Goal: Feedback & Contribution: Submit feedback/report problem

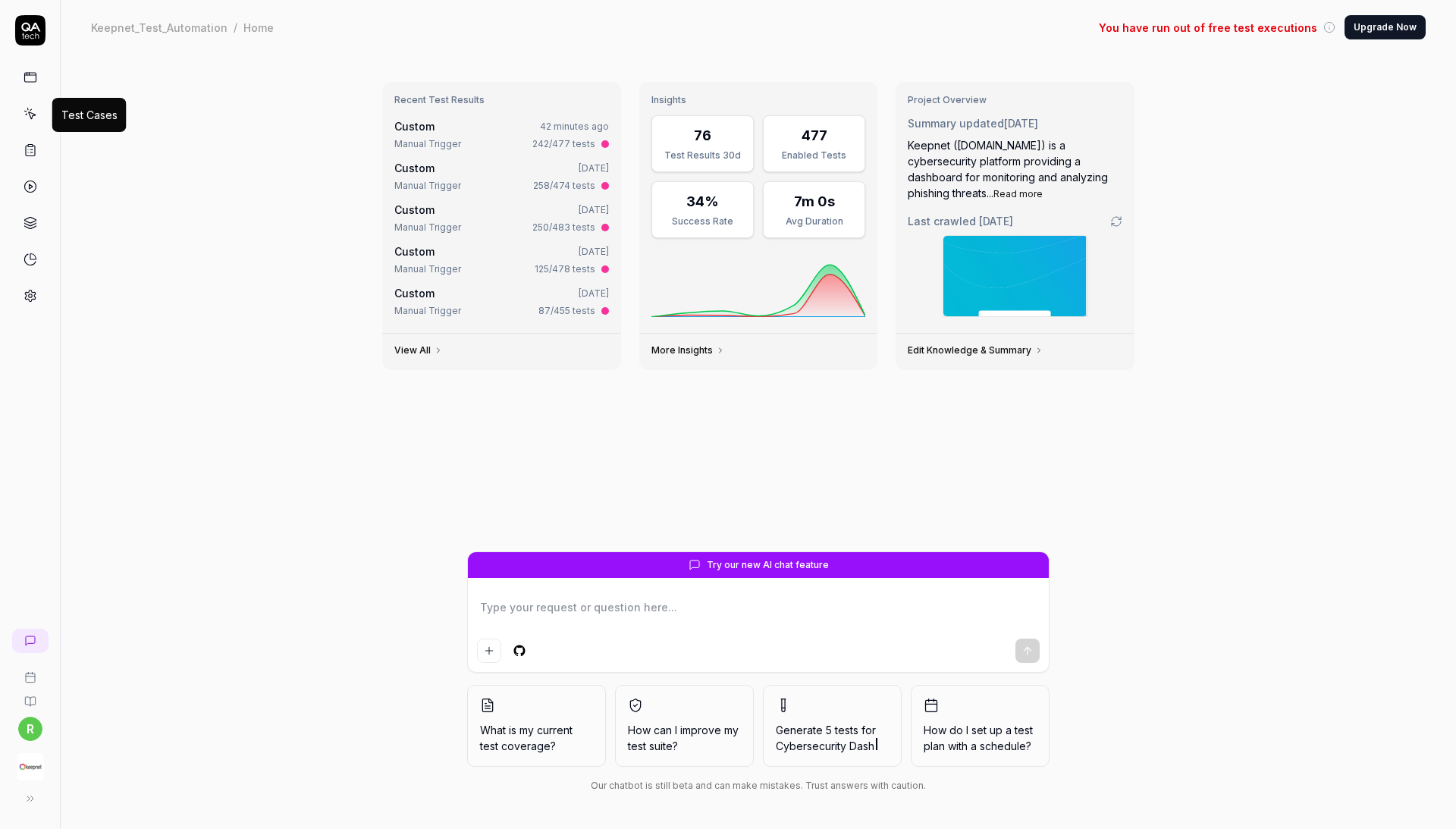
click at [26, 111] on icon at bounding box center [30, 113] width 13 height 13
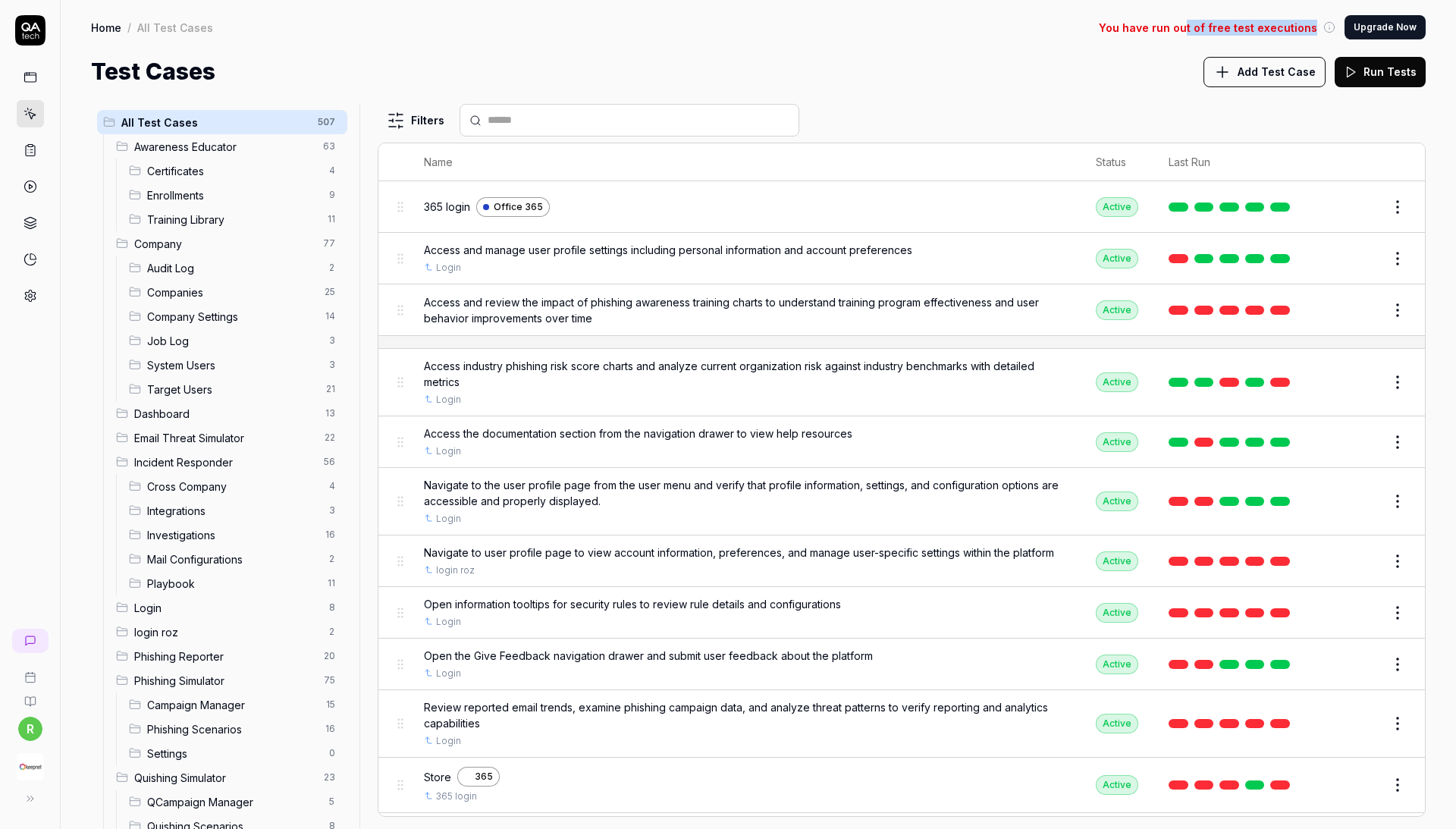
drag, startPoint x: 1323, startPoint y: 25, endPoint x: 1199, endPoint y: 22, distance: 124.0
click at [1199, 22] on div "You have run out of free test executions" at bounding box center [1217, 28] width 237 height 16
click at [1133, 75] on div "Test Cases Add Test Case Run Tests" at bounding box center [758, 72] width 1335 height 34
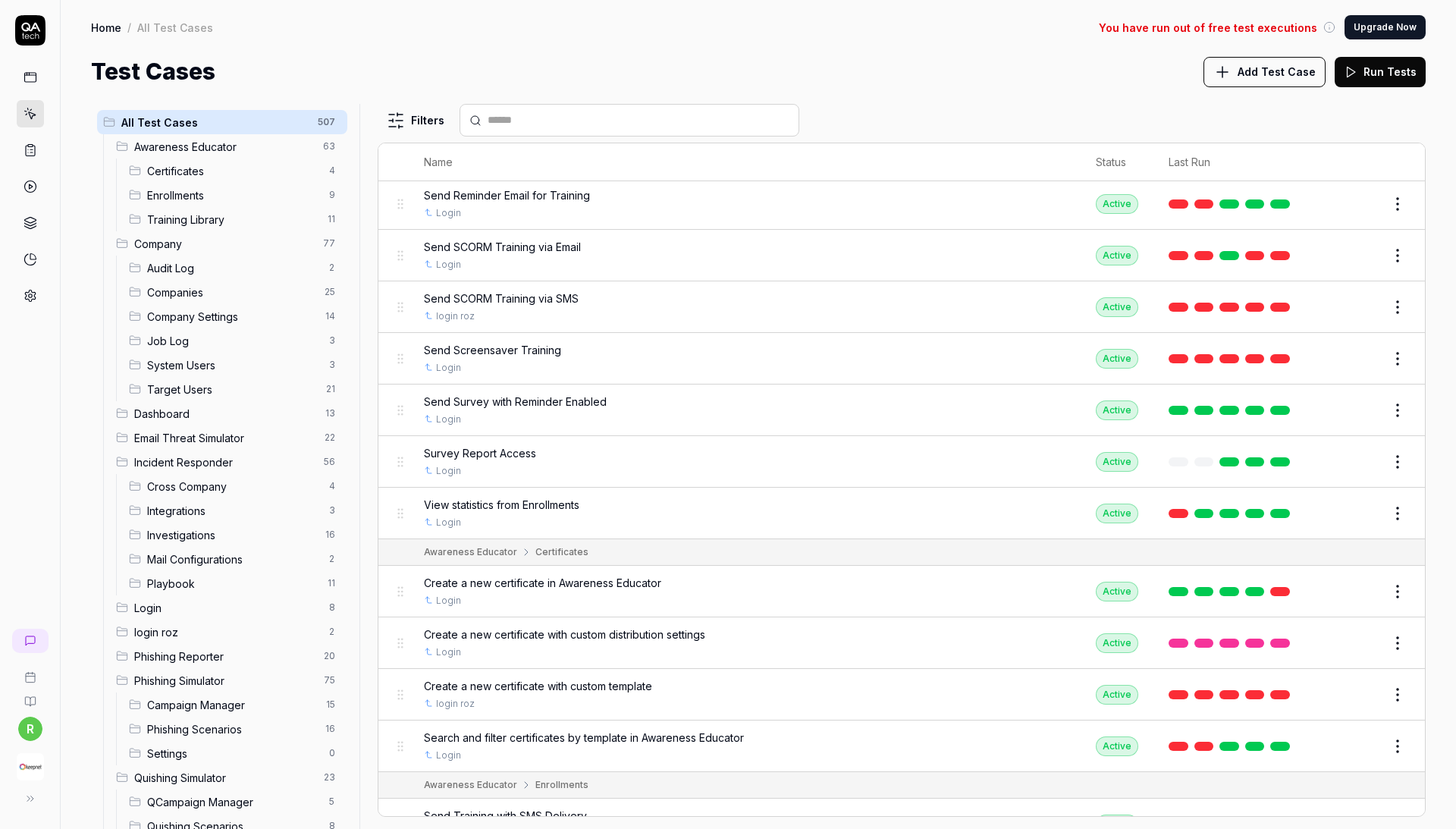
scroll to position [2752, 0]
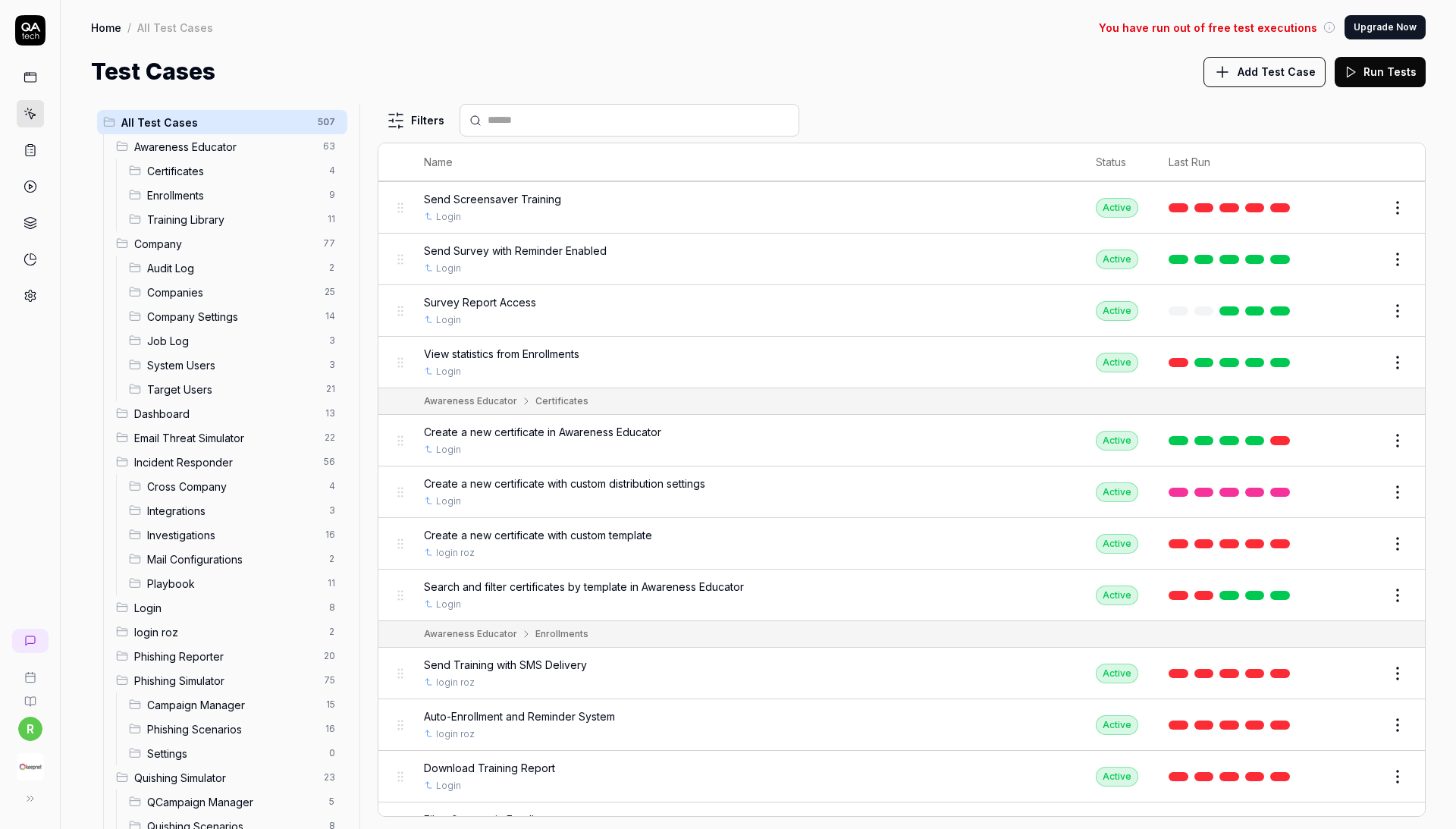
click at [1374, 480] on button "Edit" at bounding box center [1362, 492] width 36 height 24
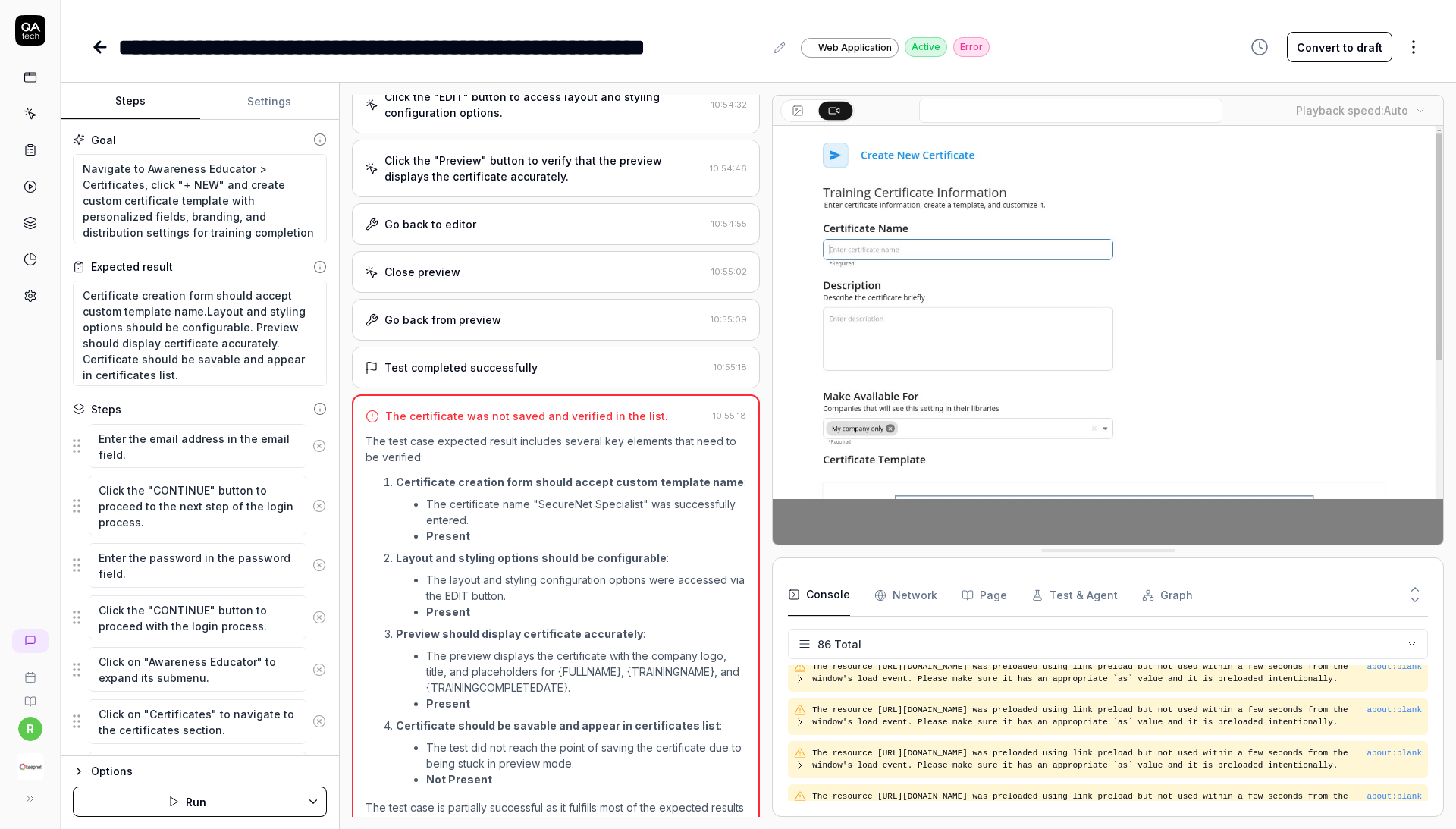
scroll to position [3868, 0]
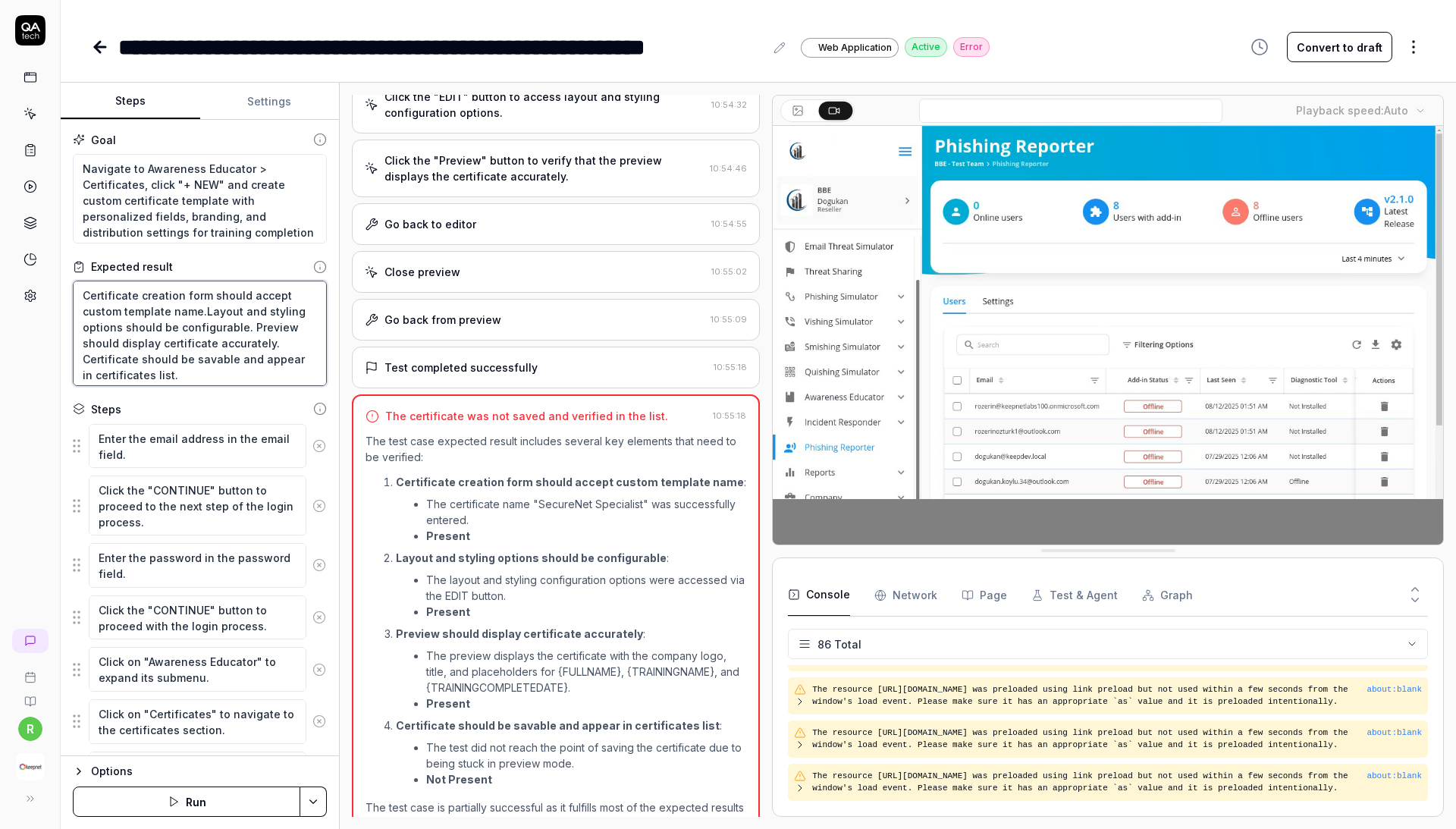
drag, startPoint x: 198, startPoint y: 370, endPoint x: 31, endPoint y: 249, distance: 206.2
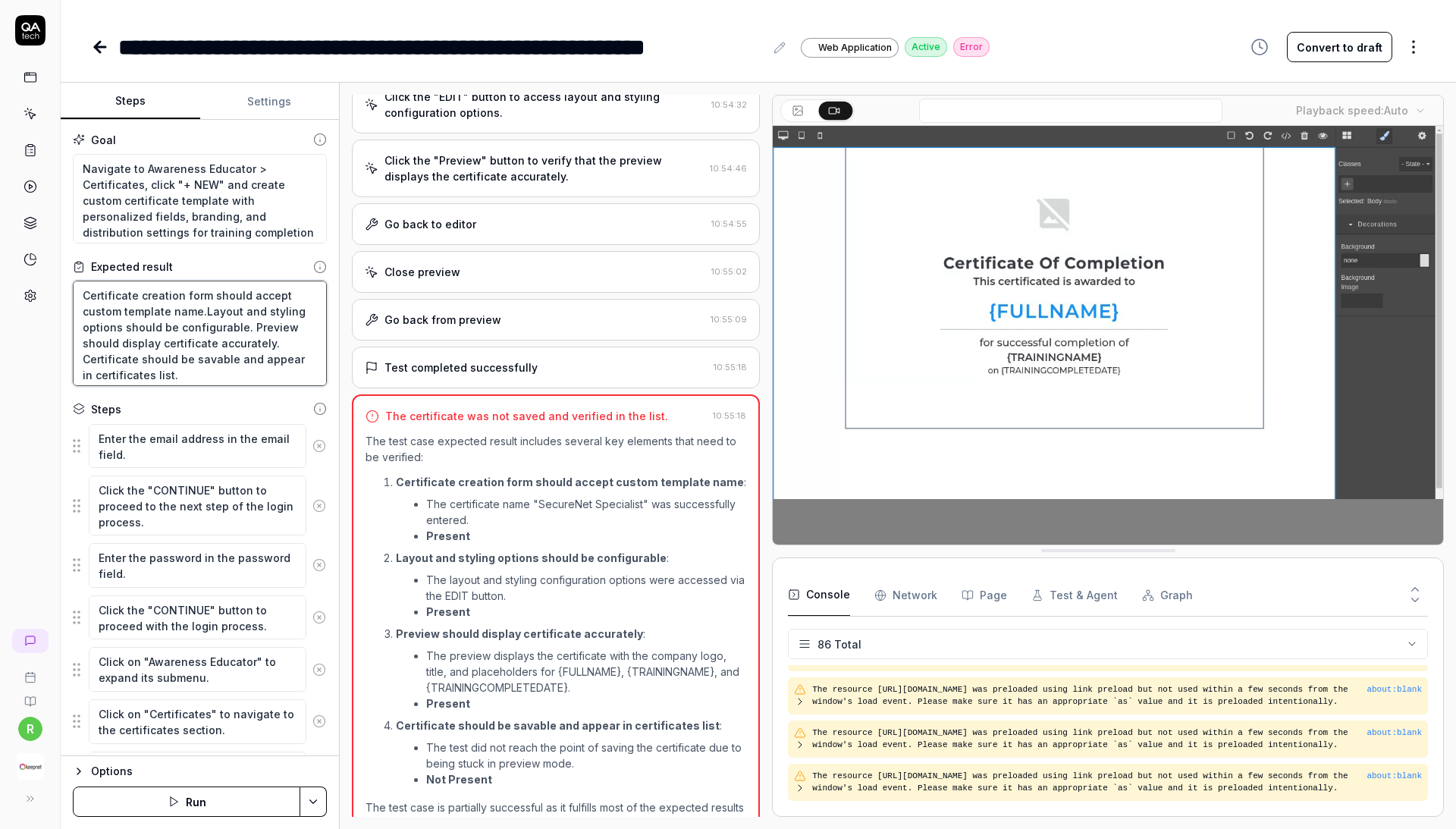
click at [31, 249] on div "**********" at bounding box center [728, 414] width 1456 height 829
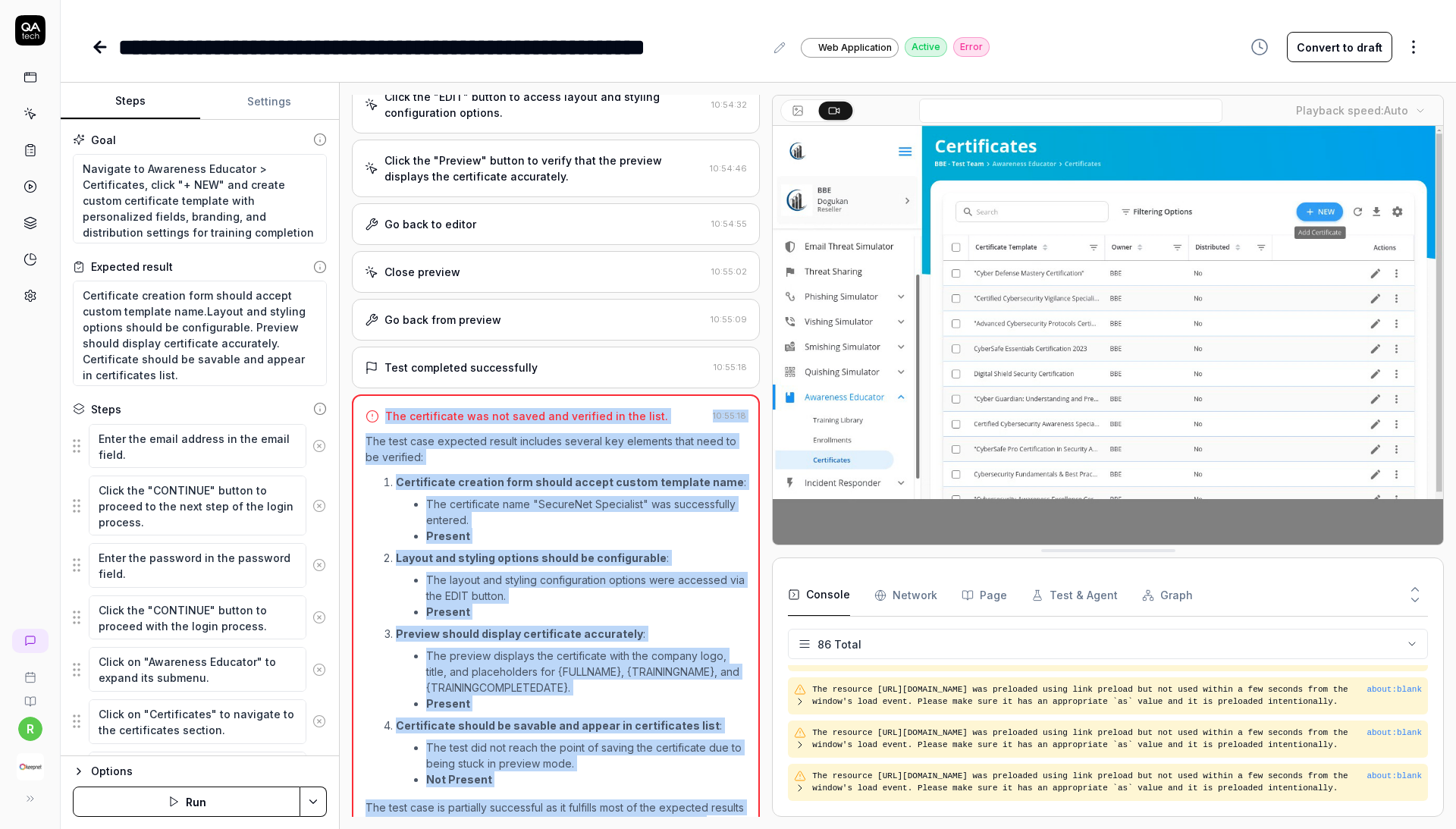
drag, startPoint x: 455, startPoint y: 789, endPoint x: 380, endPoint y: 367, distance: 428.6
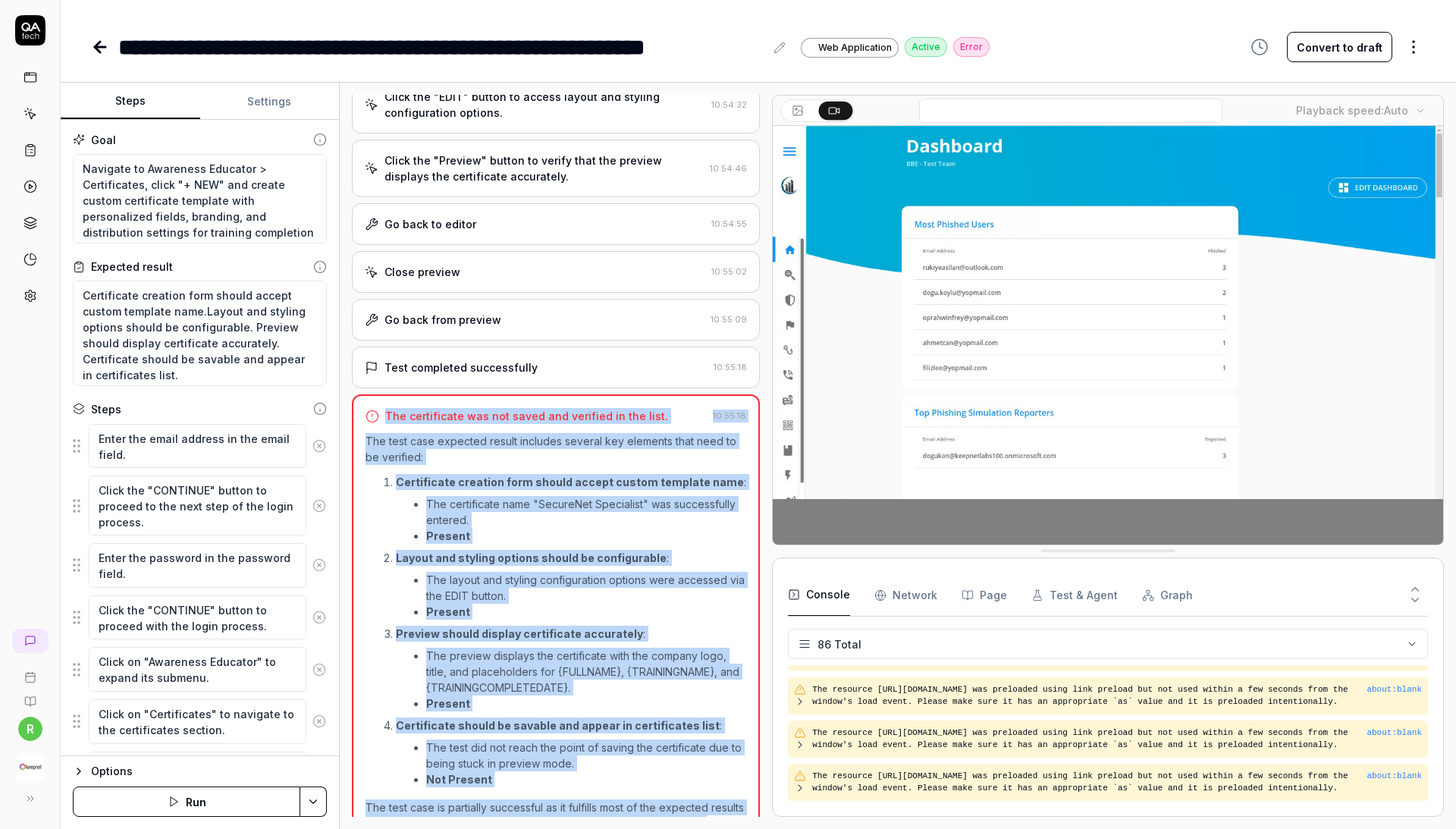
click at [380, 395] on div "The certificate was not saved and verified in the list. 10:55:18 The test case …" at bounding box center [556, 629] width 408 height 469
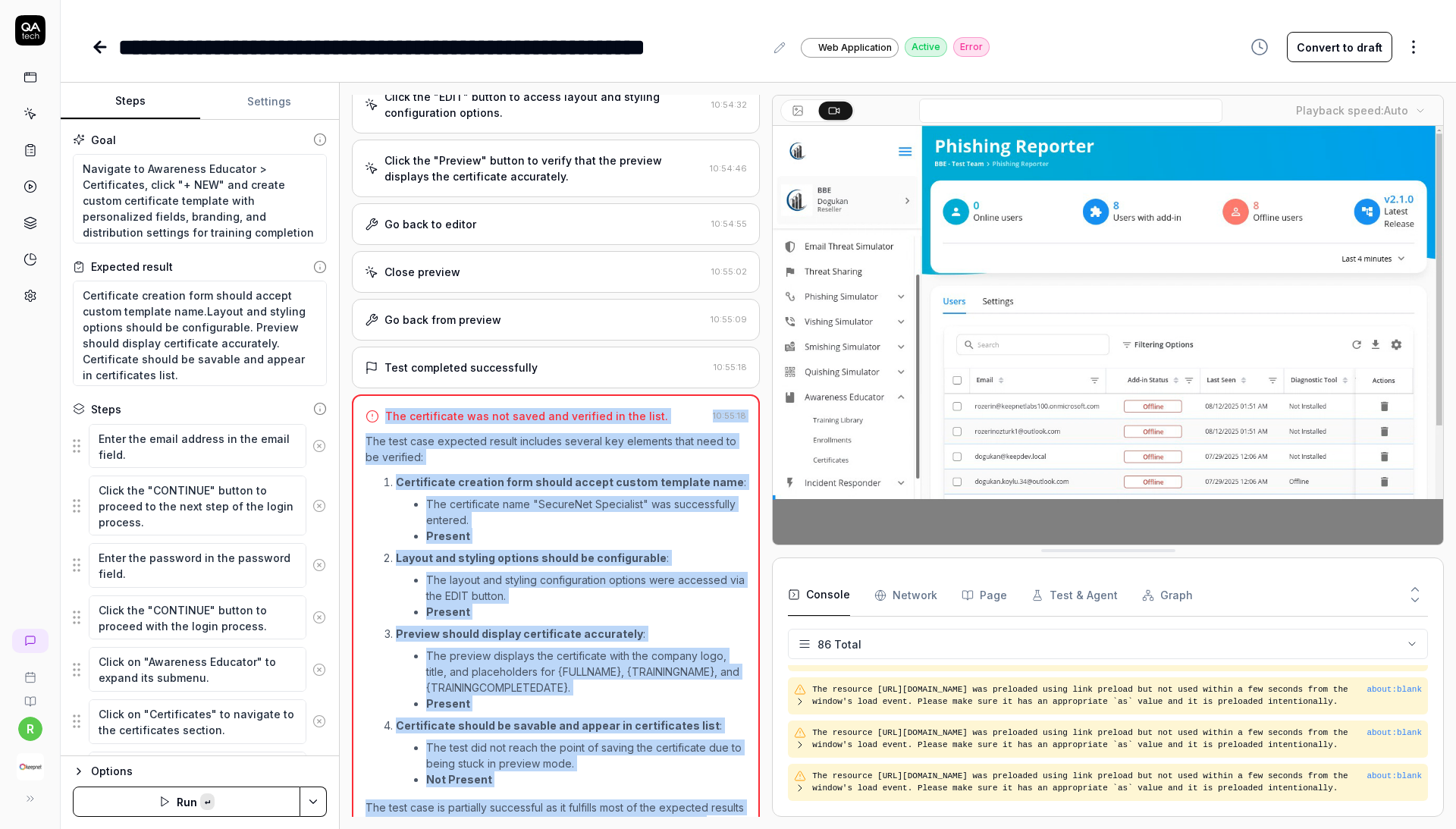
copy div "The certificate was not saved and verified in the list. 10:55:18 The test case …"
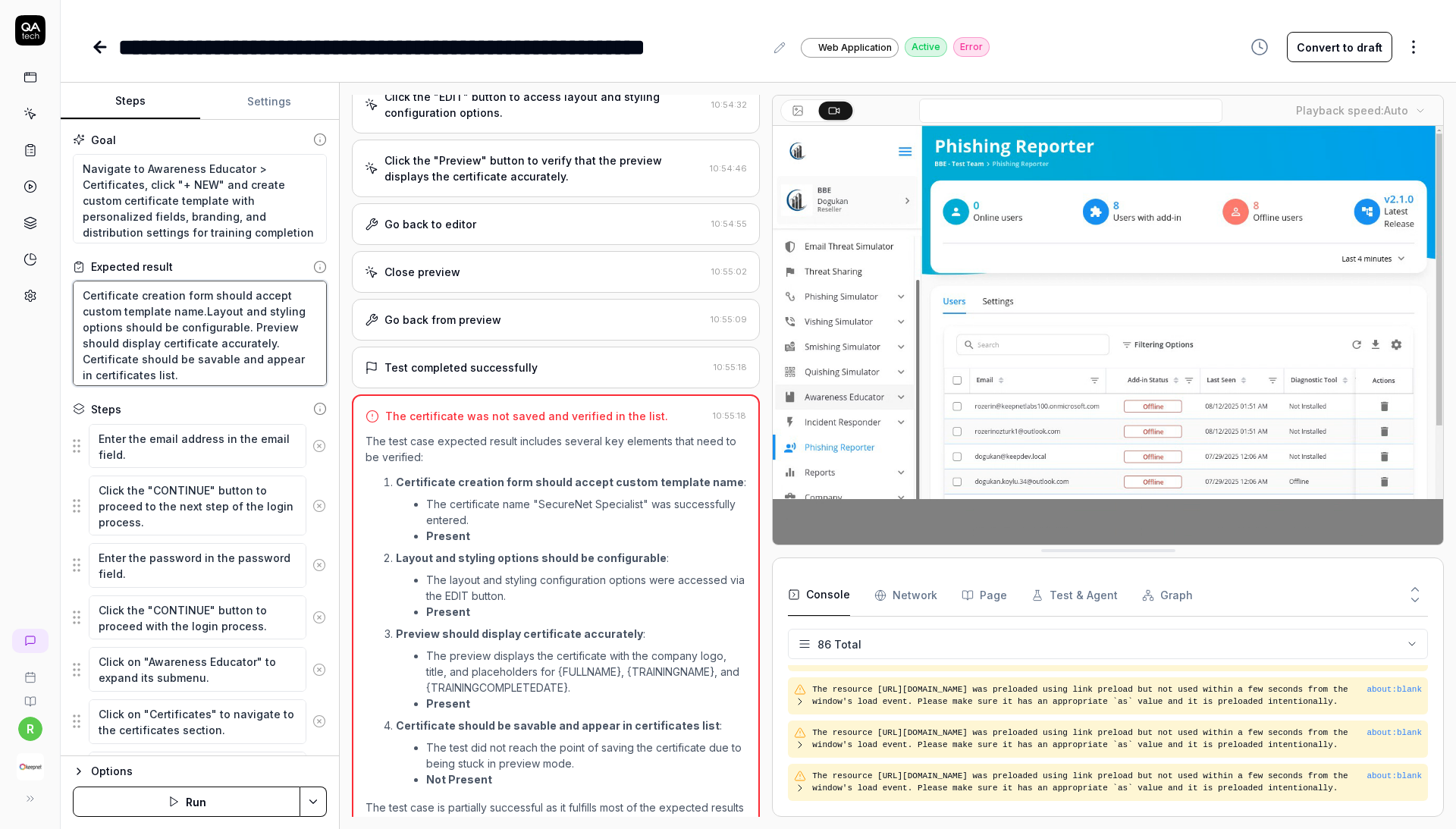
drag, startPoint x: 165, startPoint y: 366, endPoint x: 82, endPoint y: 358, distance: 83.4
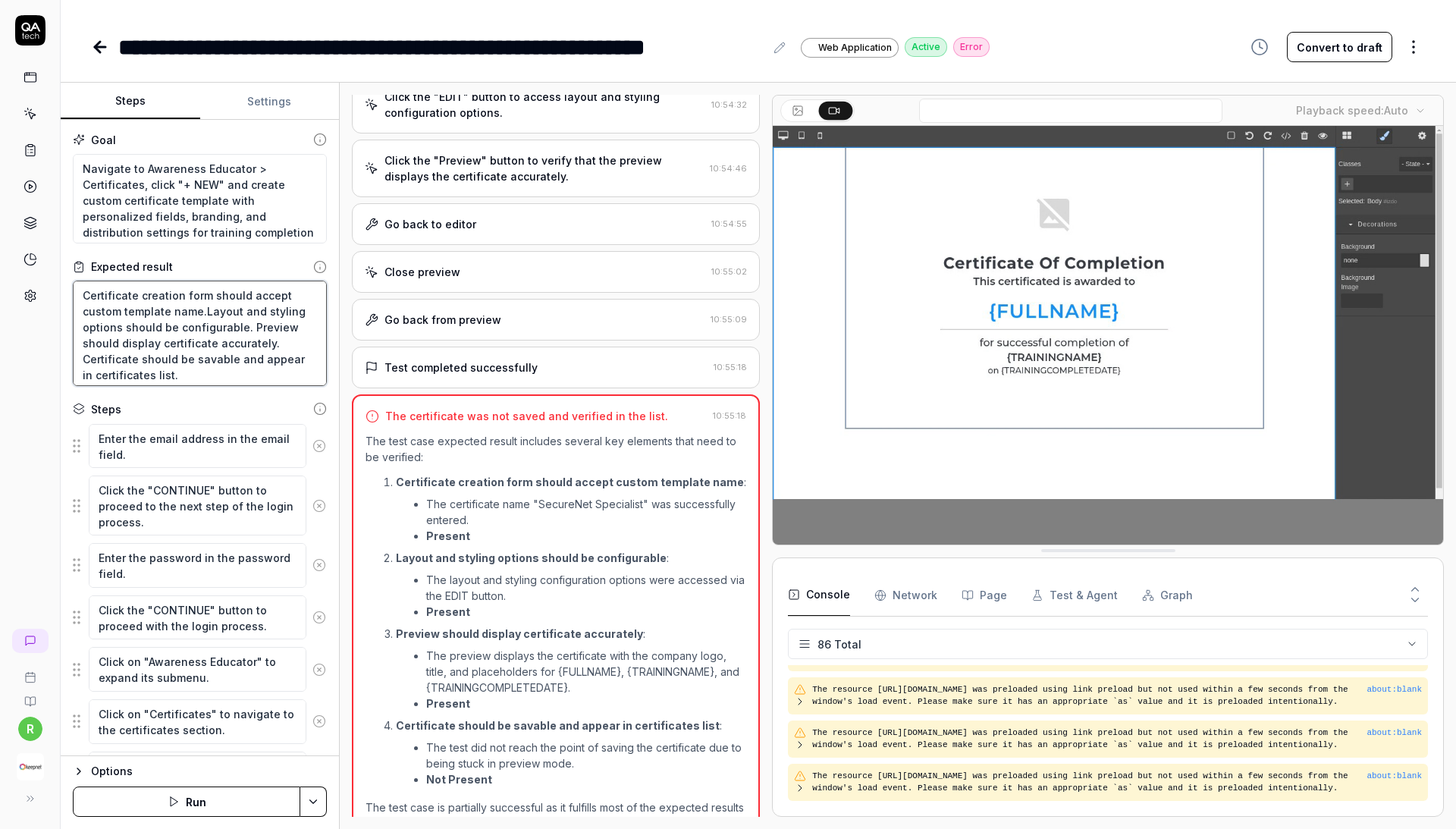
click at [82, 358] on textarea "Certificate creation form should accept custom template name.Layout and styling…" at bounding box center [200, 333] width 255 height 105
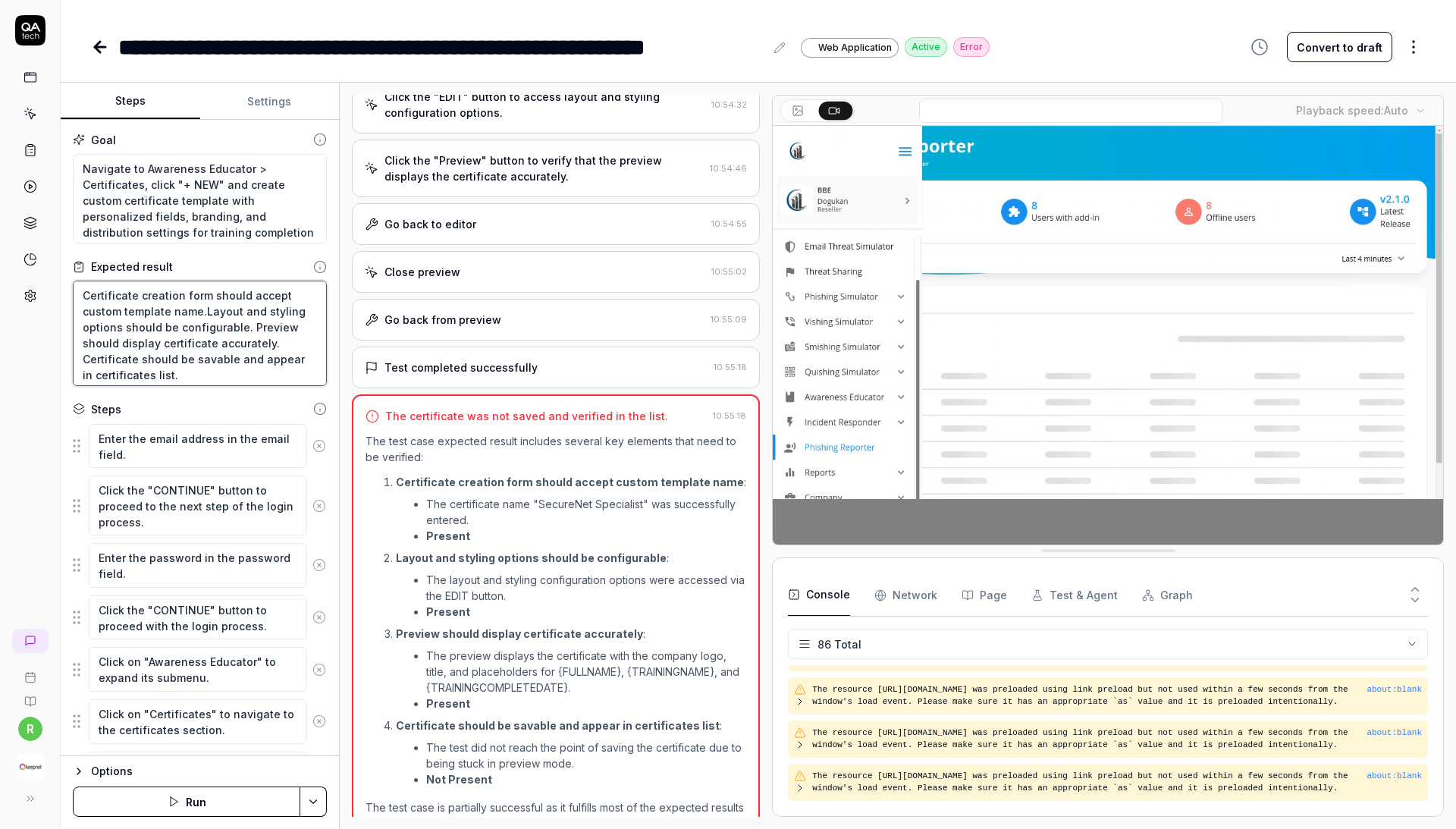
type textarea "*"
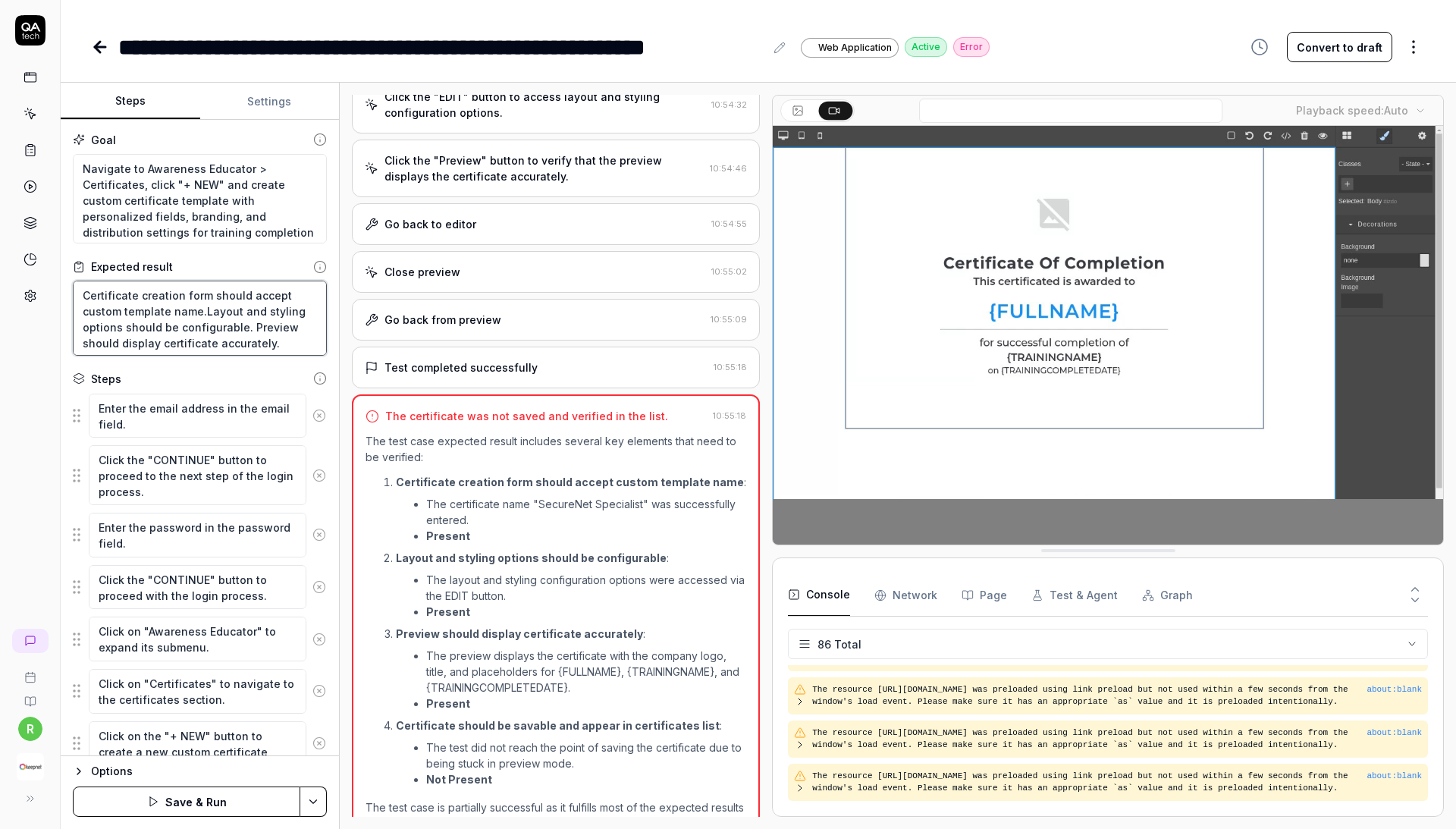
type textarea "Certificate creation form should accept custom template name.Layout and styling…"
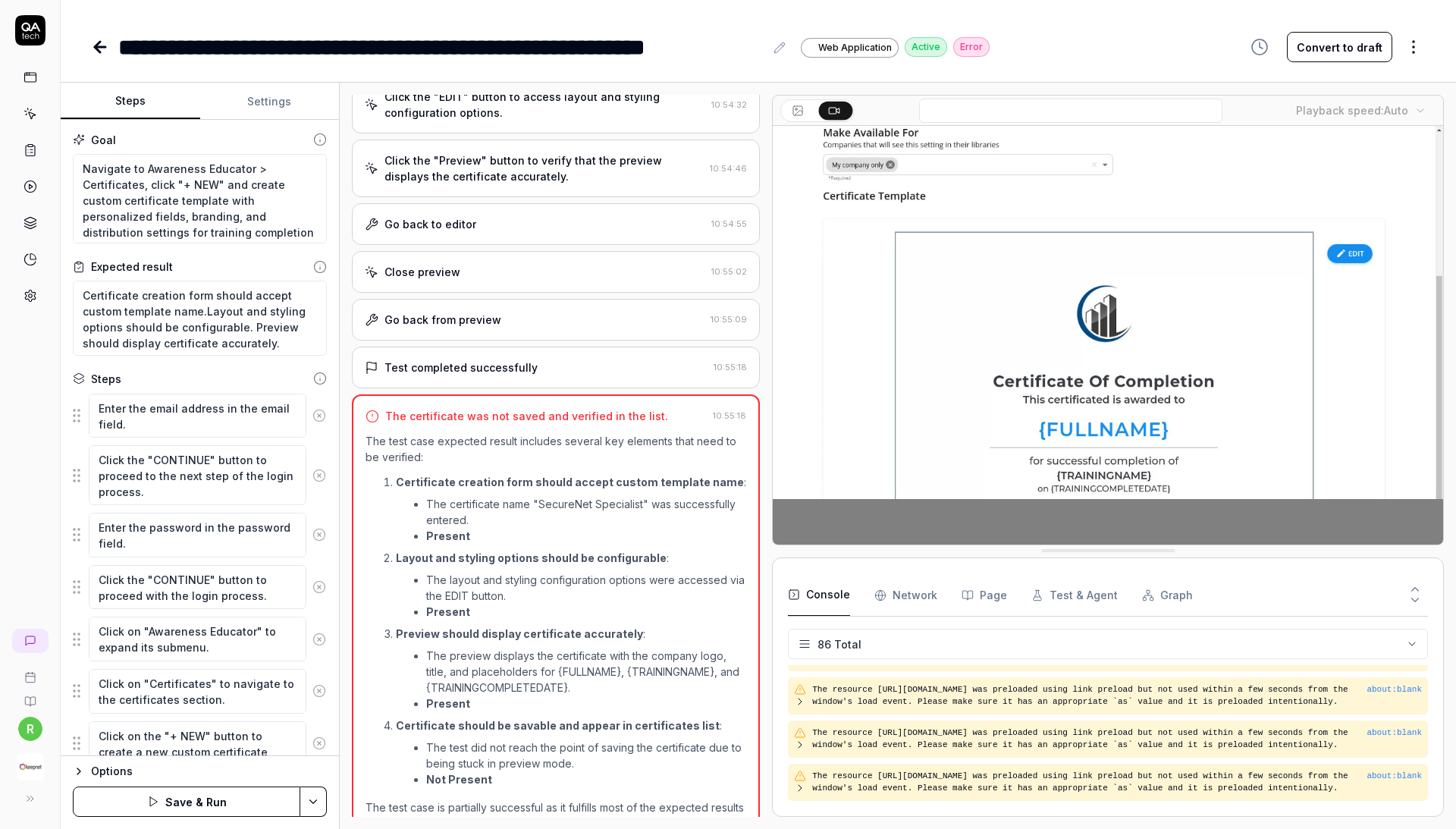
click at [320, 414] on icon at bounding box center [318, 415] width 13 height 13
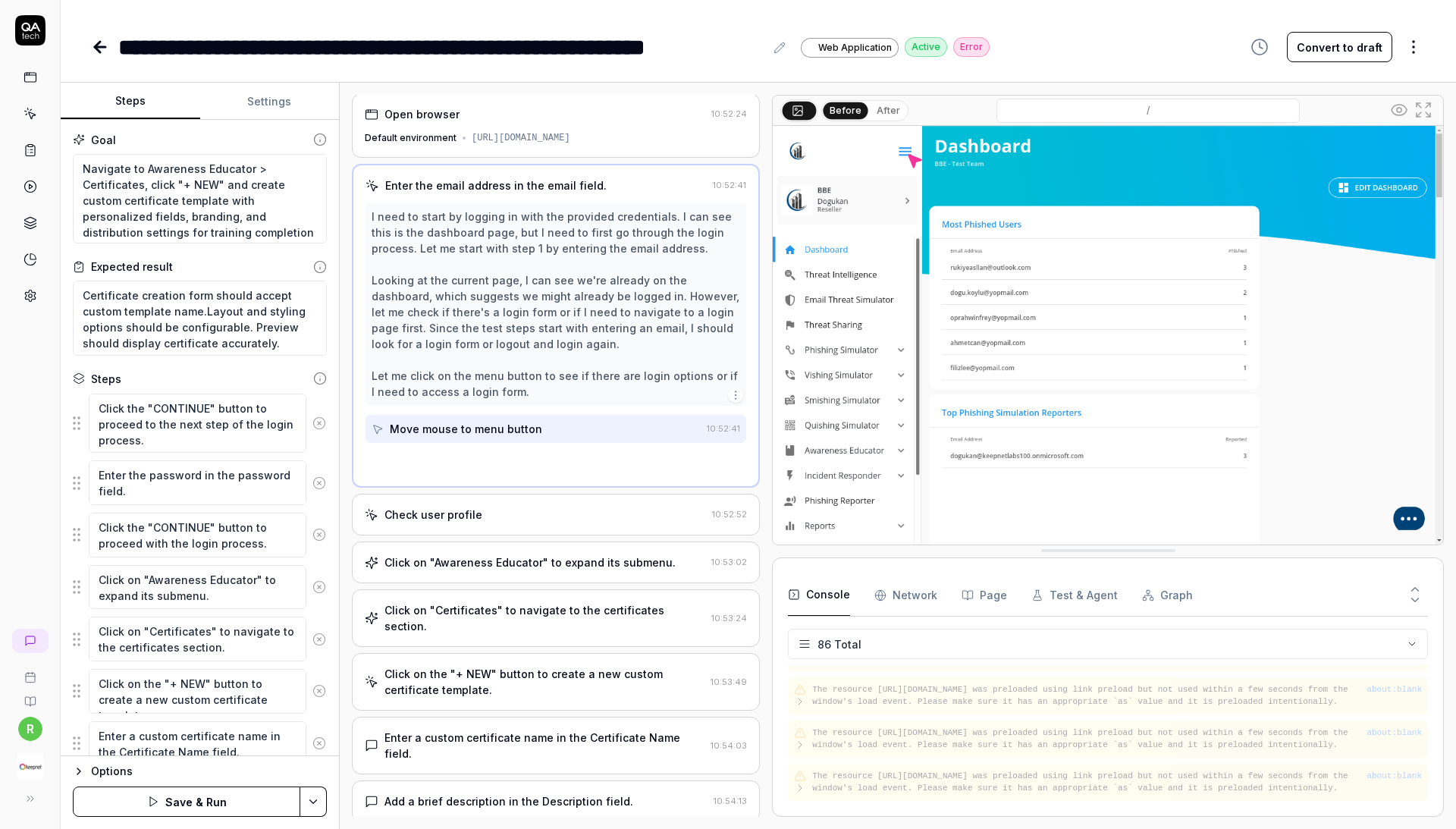
scroll to position [0, 0]
click at [320, 417] on icon at bounding box center [318, 423] width 13 height 13
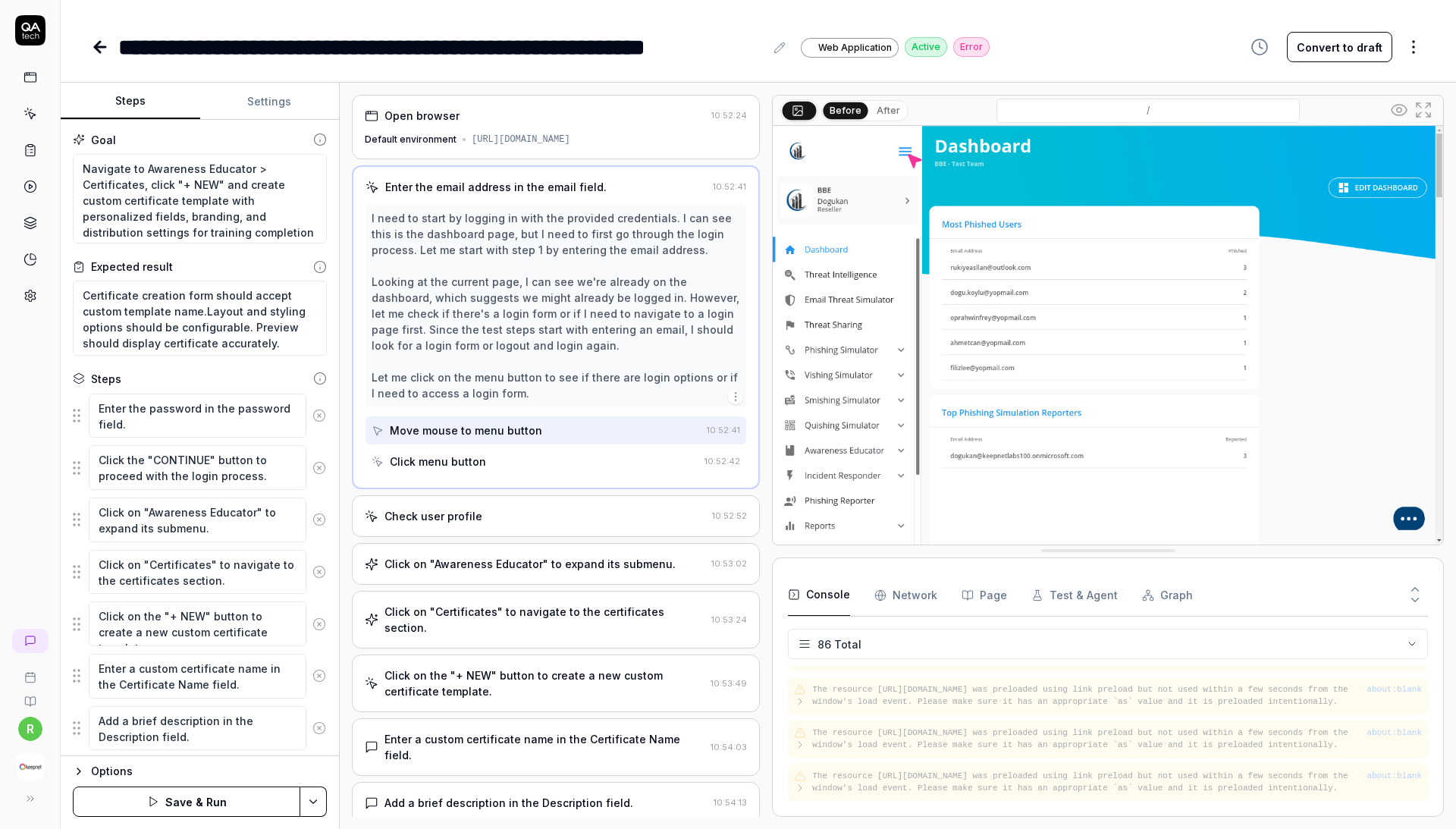
click at [320, 413] on icon at bounding box center [318, 415] width 13 height 13
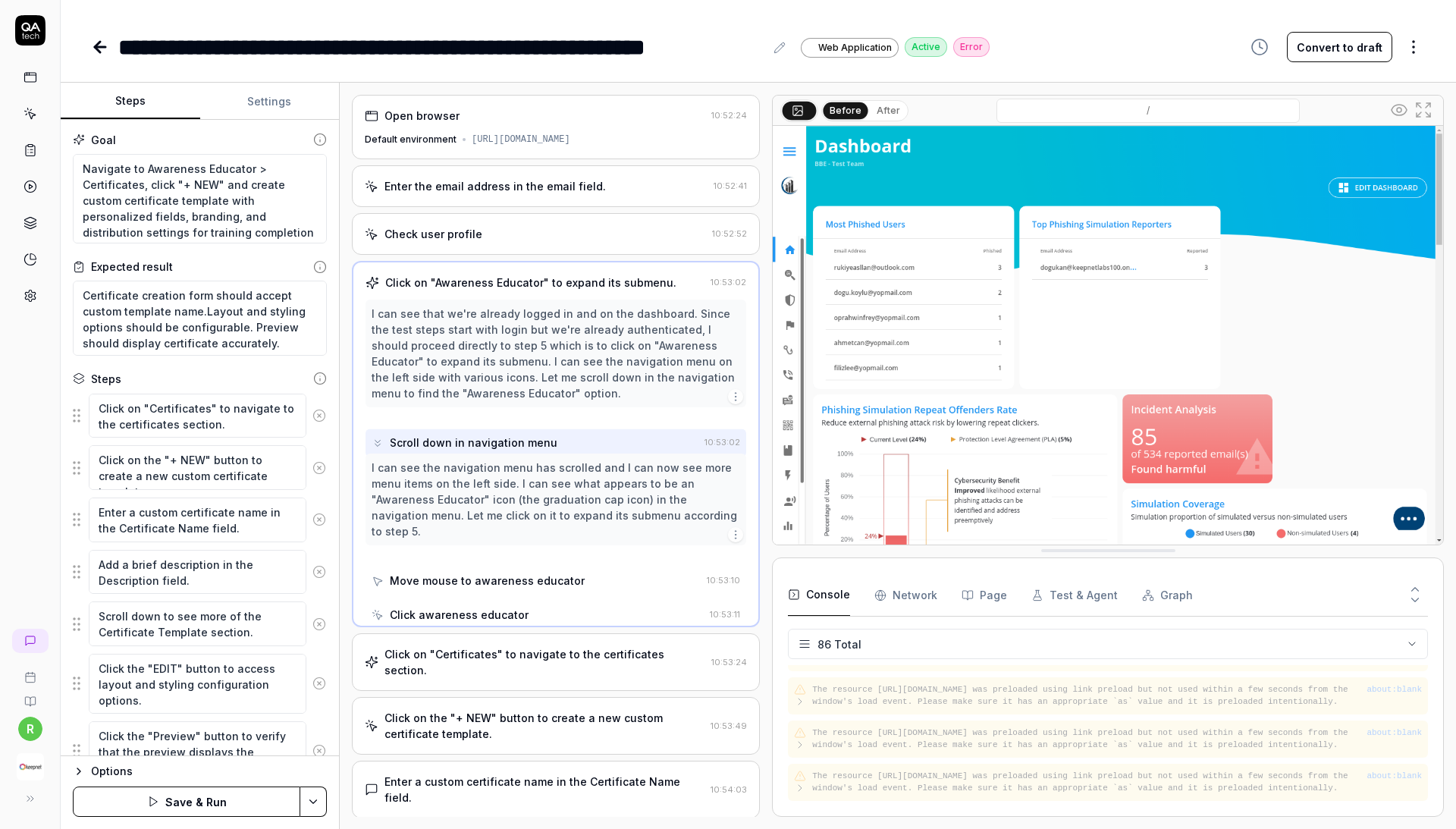
click at [320, 413] on icon at bounding box center [318, 415] width 13 height 13
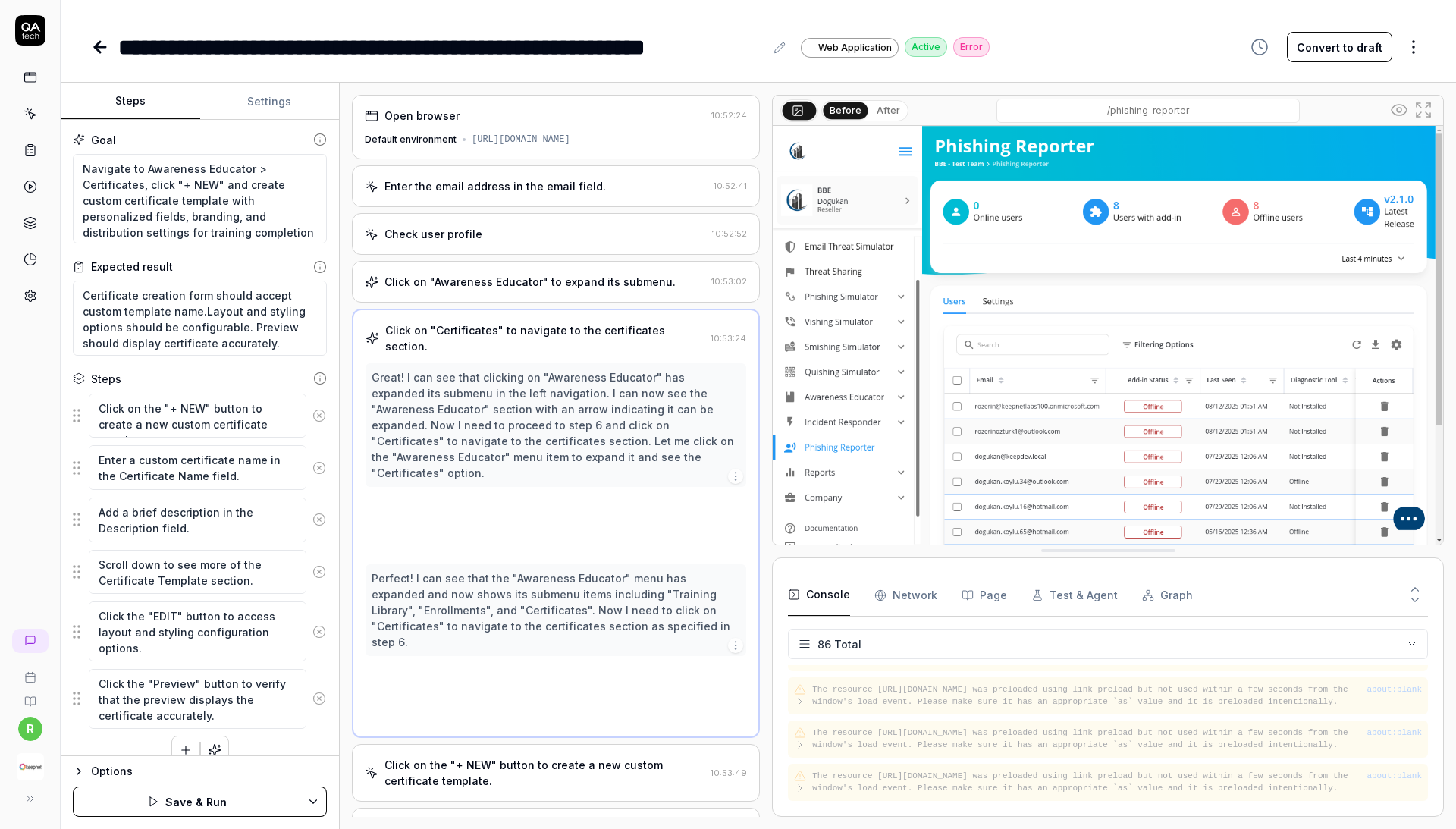
click at [320, 413] on icon at bounding box center [318, 415] width 13 height 13
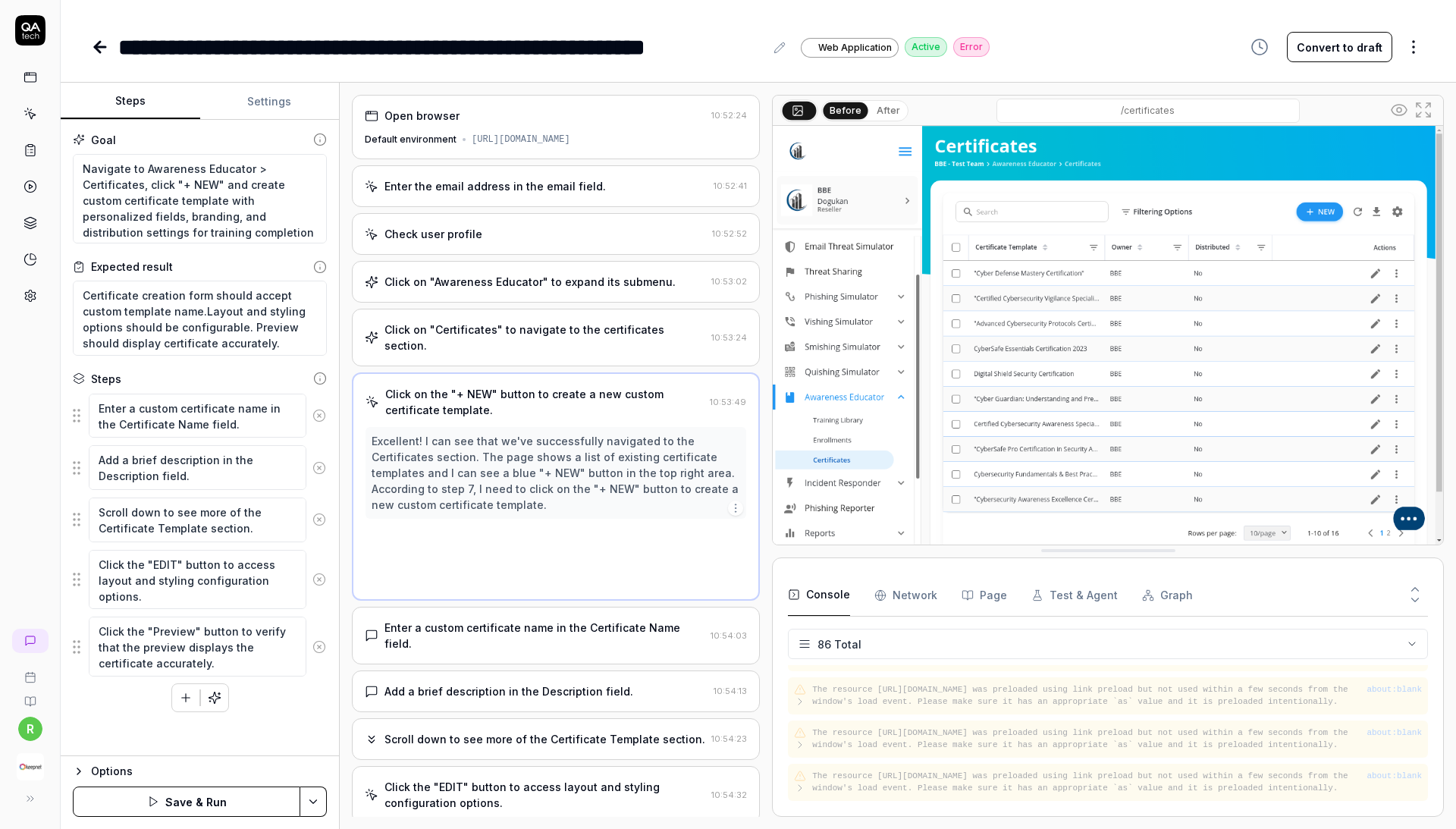
click at [320, 413] on icon at bounding box center [318, 415] width 13 height 13
click at [320, 461] on icon at bounding box center [318, 468] width 13 height 13
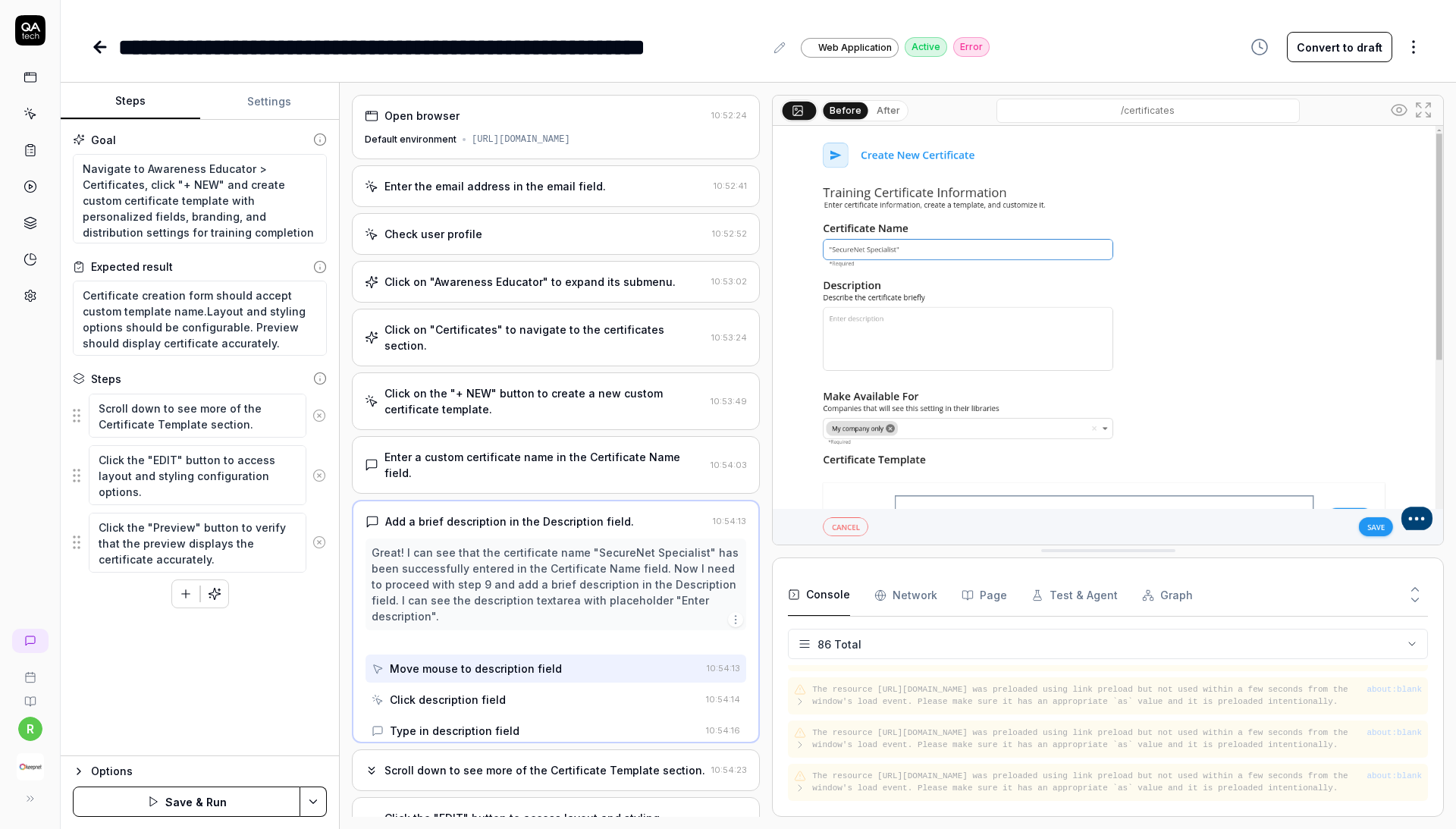
click at [320, 413] on icon at bounding box center [318, 415] width 13 height 13
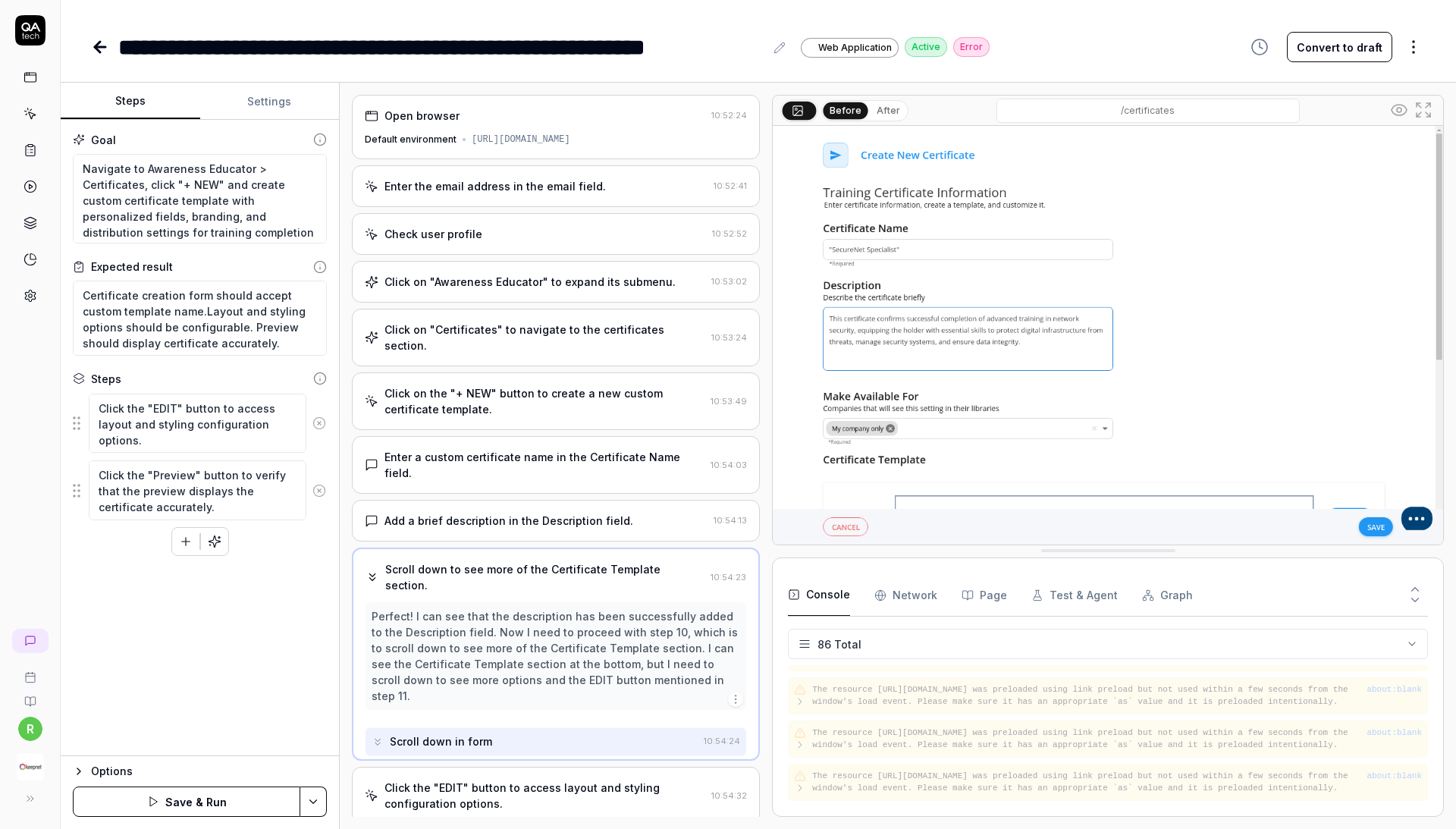
click at [320, 413] on button at bounding box center [319, 423] width 26 height 31
click at [320, 476] on button at bounding box center [319, 491] width 26 height 31
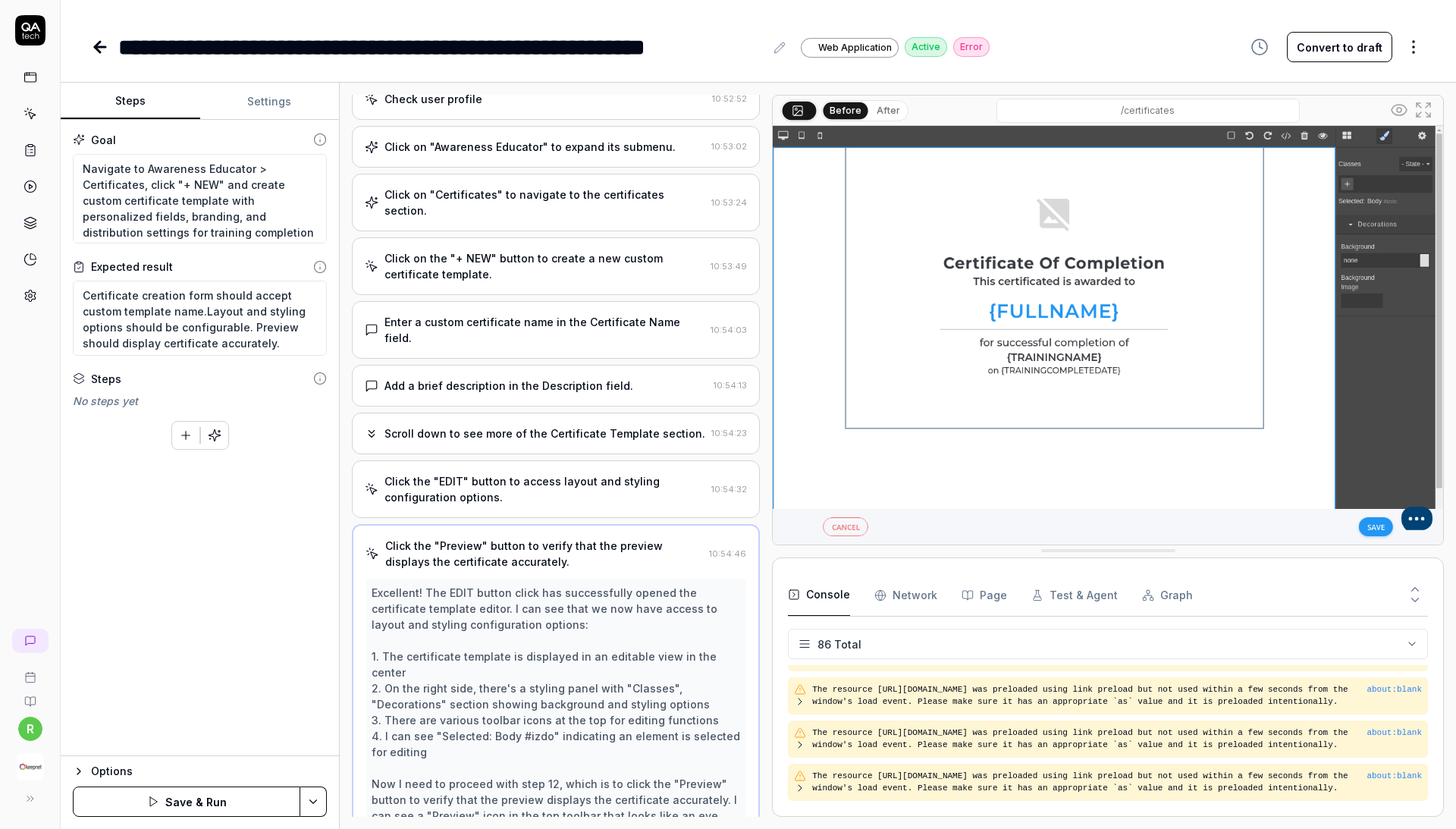
click at [320, 414] on div "To pick up a draggable item, press the space bar. While dragging, use the arrow…" at bounding box center [200, 432] width 255 height 35
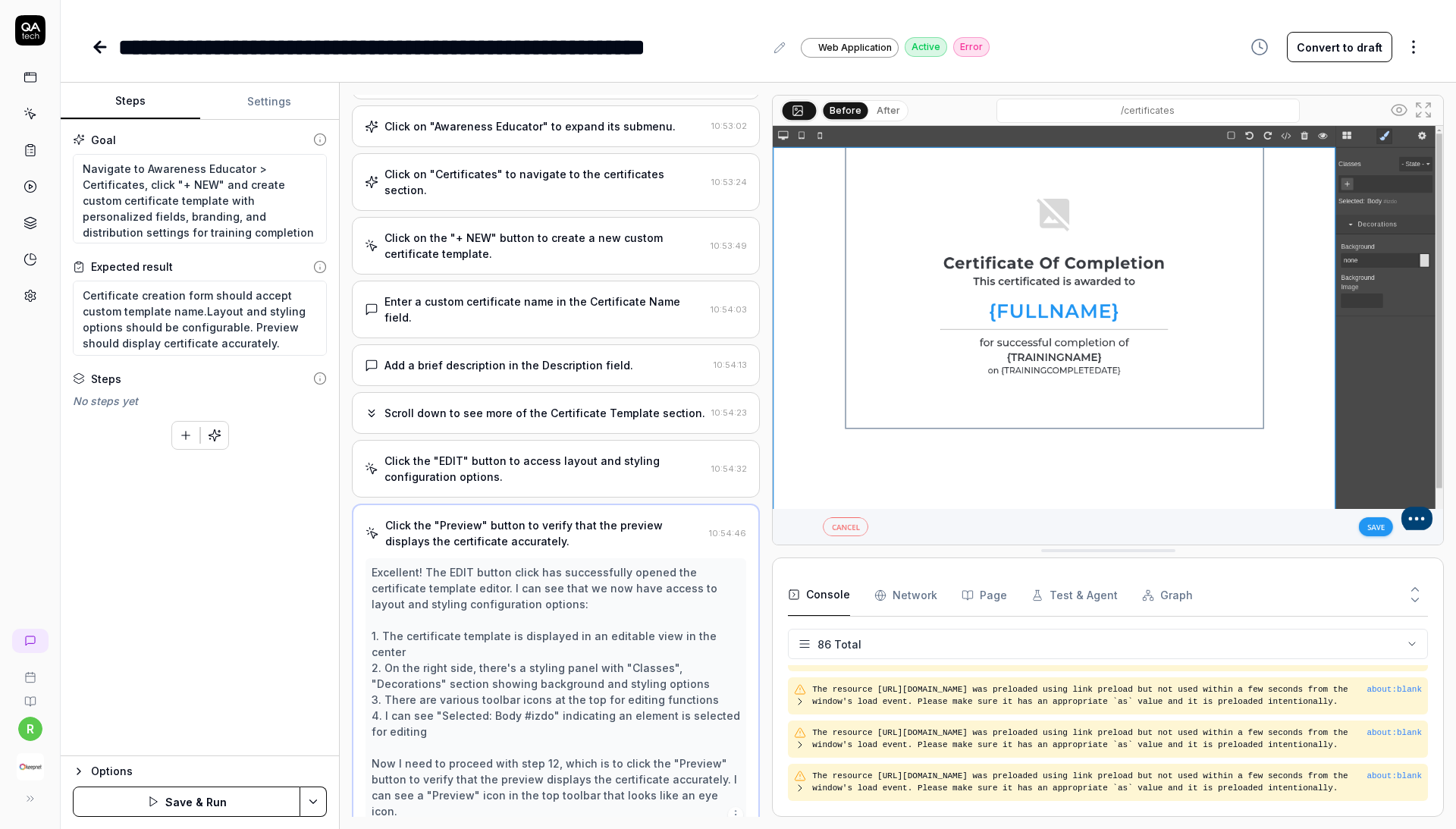
scroll to position [162, 0]
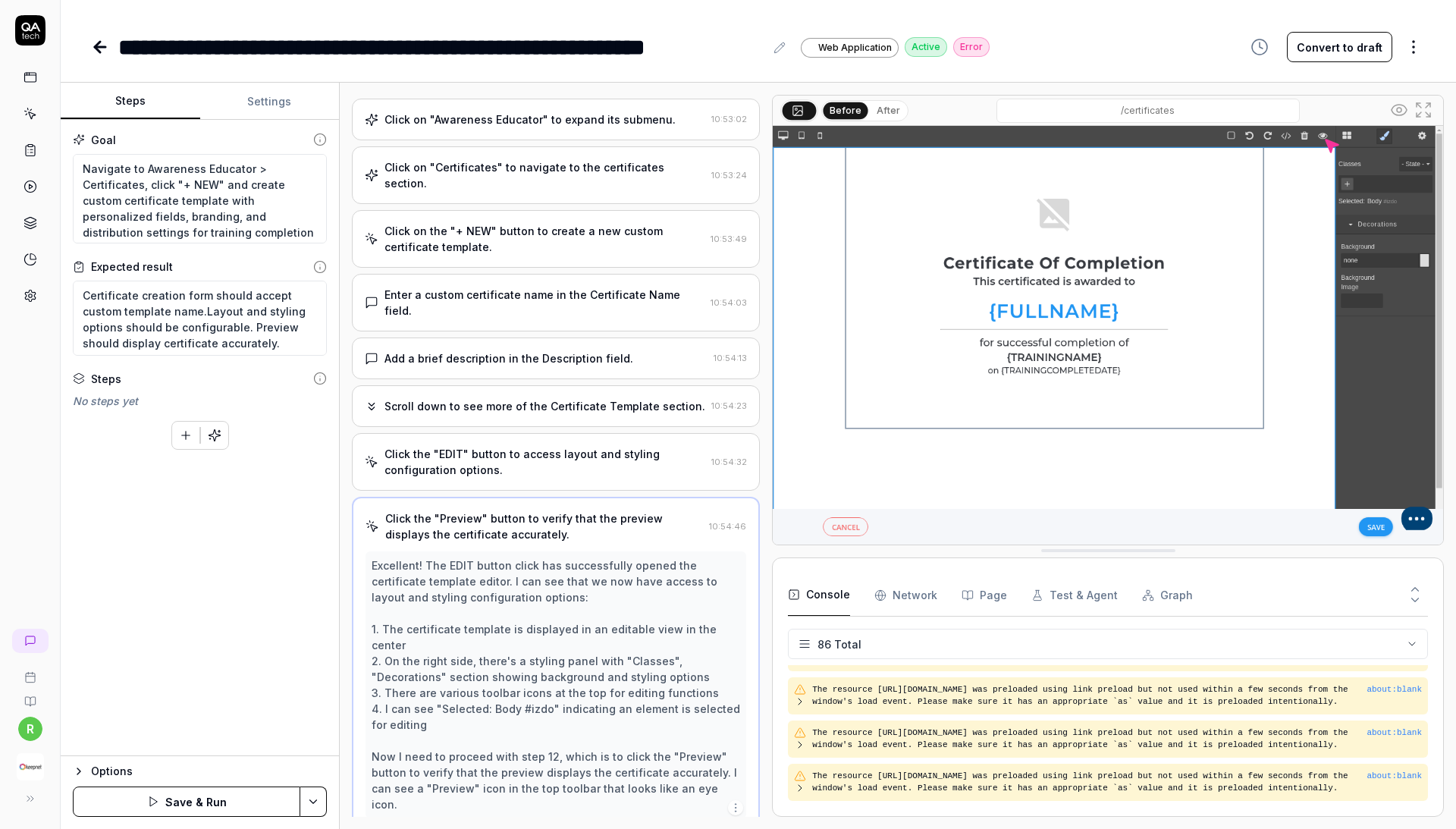
click at [164, 792] on button "Save & Run" at bounding box center [186, 802] width 228 height 31
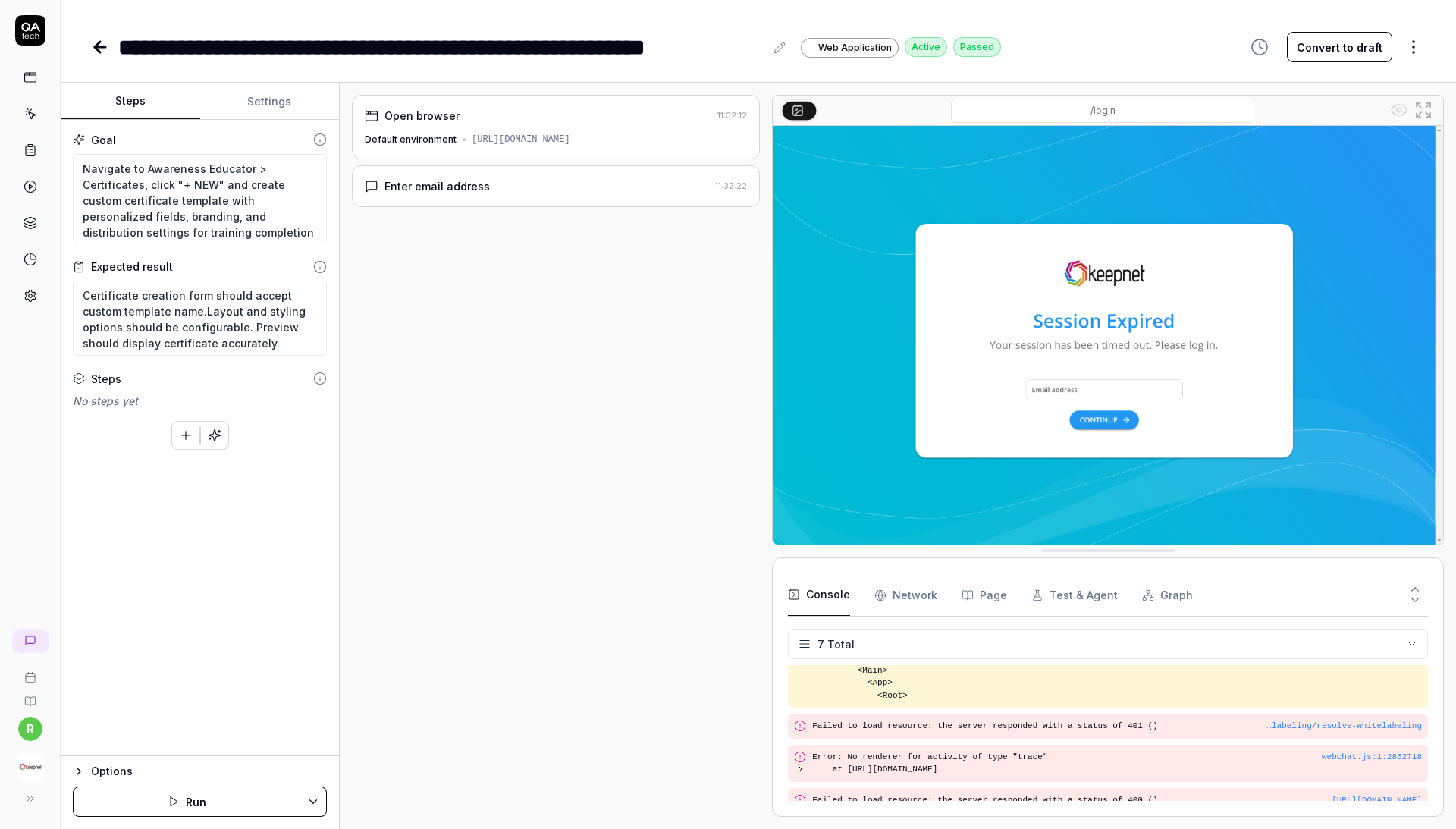
scroll to position [212, 0]
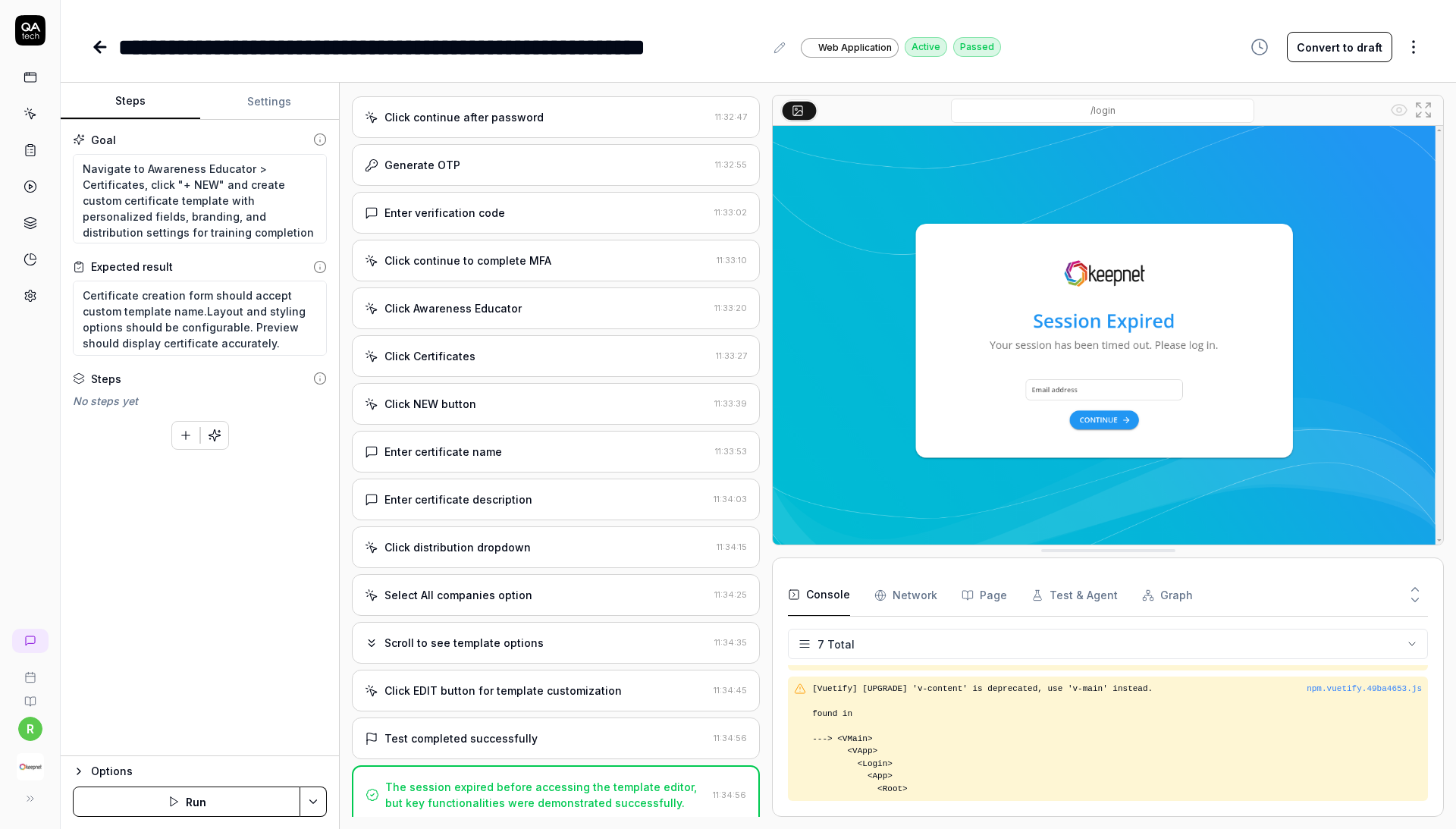
type textarea "*"
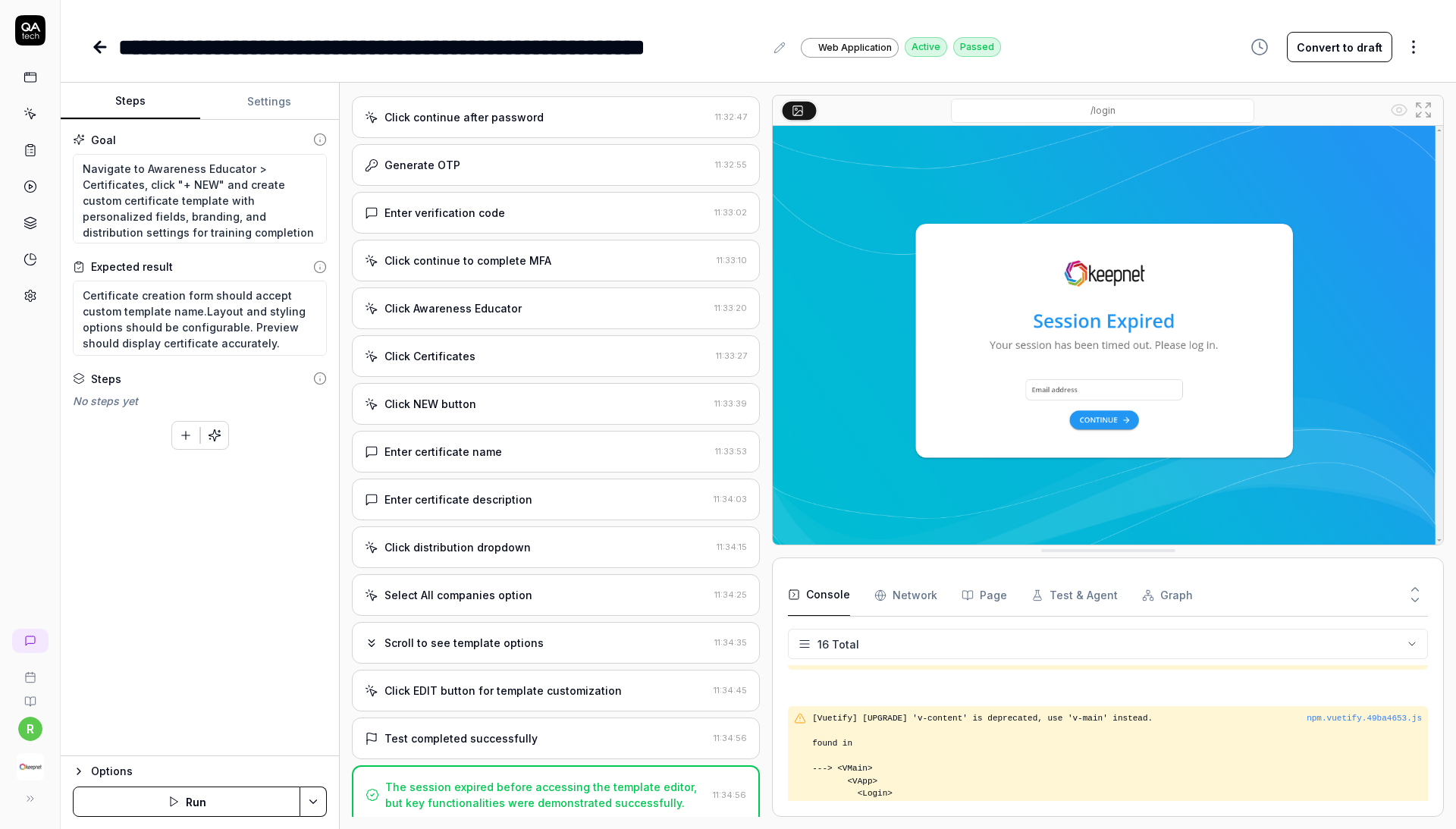
scroll to position [1029, 0]
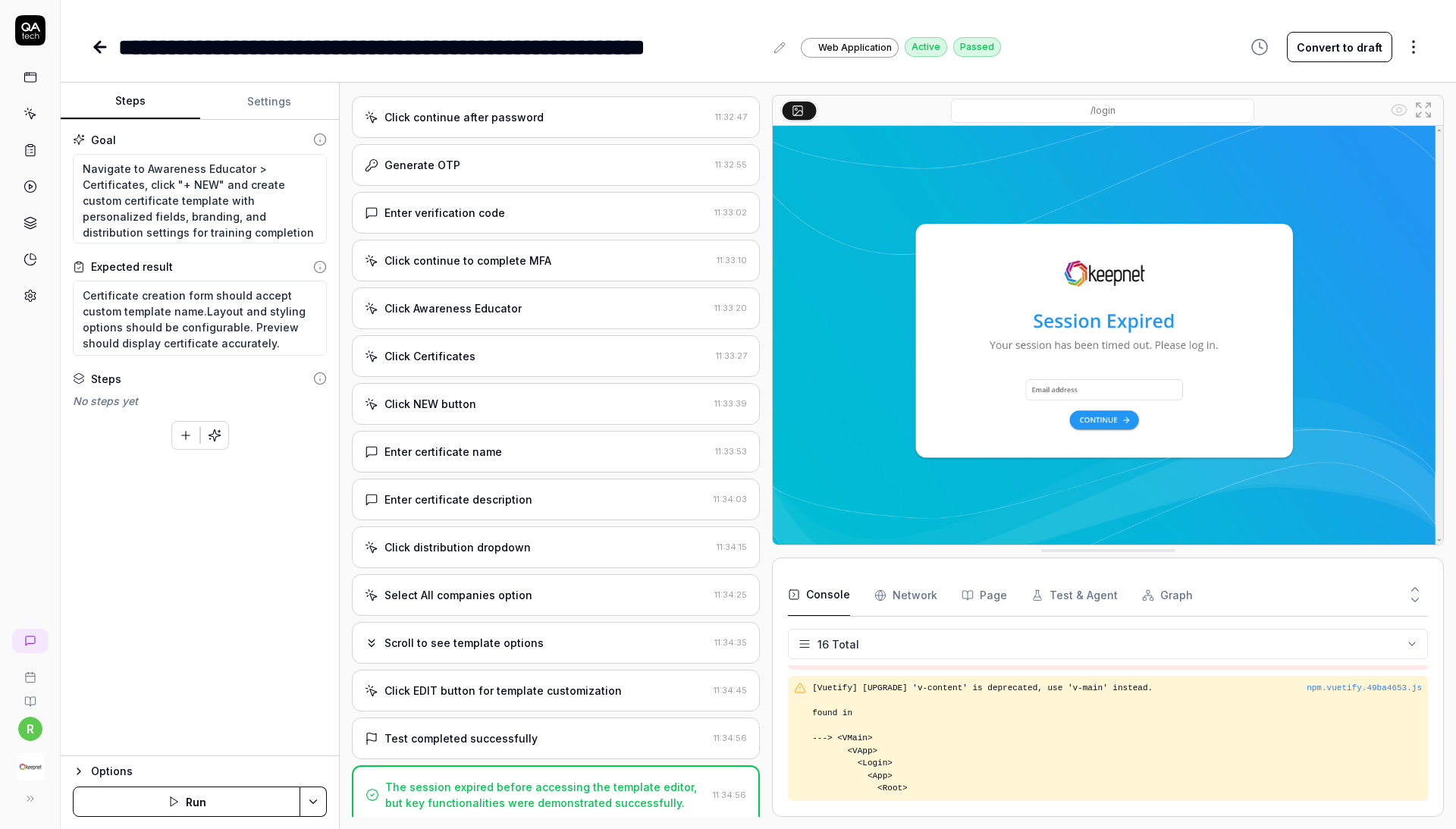
click at [93, 49] on icon at bounding box center [100, 47] width 18 height 18
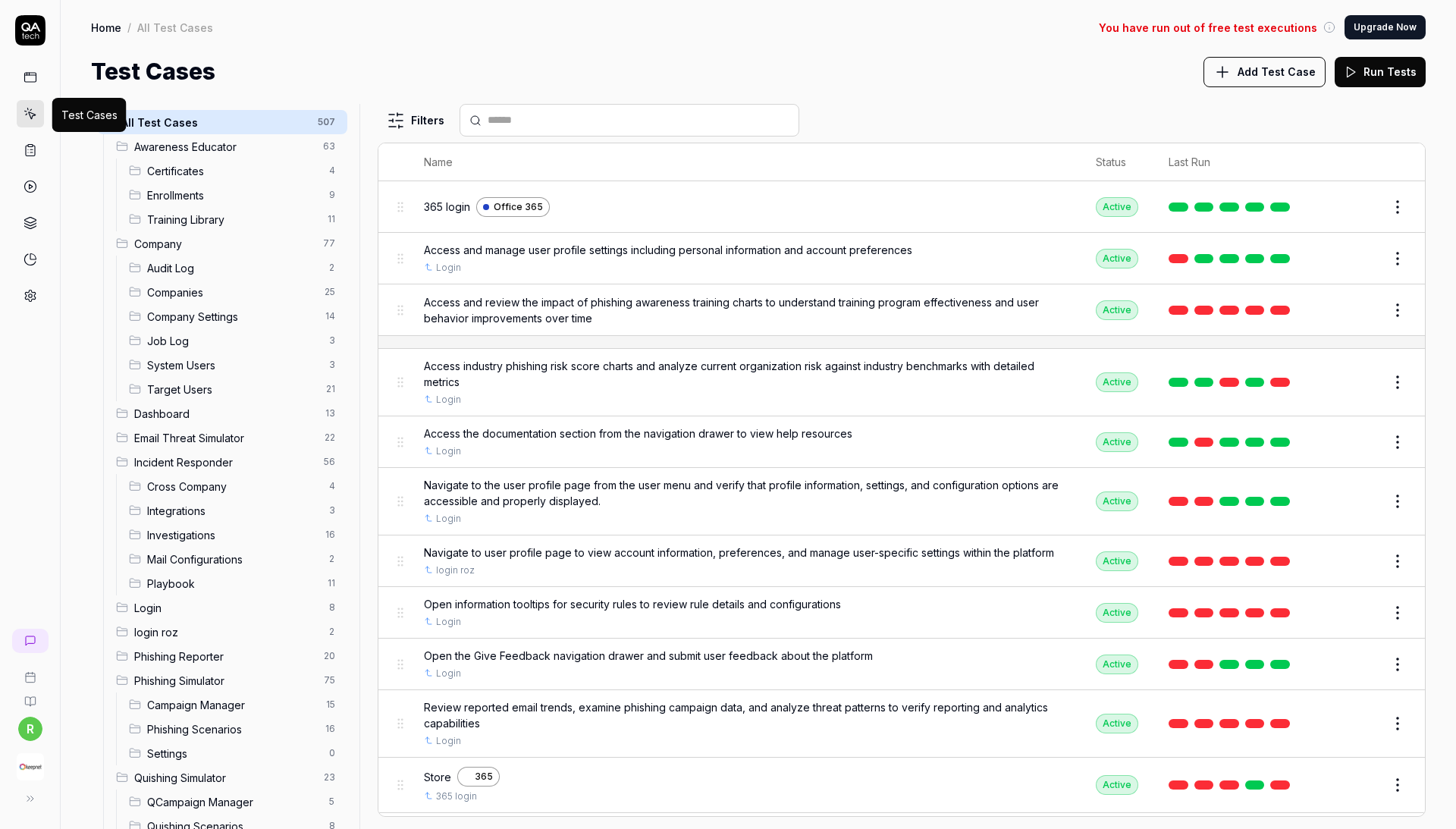
click at [22, 116] on link at bounding box center [31, 113] width 27 height 27
click at [29, 149] on icon at bounding box center [30, 149] width 13 height 13
click at [29, 124] on link at bounding box center [31, 113] width 27 height 27
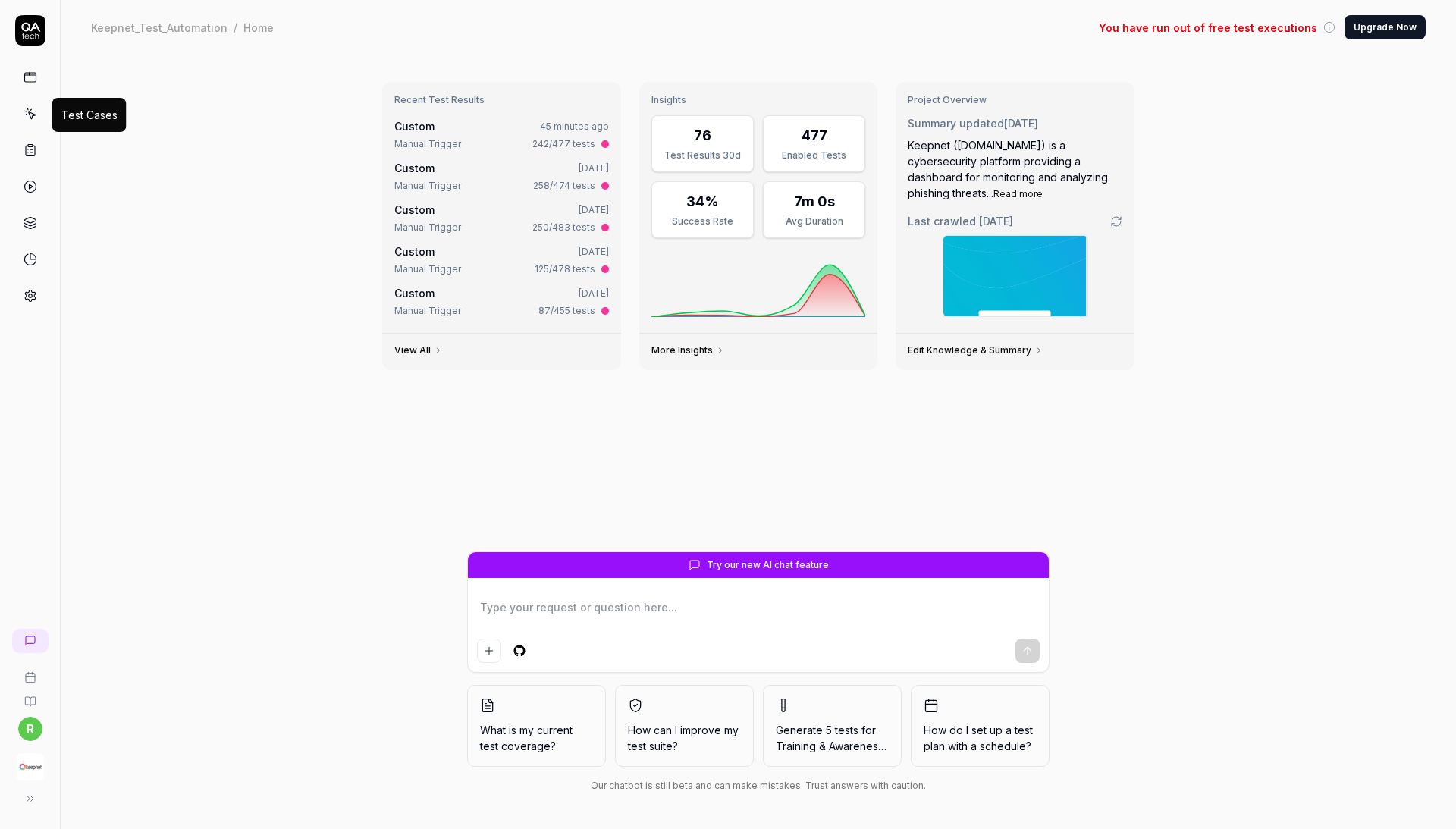
click at [26, 124] on link at bounding box center [31, 113] width 27 height 27
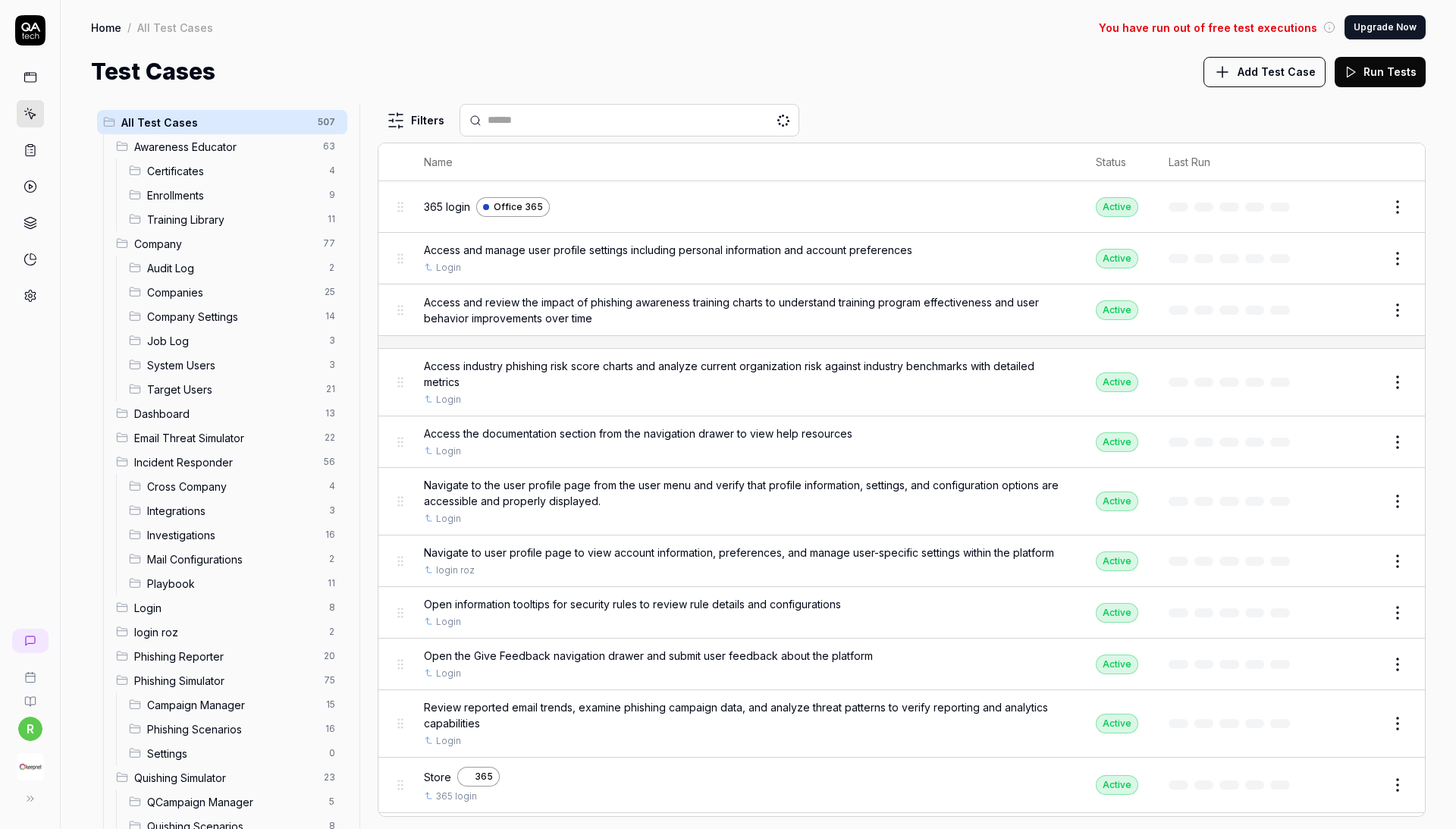
click at [31, 116] on icon at bounding box center [31, 116] width 7 height 7
click at [1267, 70] on span "Add Test Case" at bounding box center [1277, 72] width 78 height 16
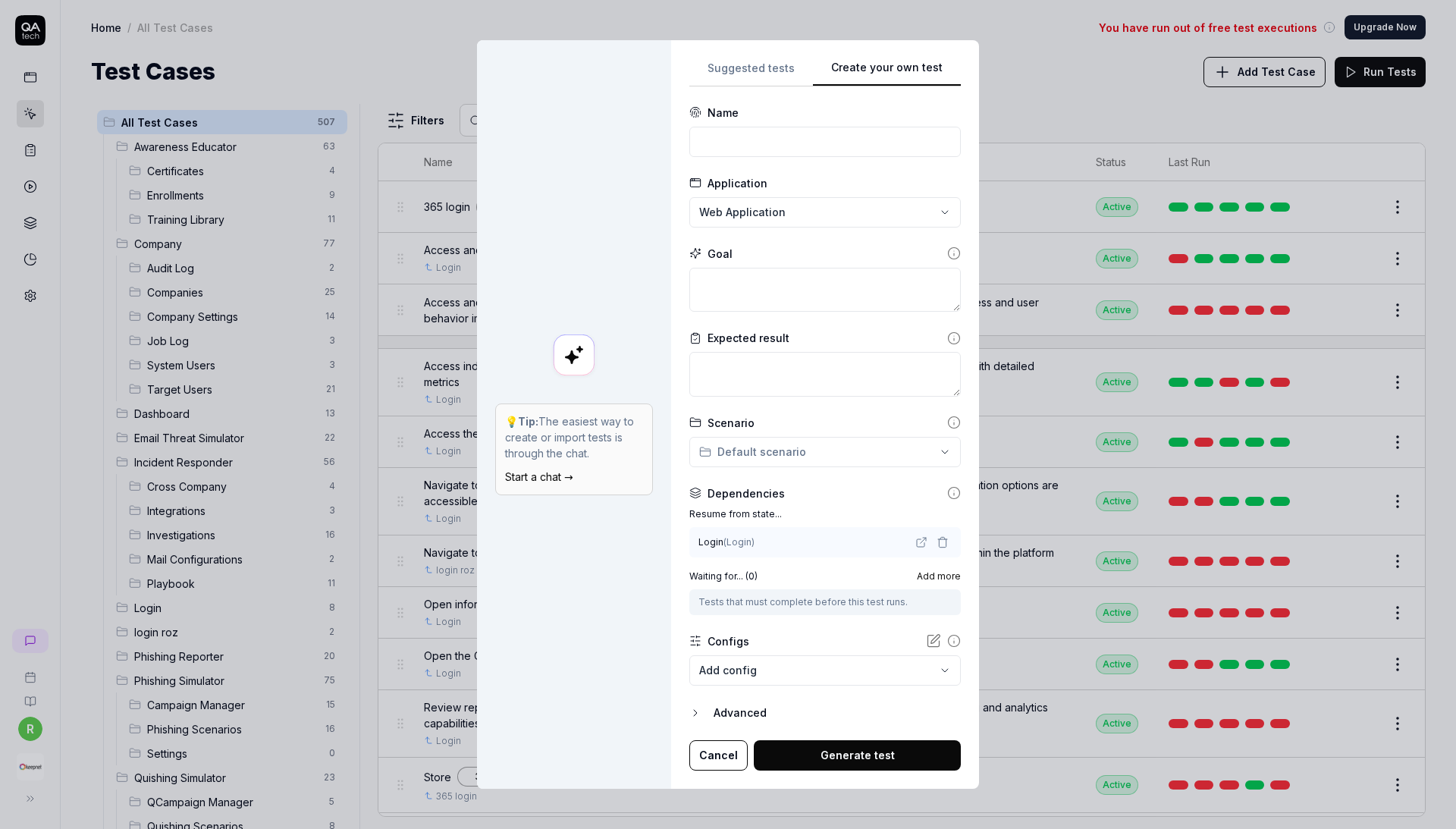
click at [555, 481] on link "Start a chat →" at bounding box center [540, 477] width 68 height 13
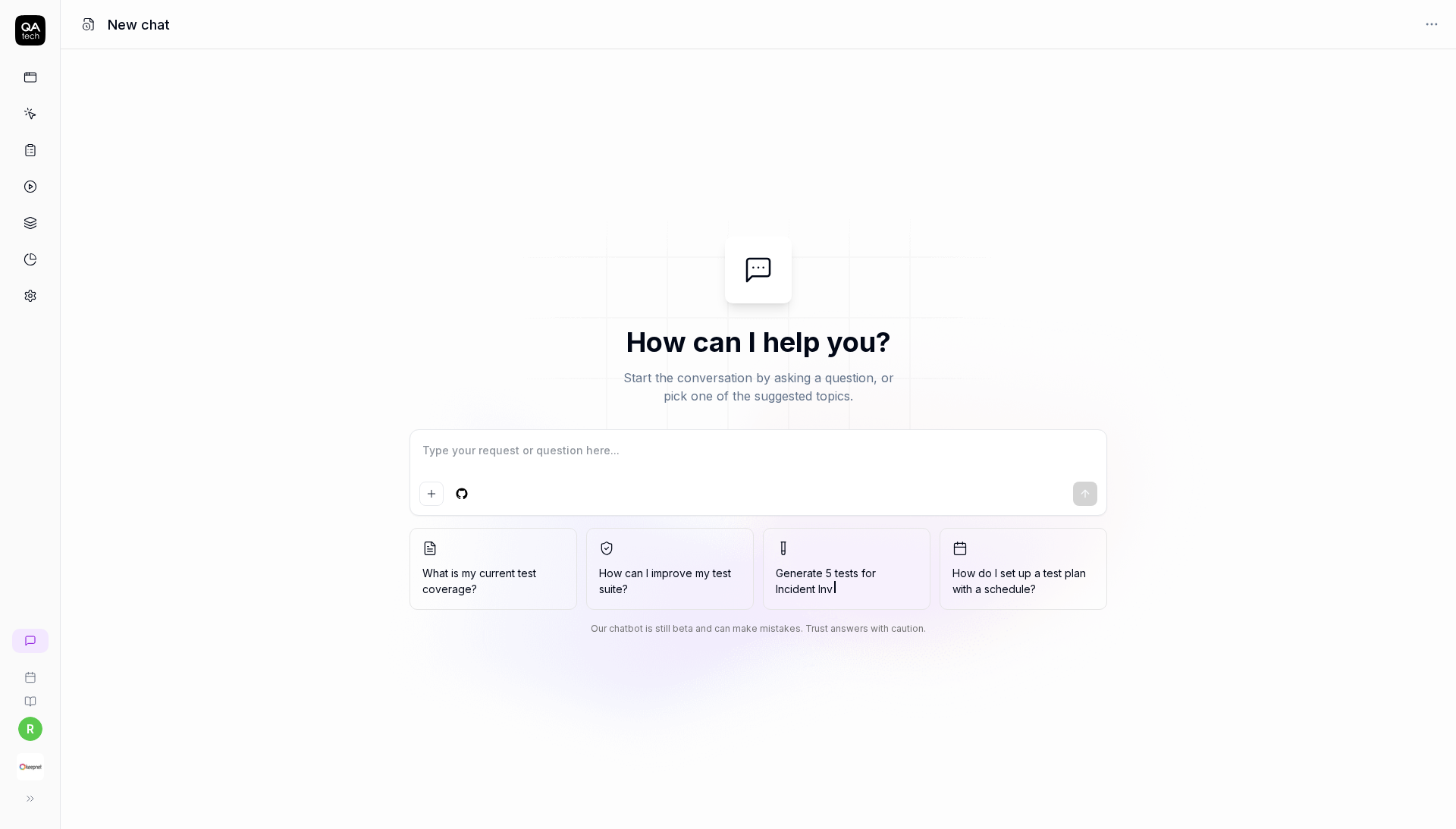
click at [33, 110] on icon at bounding box center [30, 113] width 13 height 13
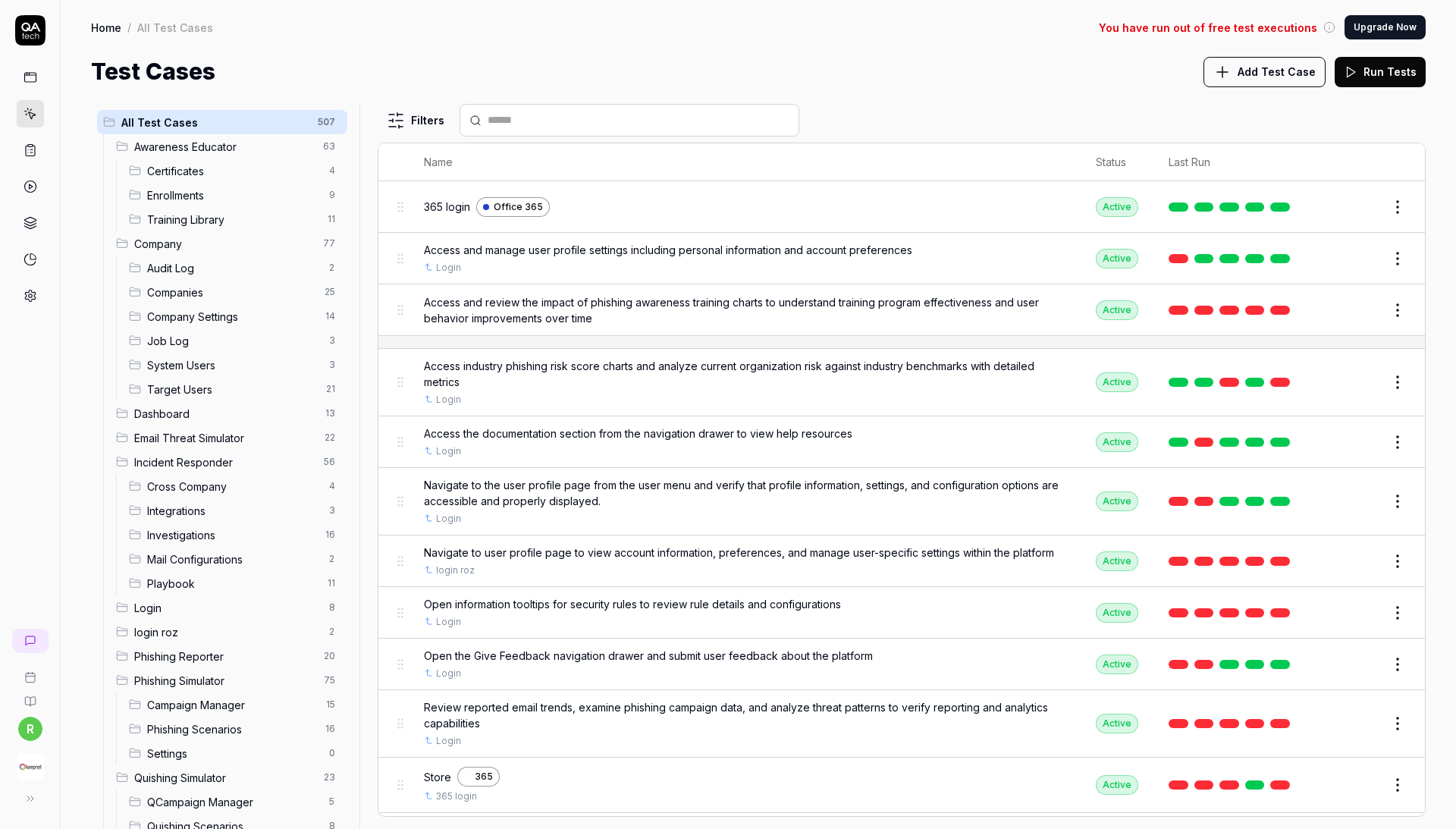
click at [1294, 80] on button "Add Test Case" at bounding box center [1265, 72] width 122 height 31
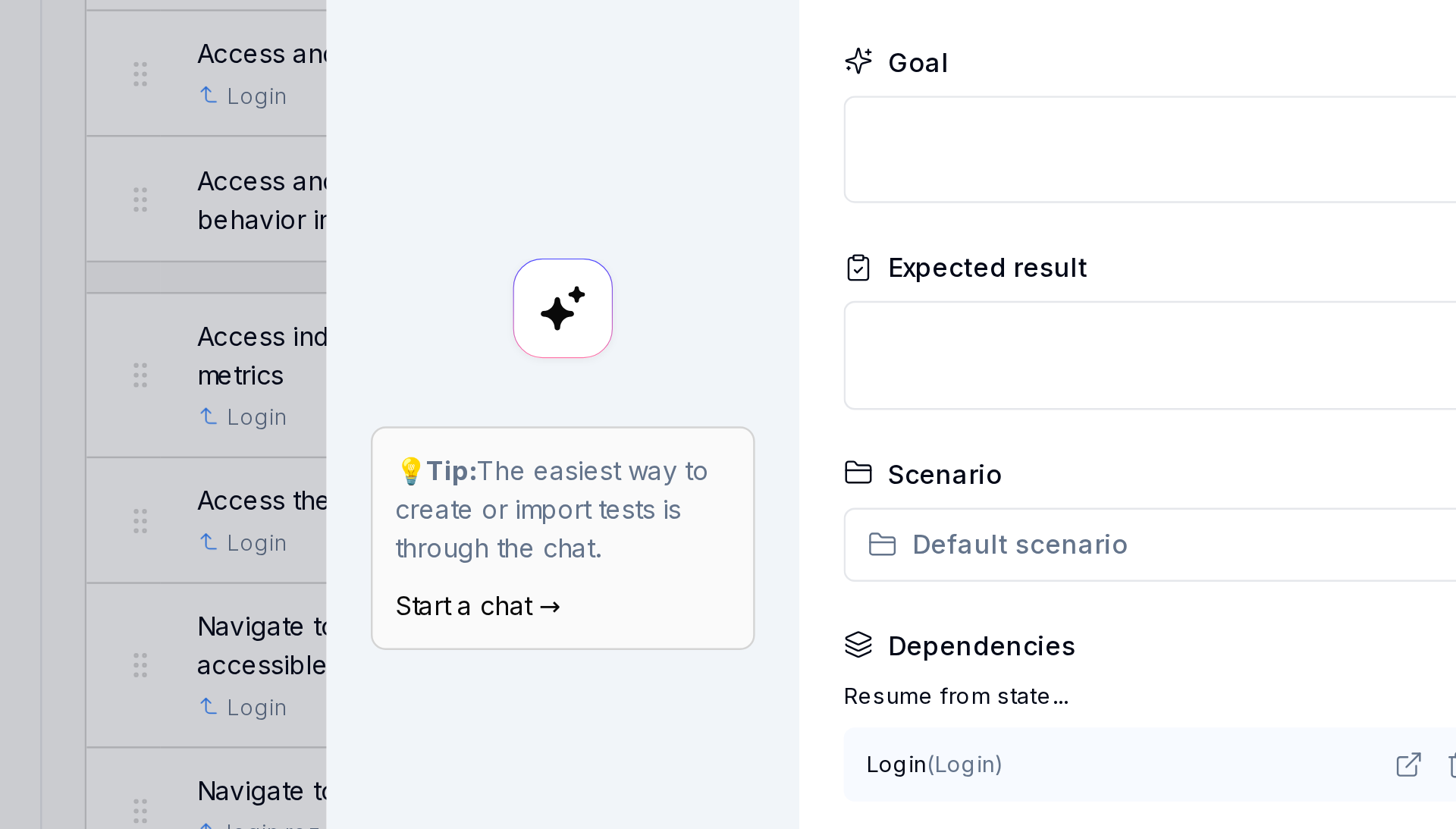
click at [554, 334] on rect at bounding box center [575, 355] width 41 height 41
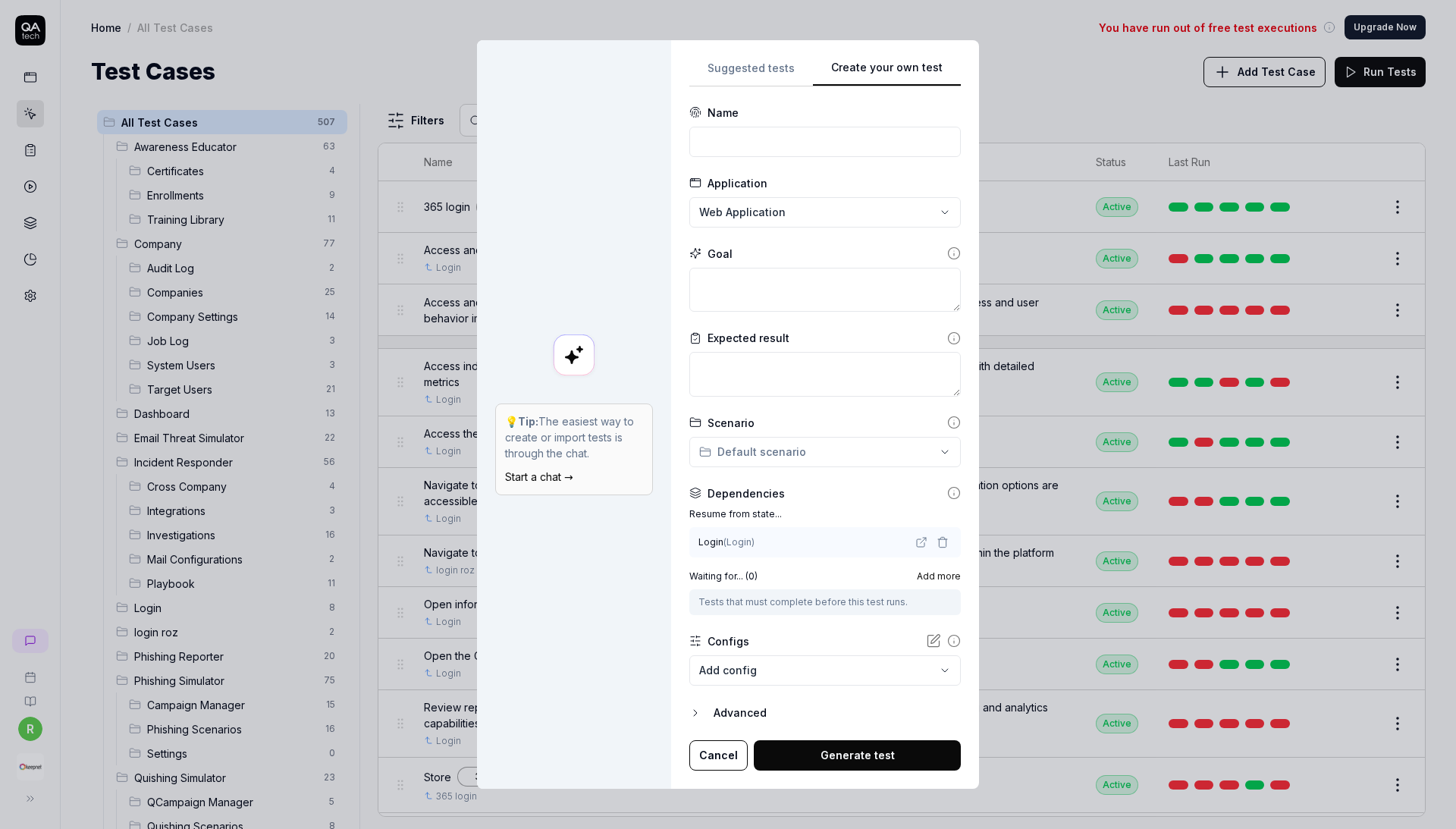
click at [565, 470] on link "Start a chat →" at bounding box center [540, 477] width 68 height 13
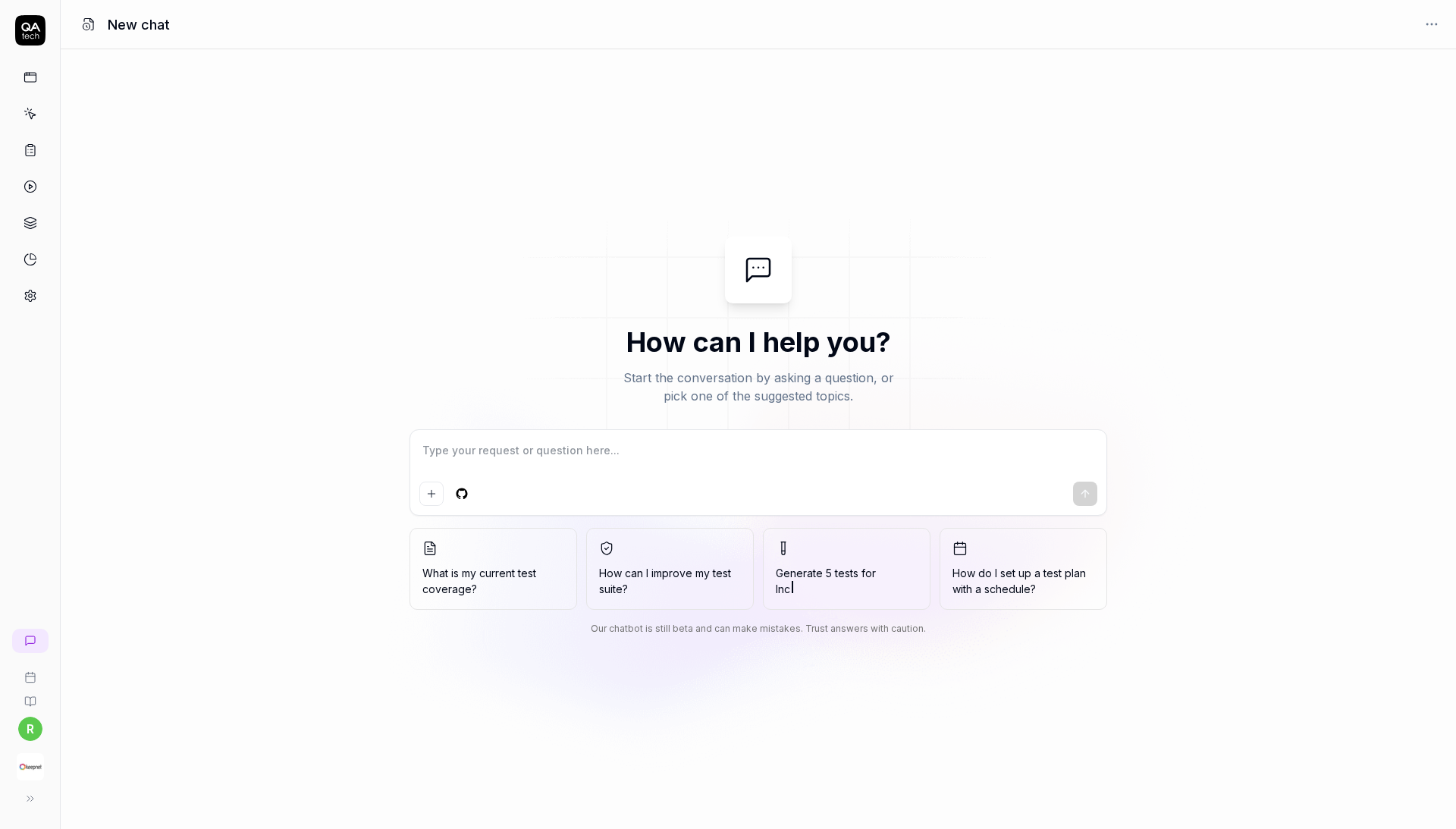
type textarea "*"
type textarea "o"
type textarea "*"
type textarea "oh"
type textarea "*"
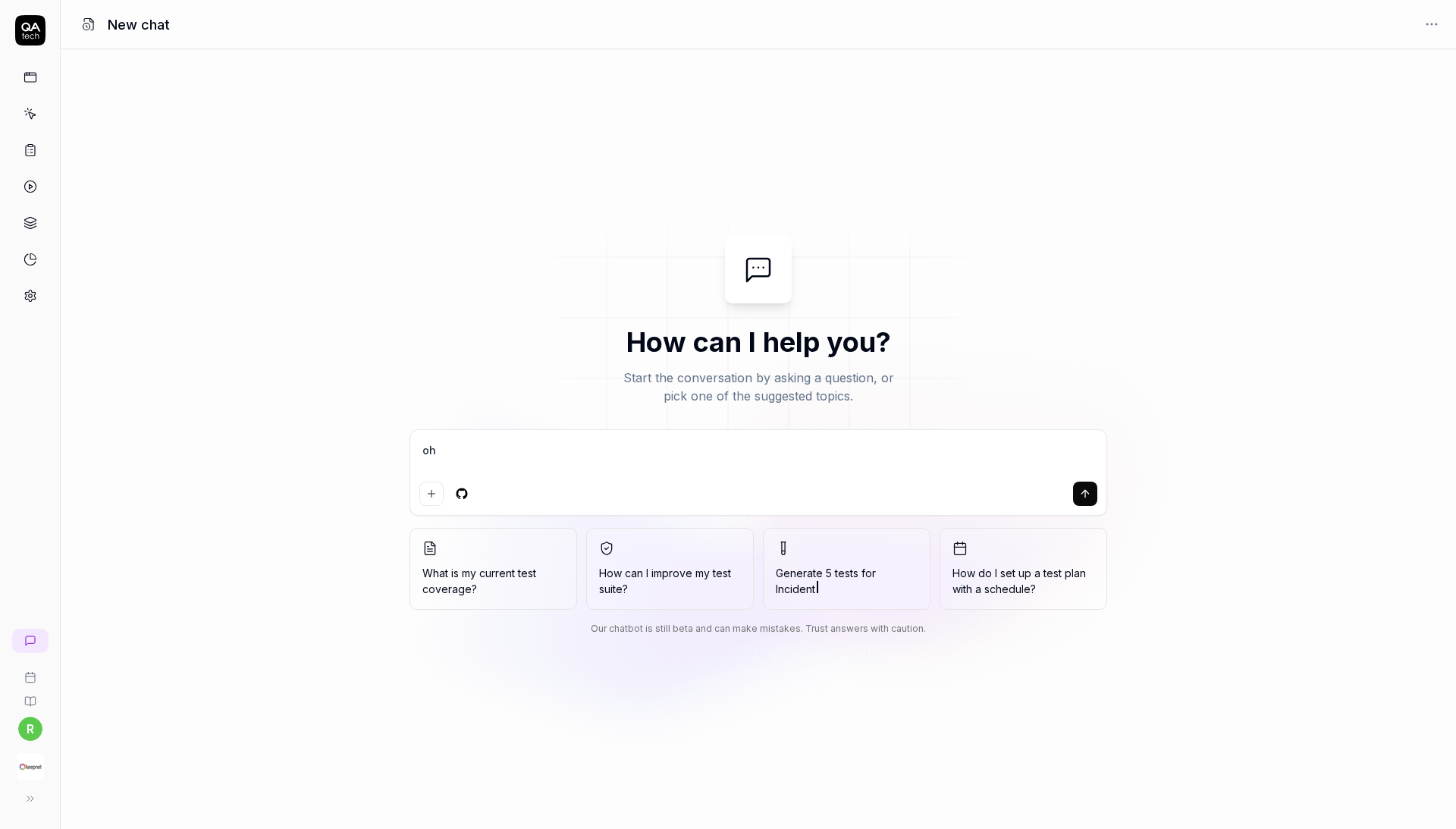
type textarea "ohi"
type textarea "*"
type textarea "ohis"
type textarea "*"
type textarea "ohi"
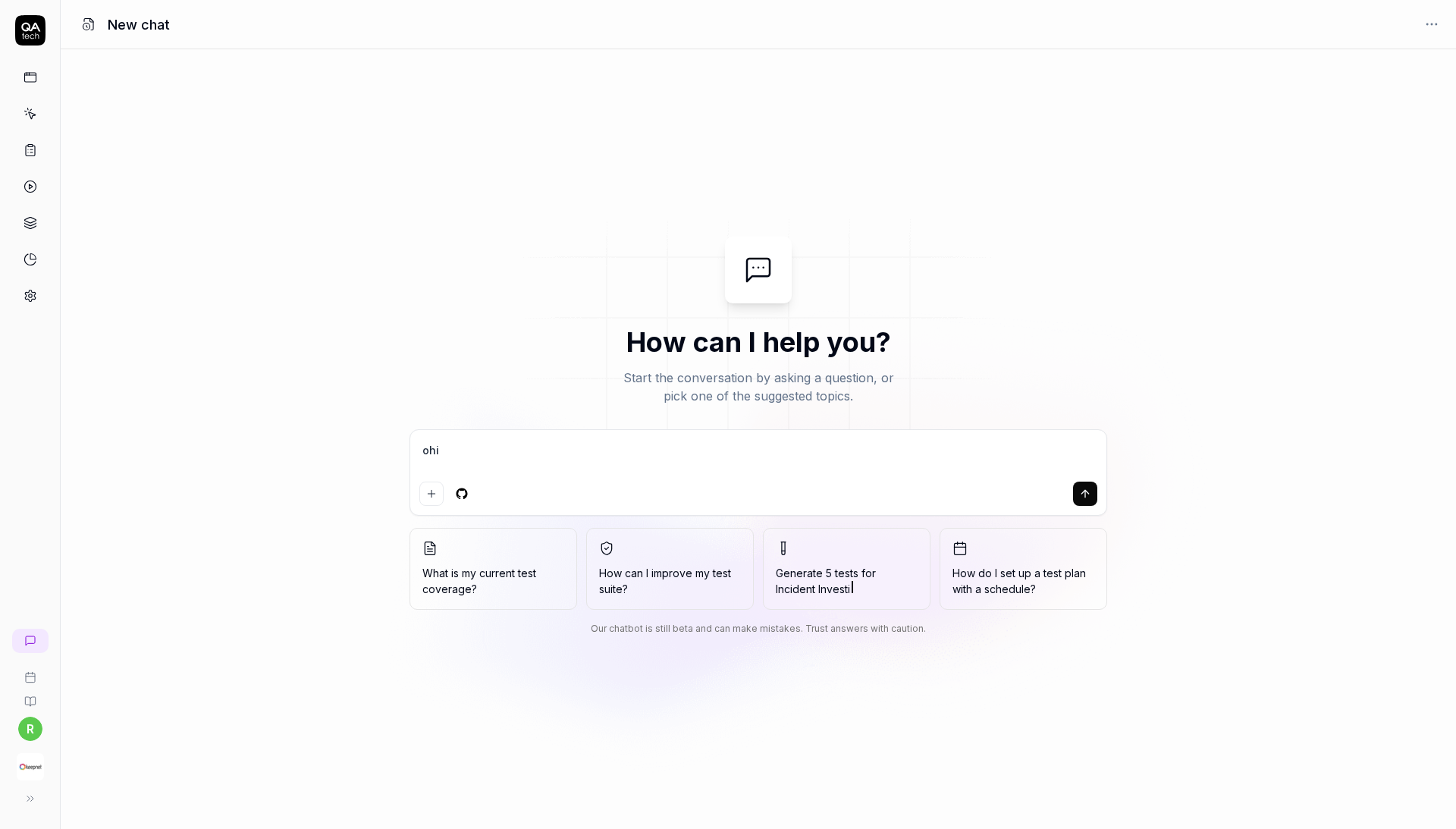
type textarea "*"
type textarea "oh"
type textarea "*"
type textarea "o"
type textarea "*"
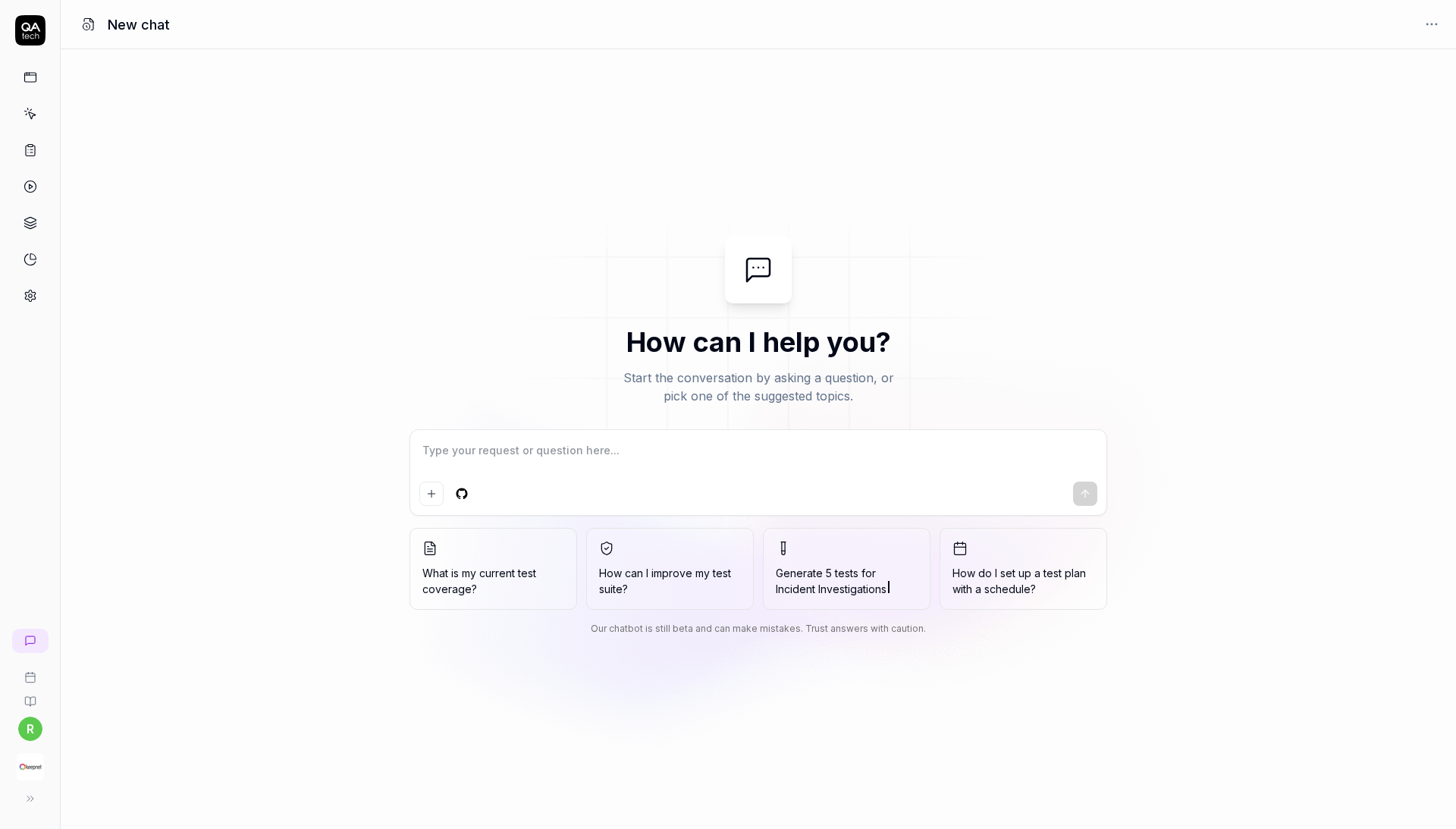
type textarea "*"
type textarea "p"
type textarea "*"
type textarea "ph"
type textarea "*"
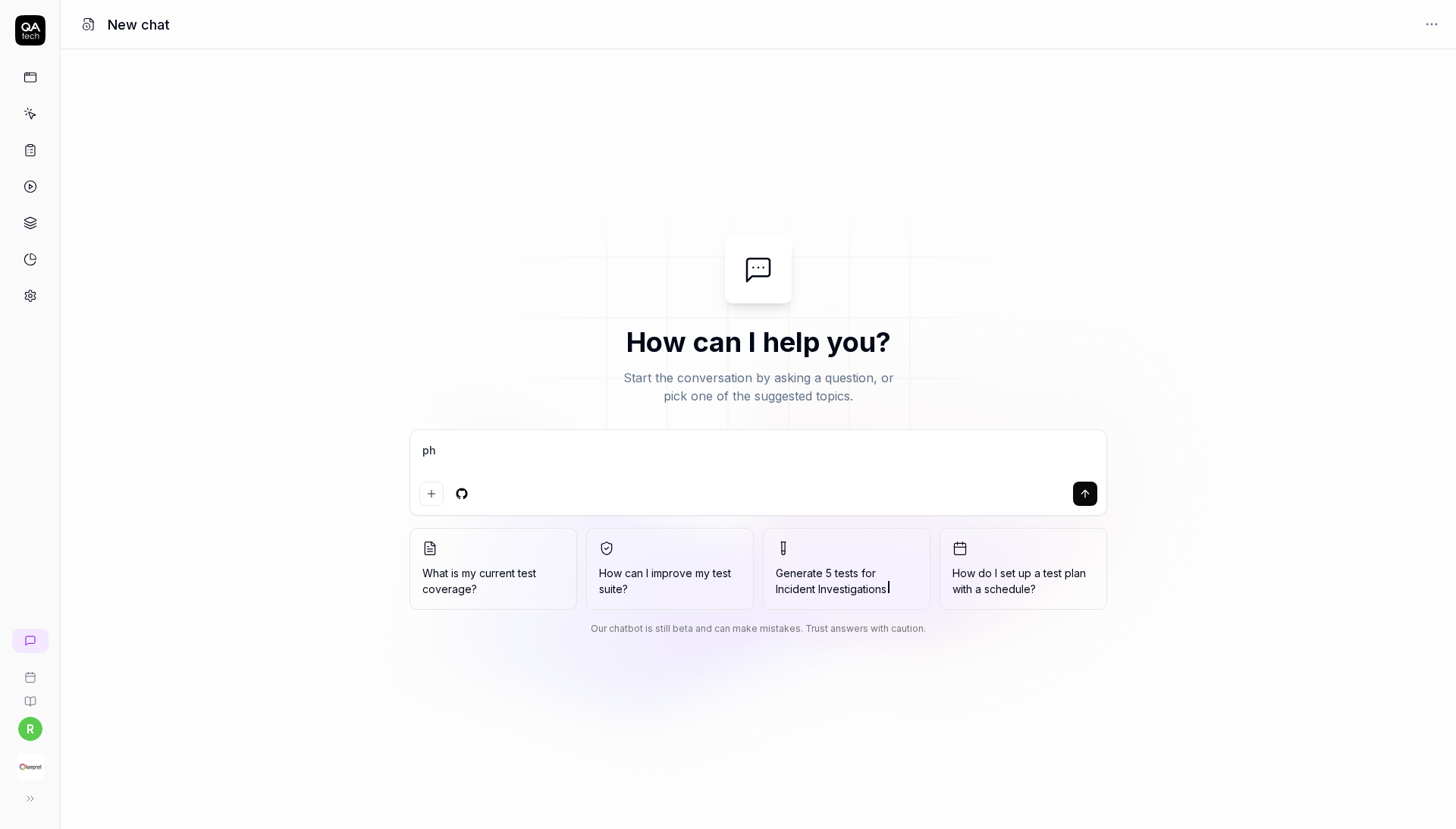
type textarea "phi"
type textarea "*"
type textarea "phis"
type textarea "*"
type textarea "phish"
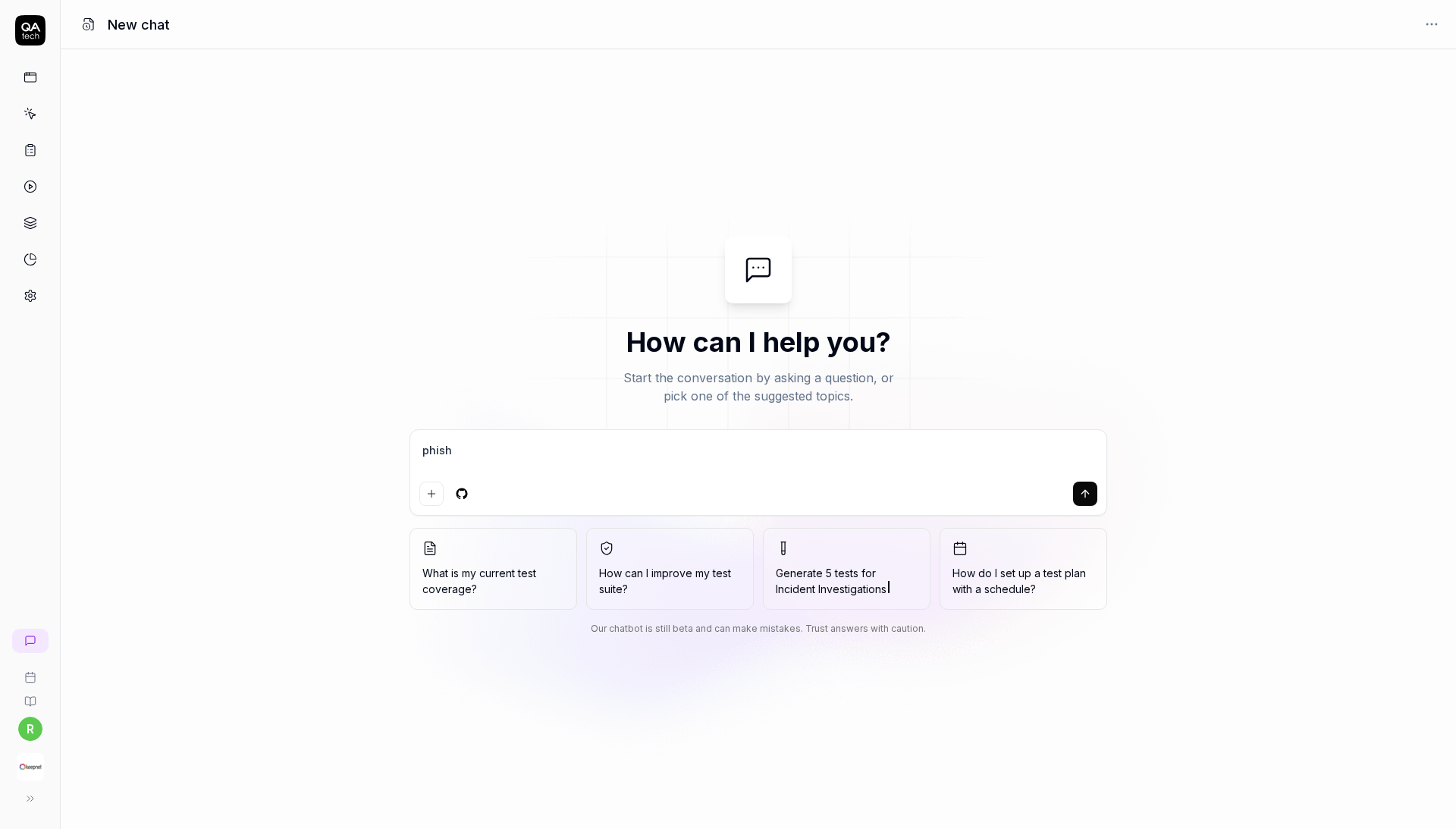
type textarea "*"
type textarea "phishi"
type textarea "*"
type textarea "phishin"
type textarea "*"
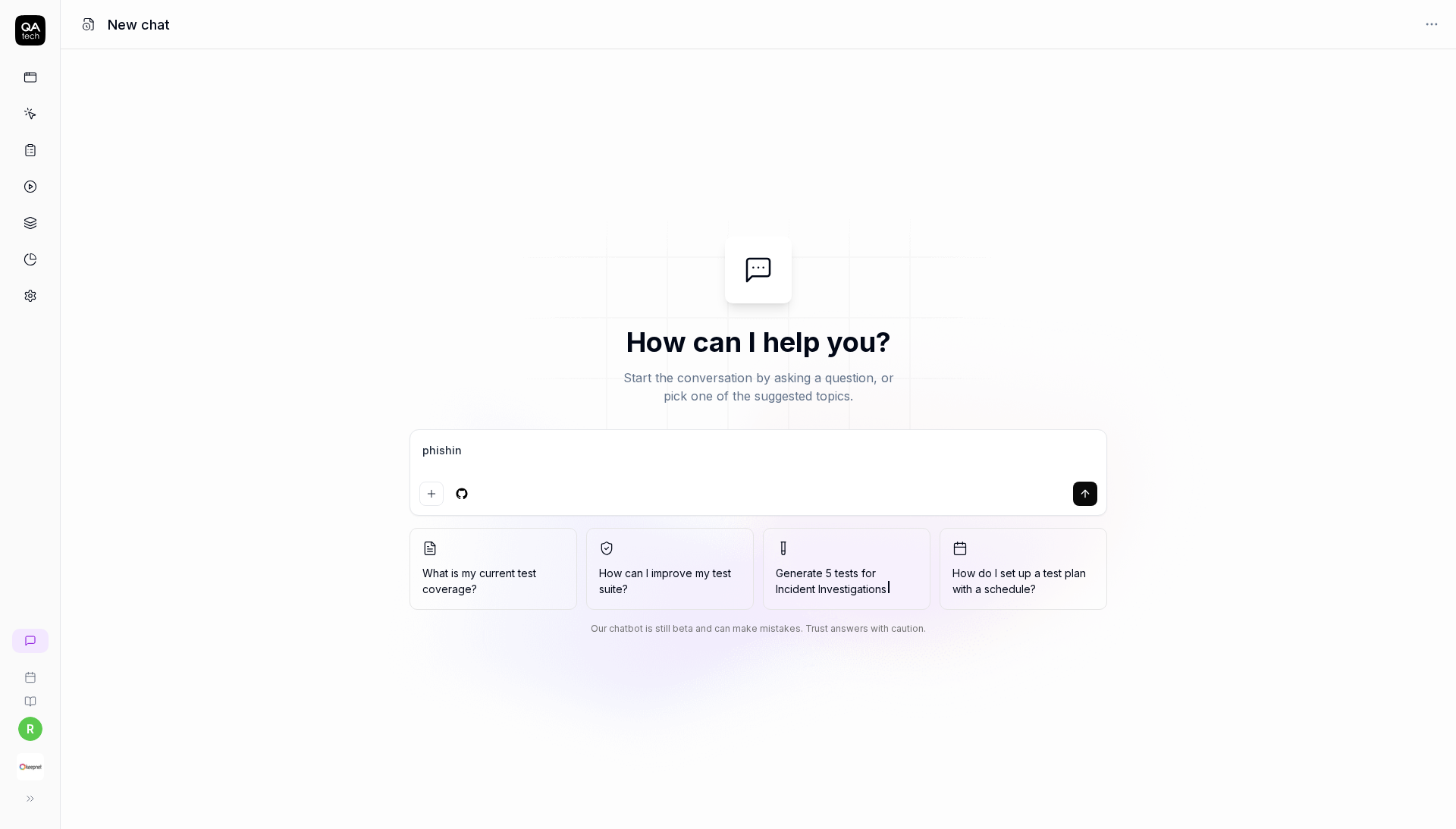
type textarea "phishing"
type textarea "*"
type textarea "phishing"
type textarea "*"
type textarea "phishing s"
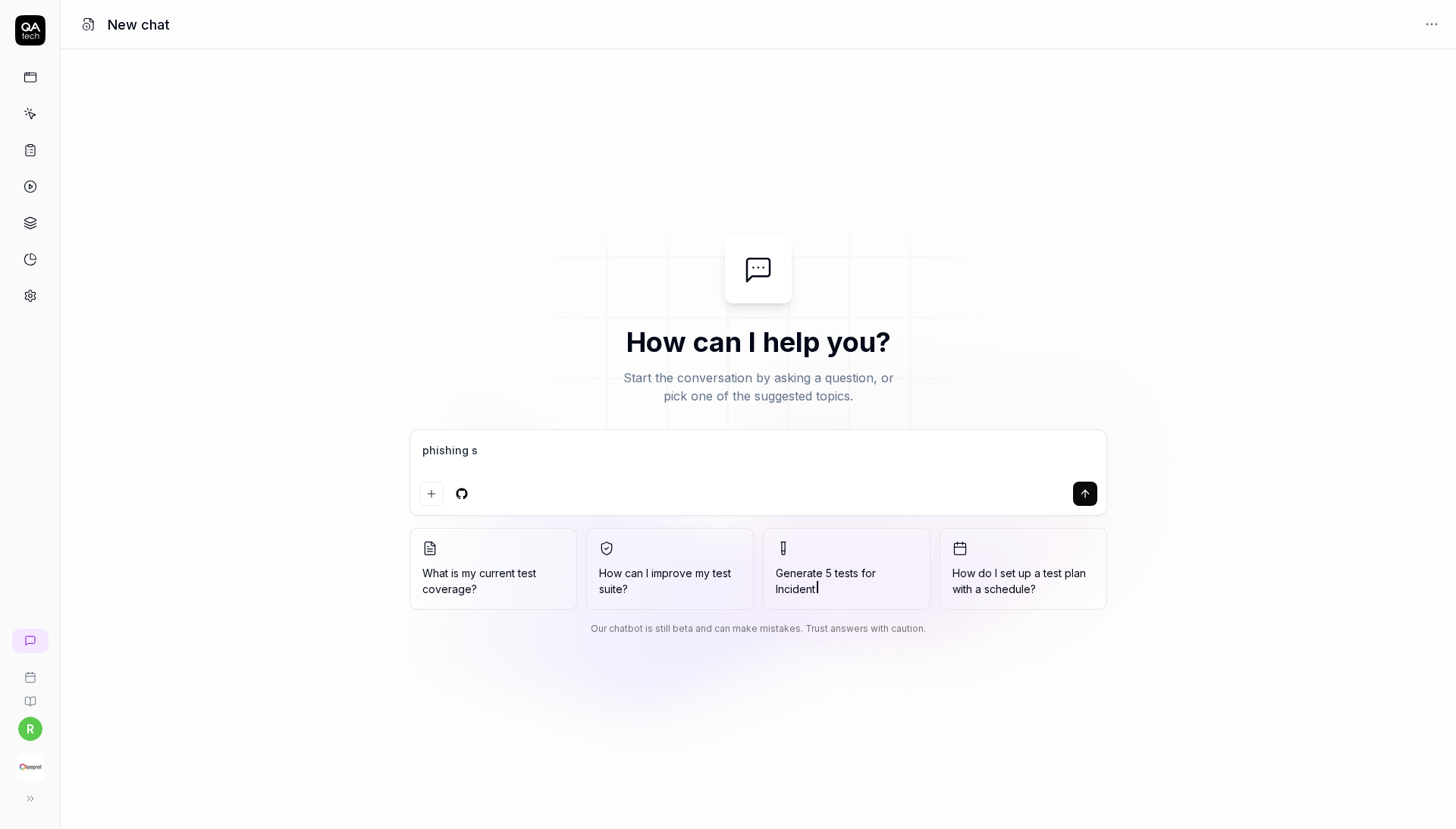
type textarea "*"
type textarea "phishing si"
type textarea "*"
type textarea "phishing sim"
type textarea "*"
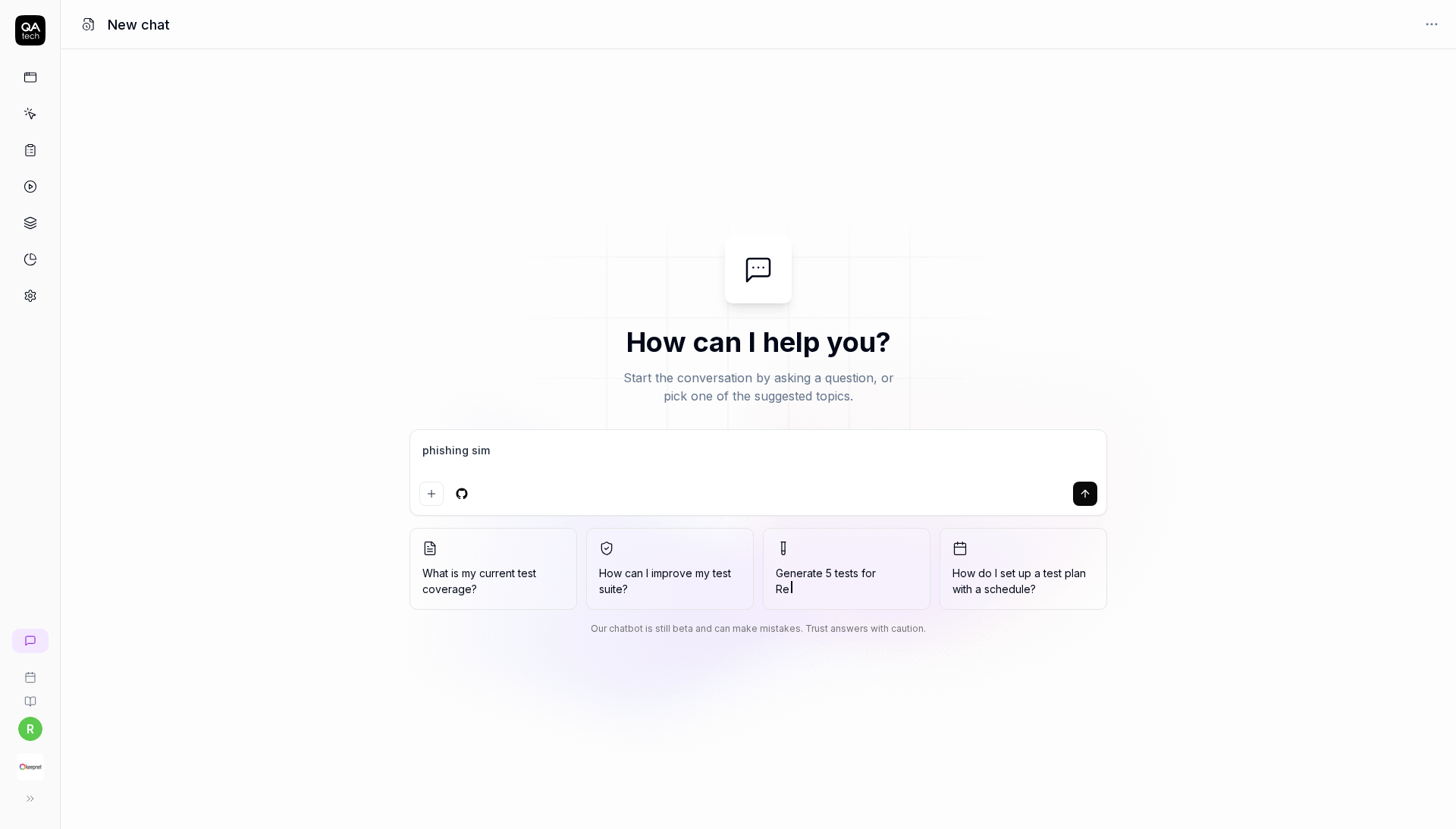
type textarea "phishing simu"
type textarea "*"
type textarea "phishing simul"
type textarea "*"
type textarea "phishing simula"
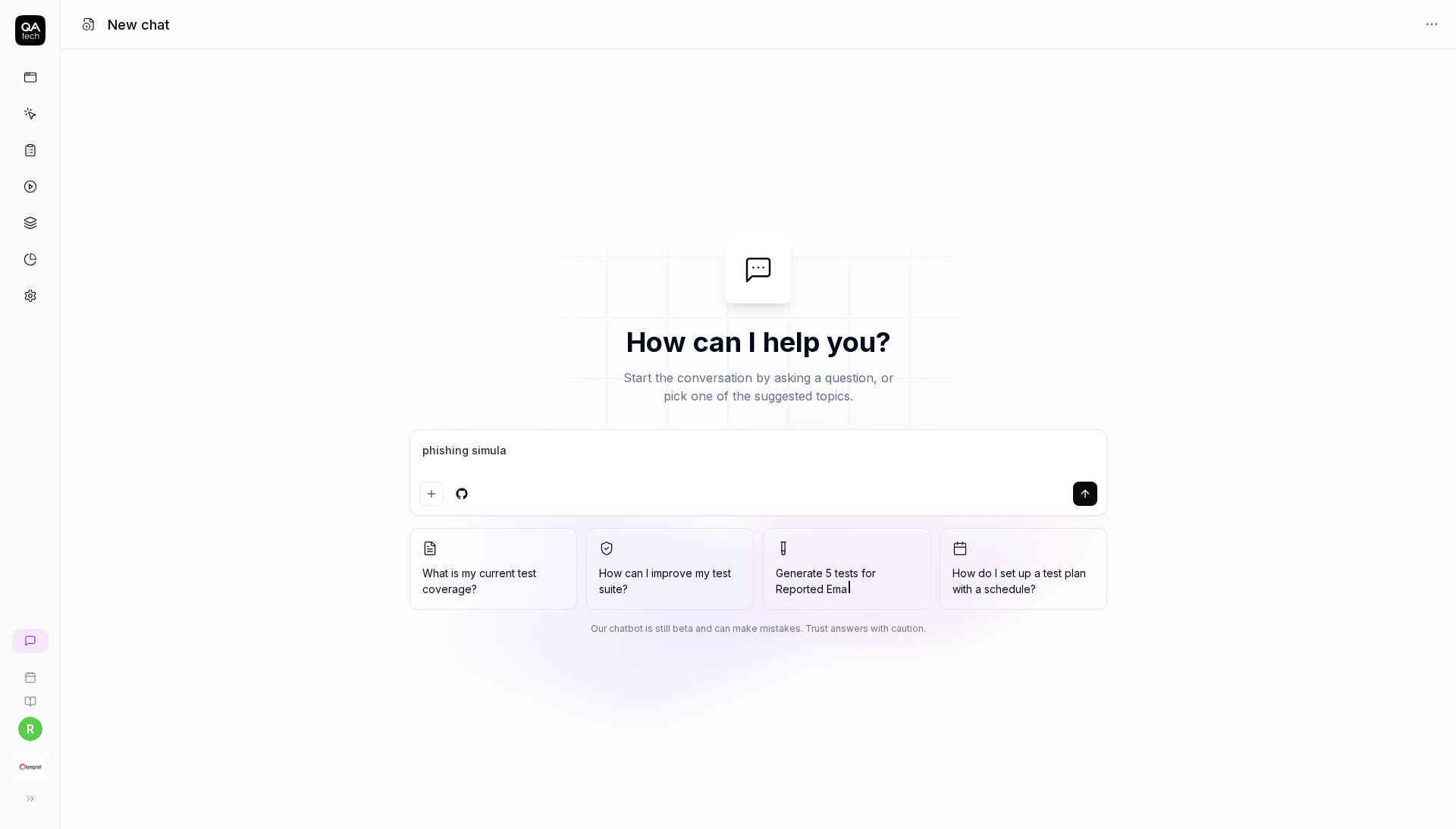
type textarea "*"
type textarea "phishing simulat"
type textarea "*"
type textarea "phishing simulato"
type textarea "*"
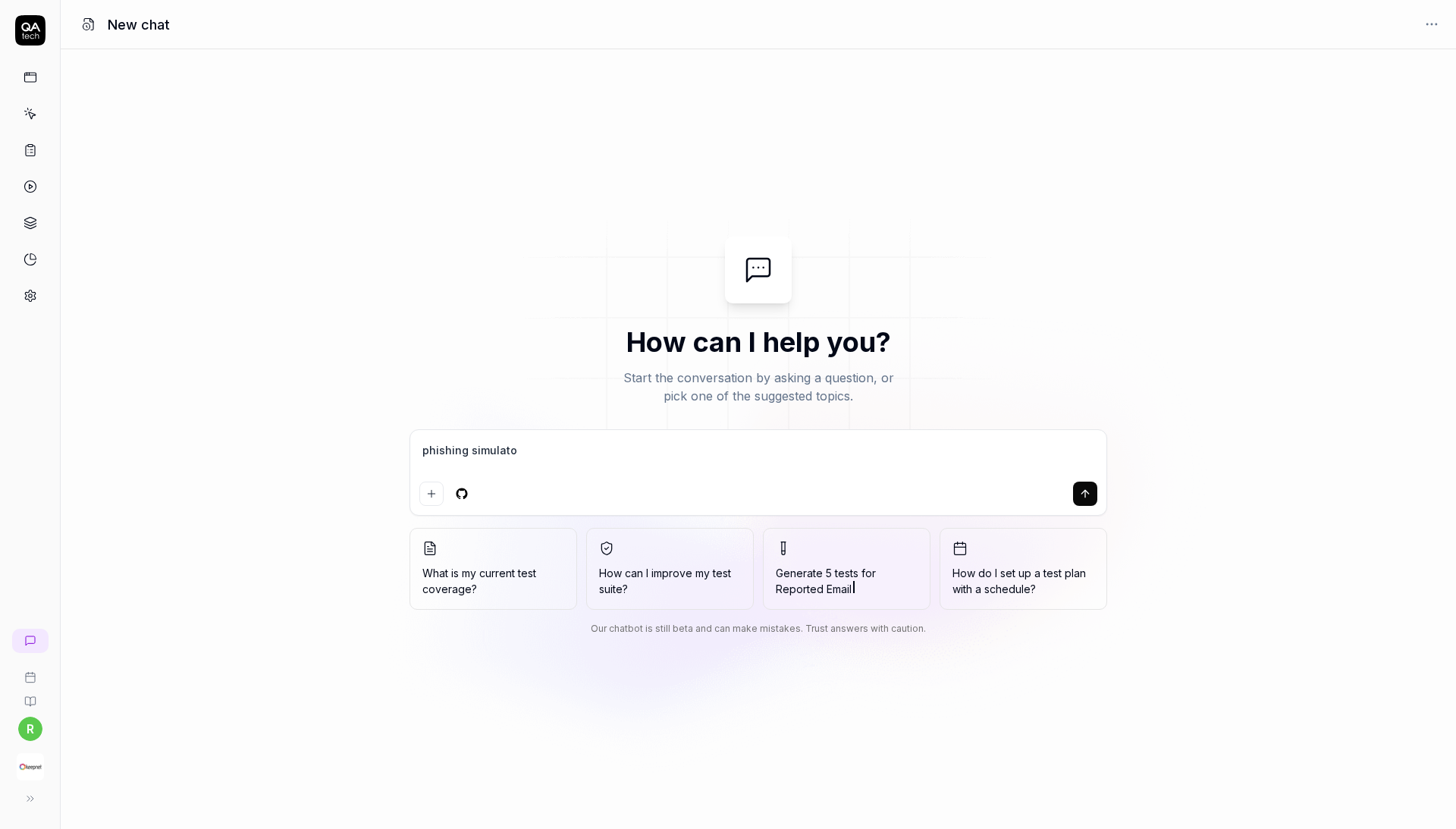
type textarea "phishing simulator"
type textarea "*"
type textarea "phishing simulator"
type textarea "*"
type textarea "phishing simulator d"
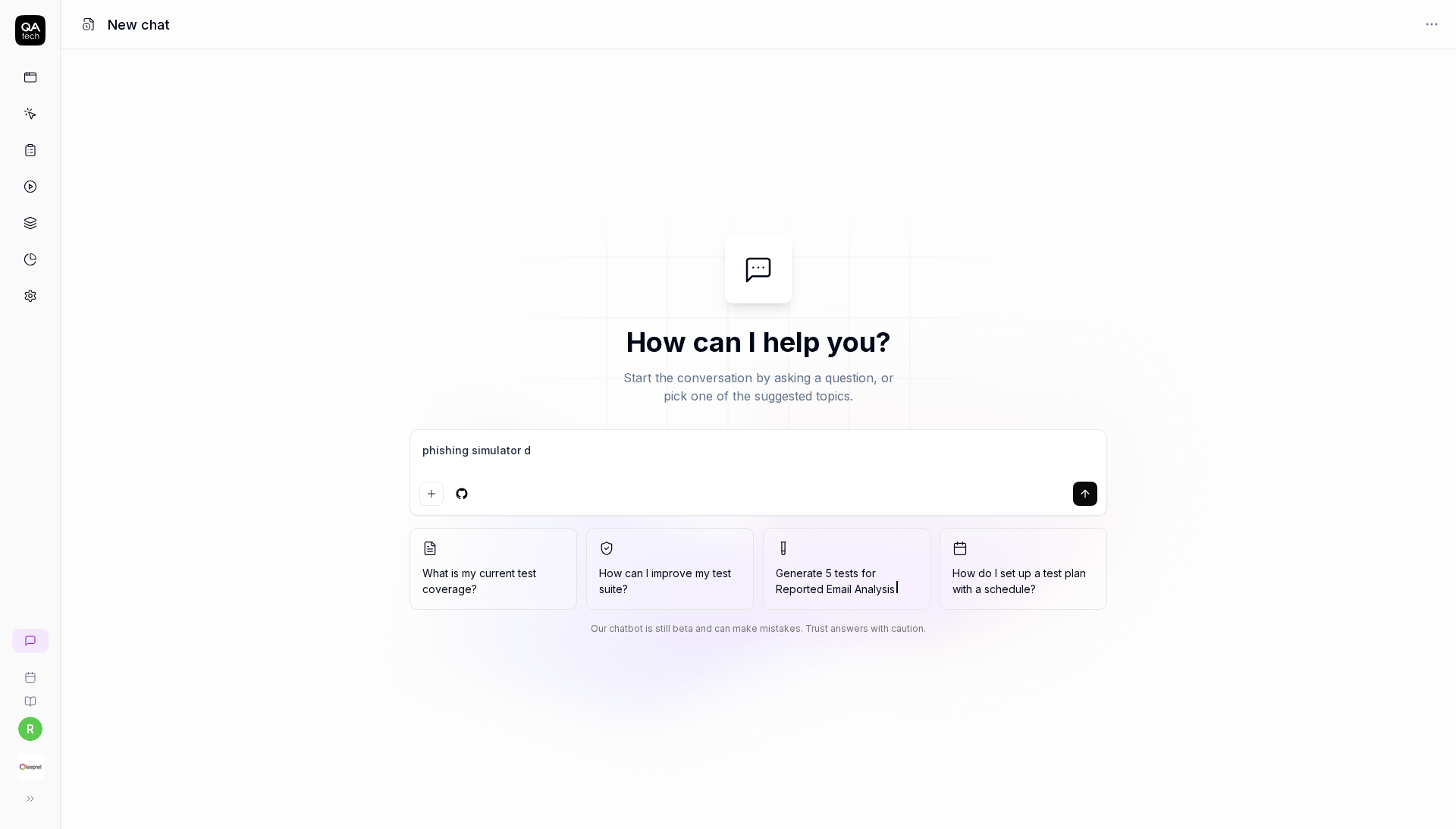
type textarea "*"
type textarea "phishing simulator da"
type textarea "*"
type textarea "phishing simulator da"
type textarea "*"
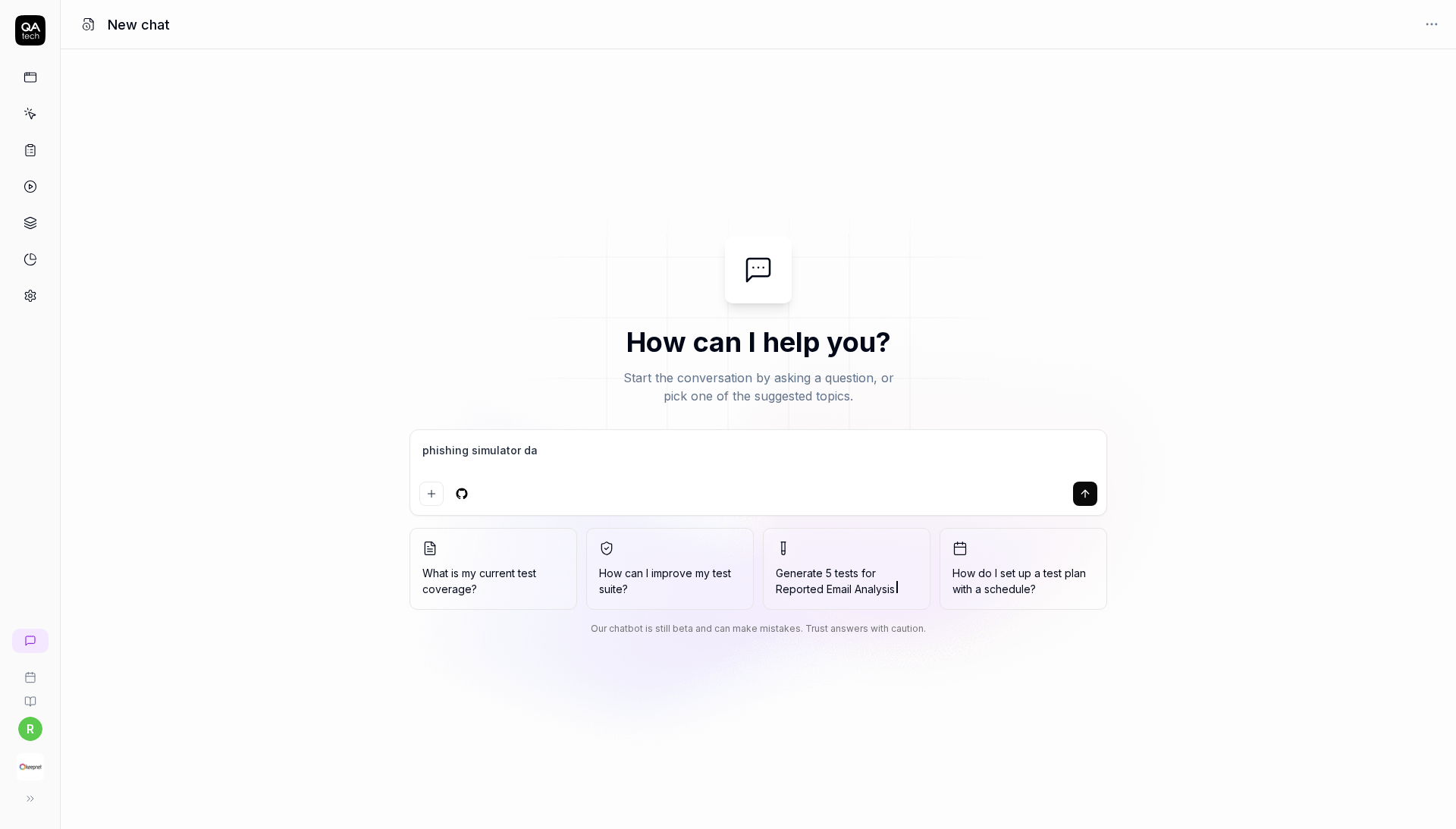
type textarea "phishing simulator da y"
type textarea "*"
type textarea "phishing simulator da ye"
type textarea "*"
type textarea "phishing simulator da yen"
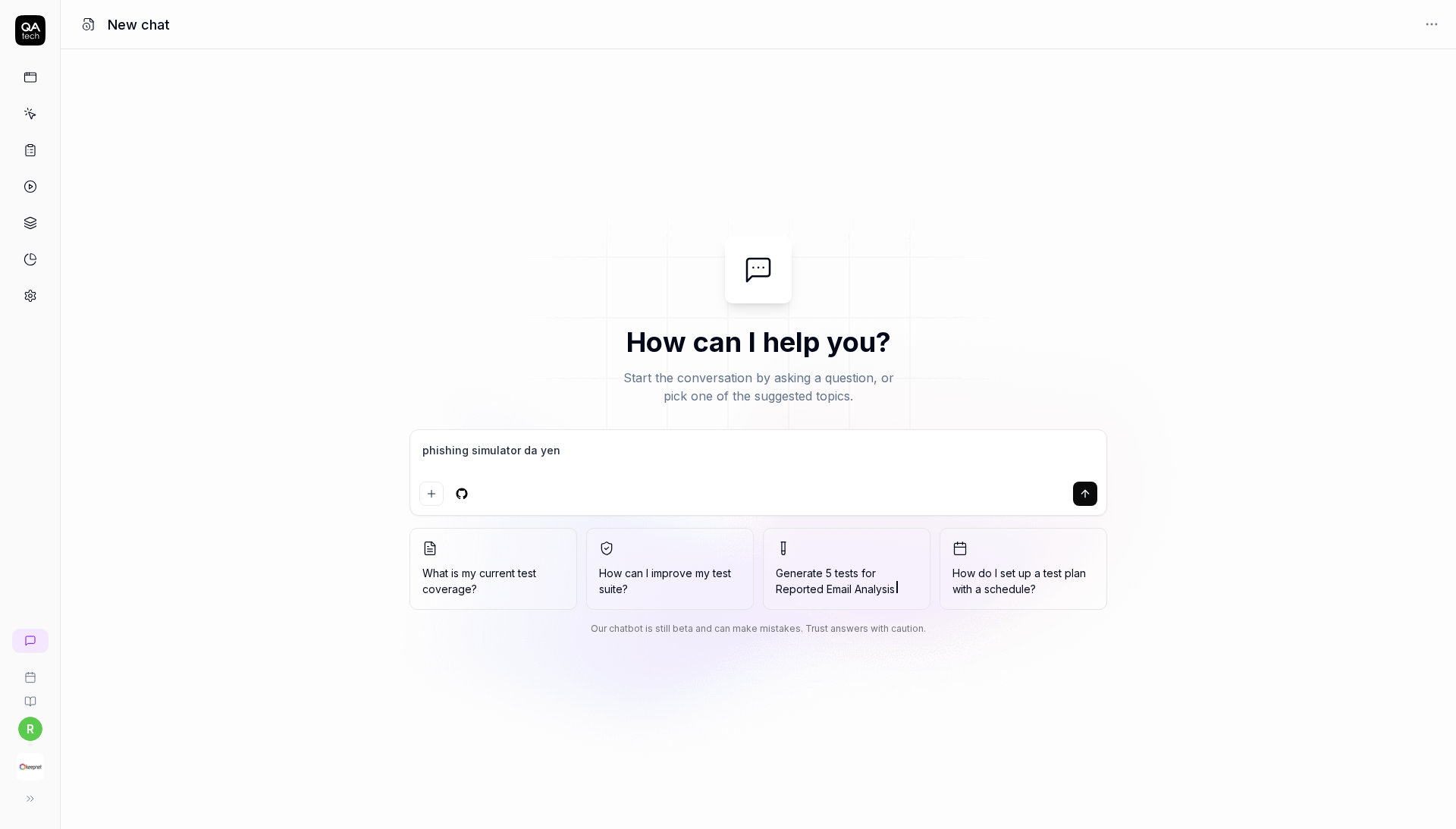
type textarea "*"
type textarea "phishing simulator da ye"
type textarea "*"
type textarea "phishing simulator da y"
type textarea "*"
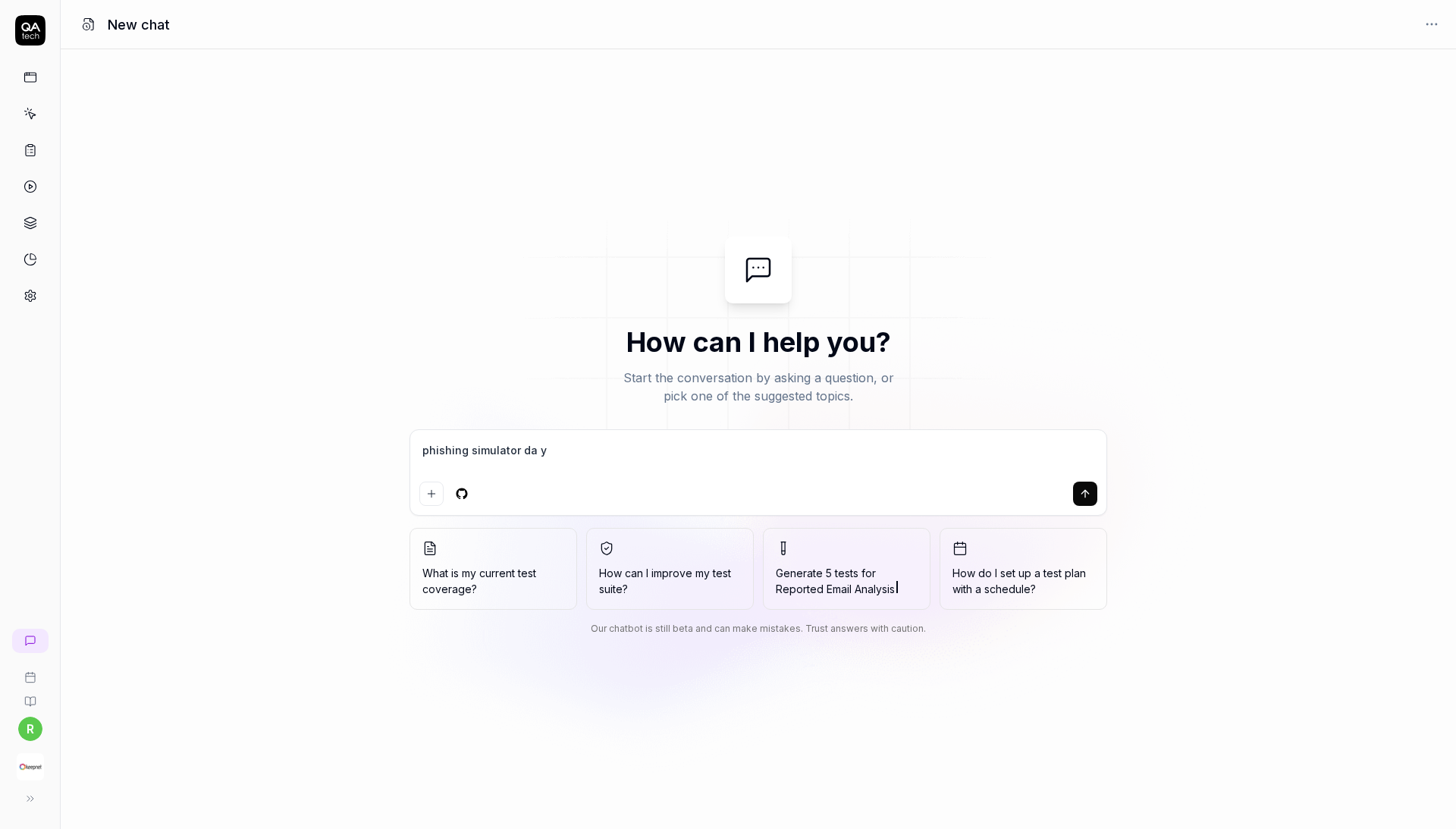
type textarea "phishing simulator da"
type textarea "*"
type textarea "phishing simulator da b"
type textarea "*"
type textarea "phishing simulator da bi"
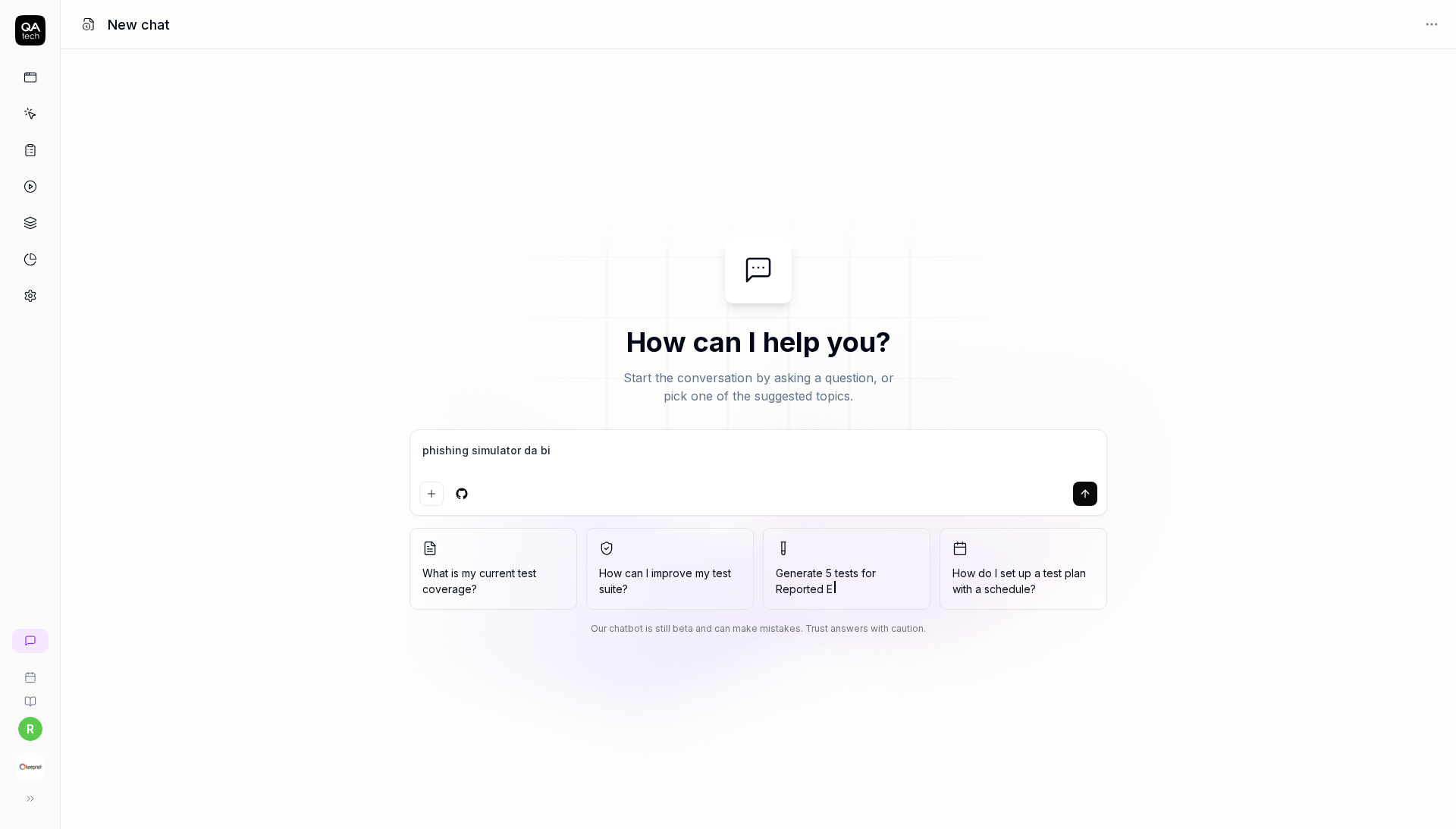
type textarea "*"
type textarea "phishing simulator da bir"
type textarea "*"
type textarea "phishing simulator da bir"
type textarea "*"
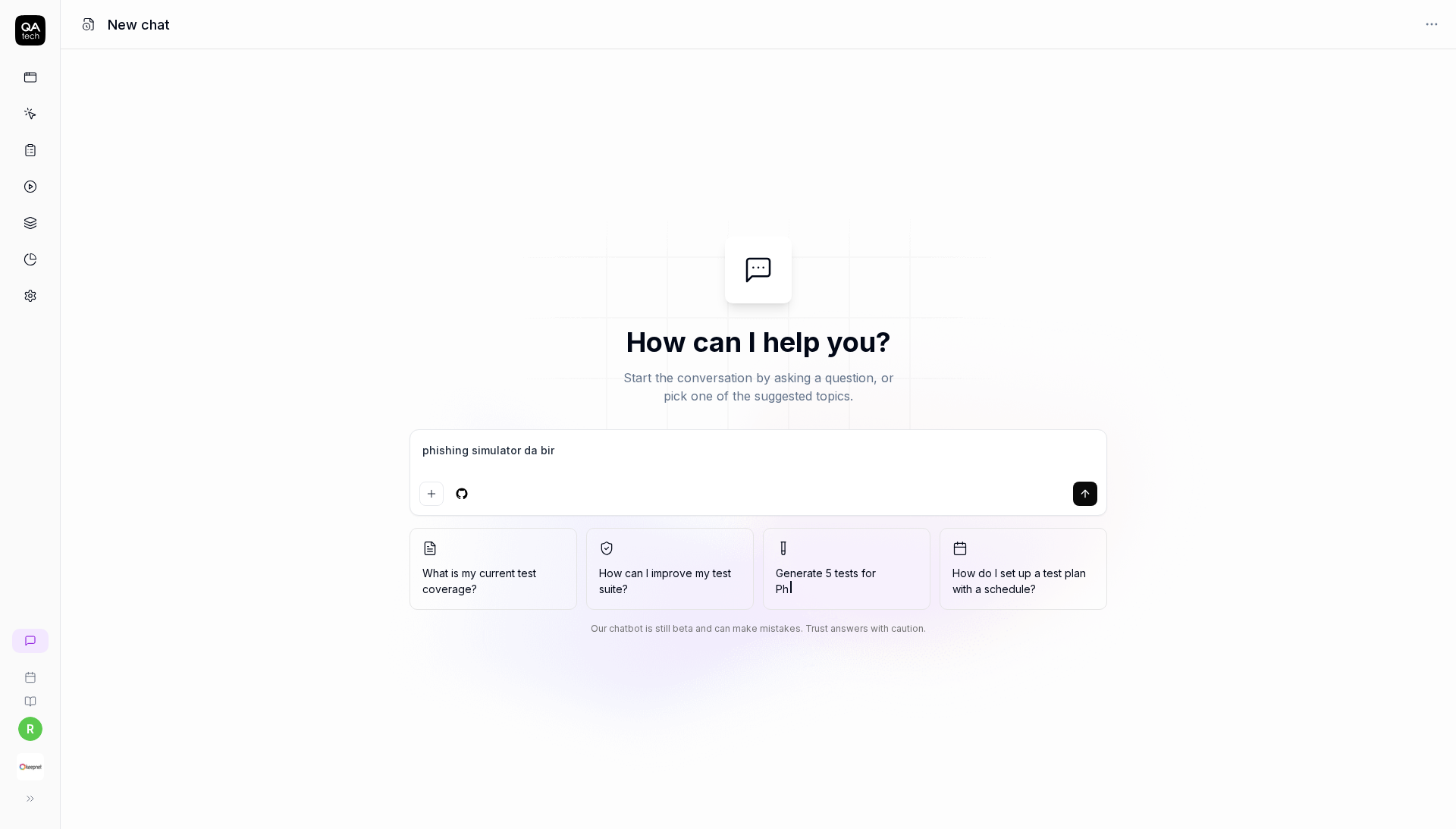
type textarea "phishing simulator da bir k"
type textarea "*"
type textarea "phishing simulator da bir ka"
type textarea "*"
type textarea "phishing simulator da bir kam"
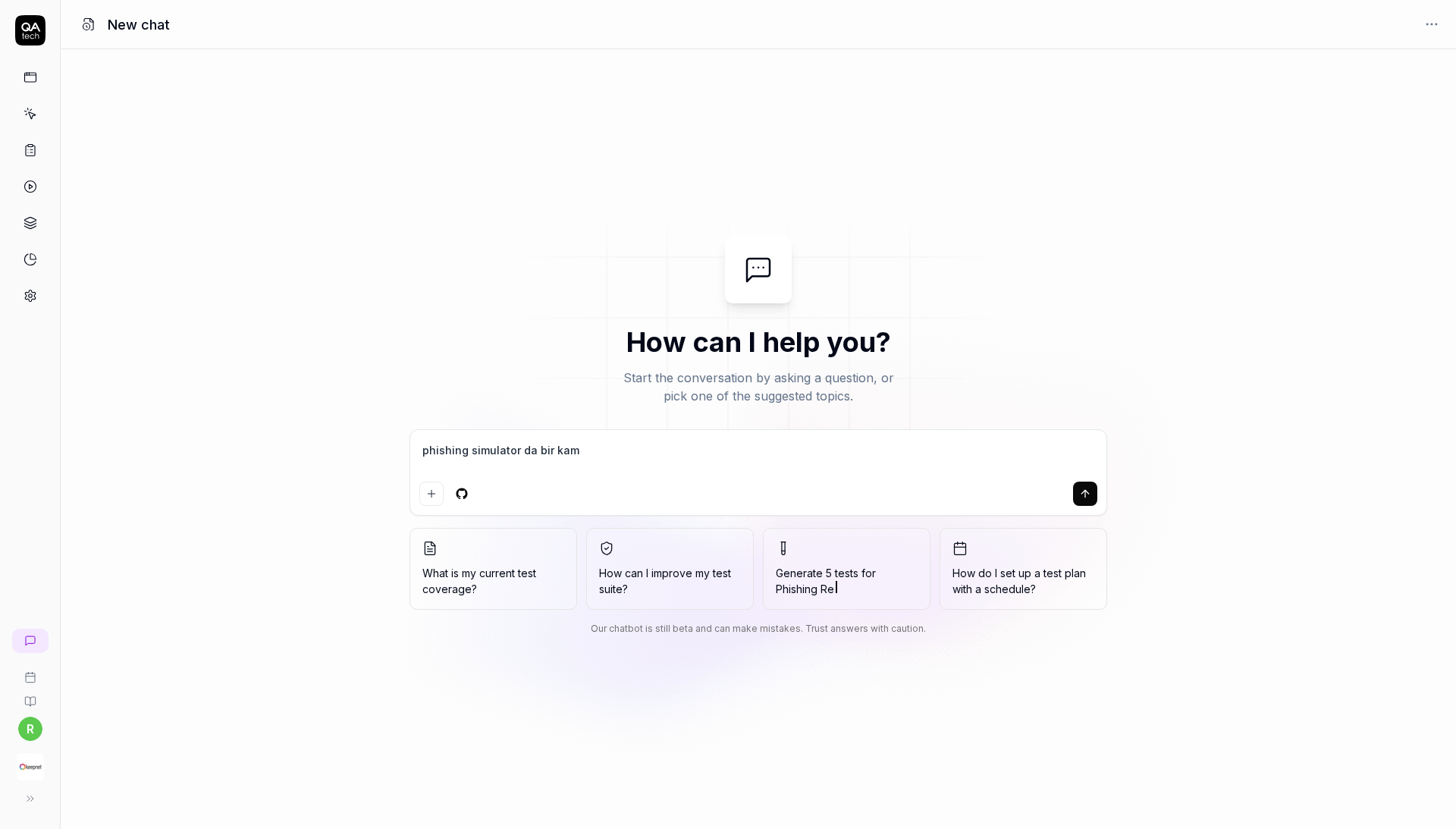
type textarea "*"
type textarea "phishing simulator da bir kamp"
type textarea "*"
type textarea "phishing simulator da bir kam"
type textarea "*"
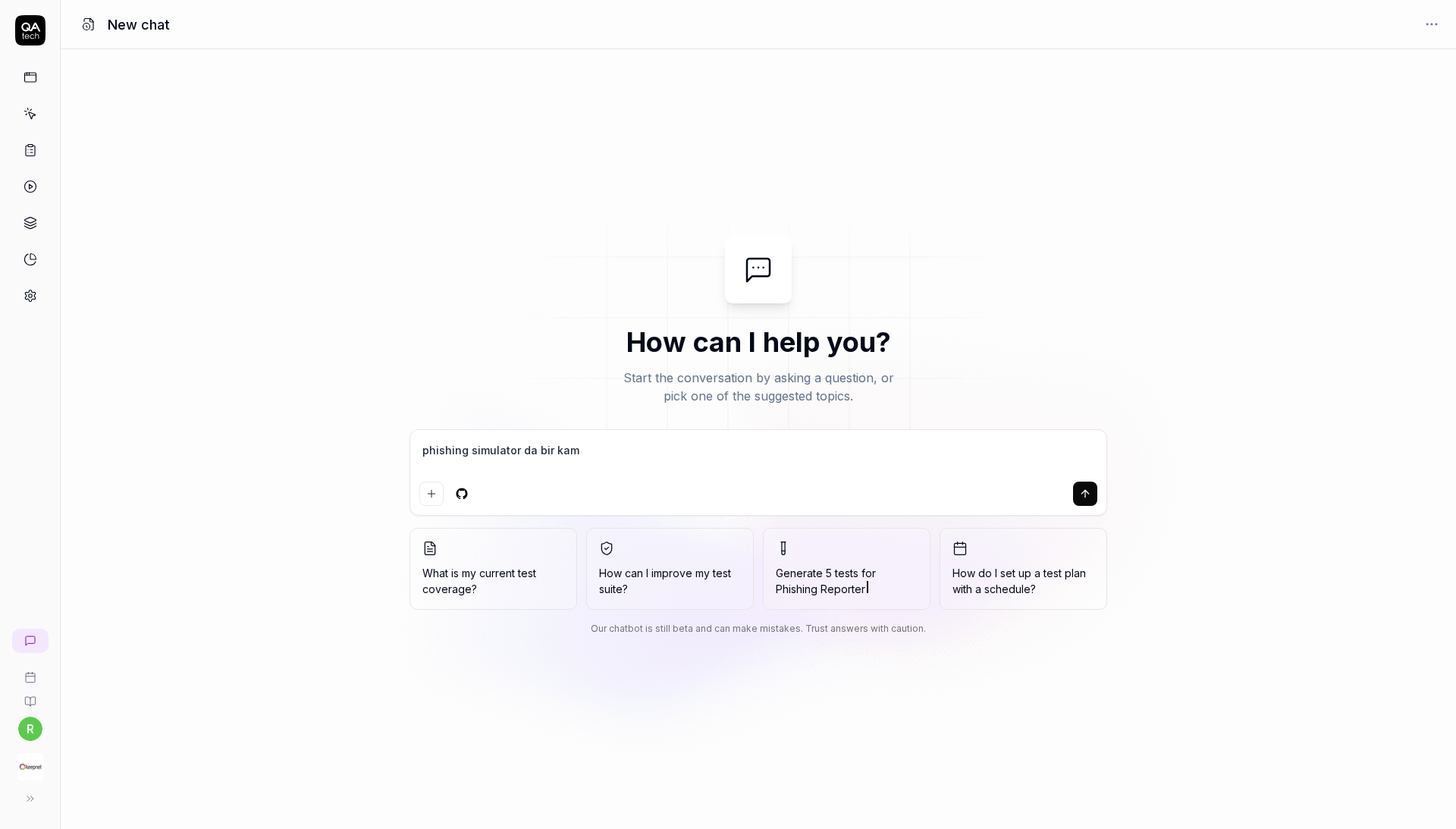
type textarea "phishing simulator da bir ka"
type textarea "*"
type textarea "phishing simulator da bir k"
type textarea "*"
type textarea "phishing simulator da bir"
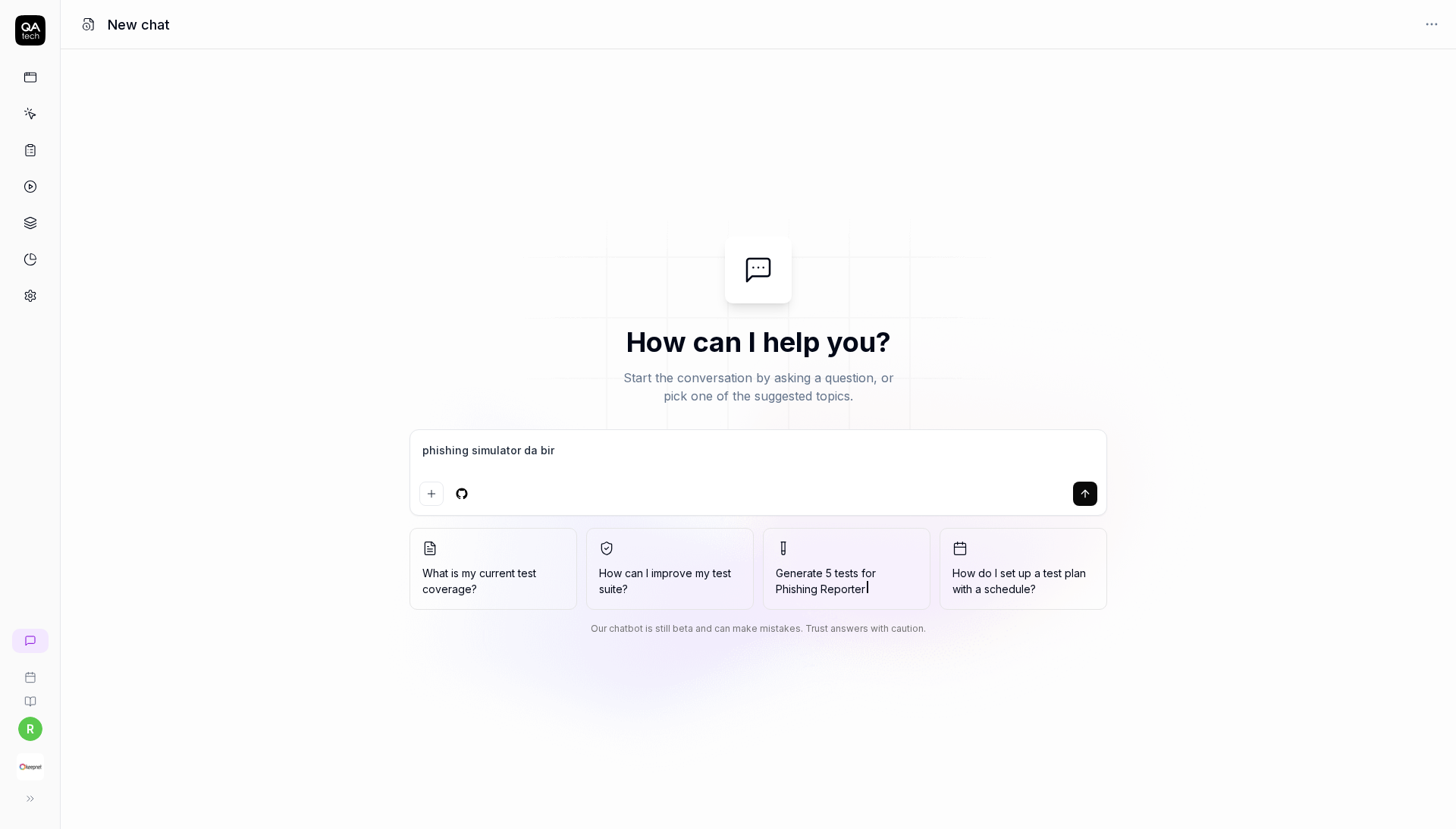
type textarea "*"
type textarea "phishing simulator da bir"
type textarea "*"
type textarea "phishing simulator da bi"
type textarea "*"
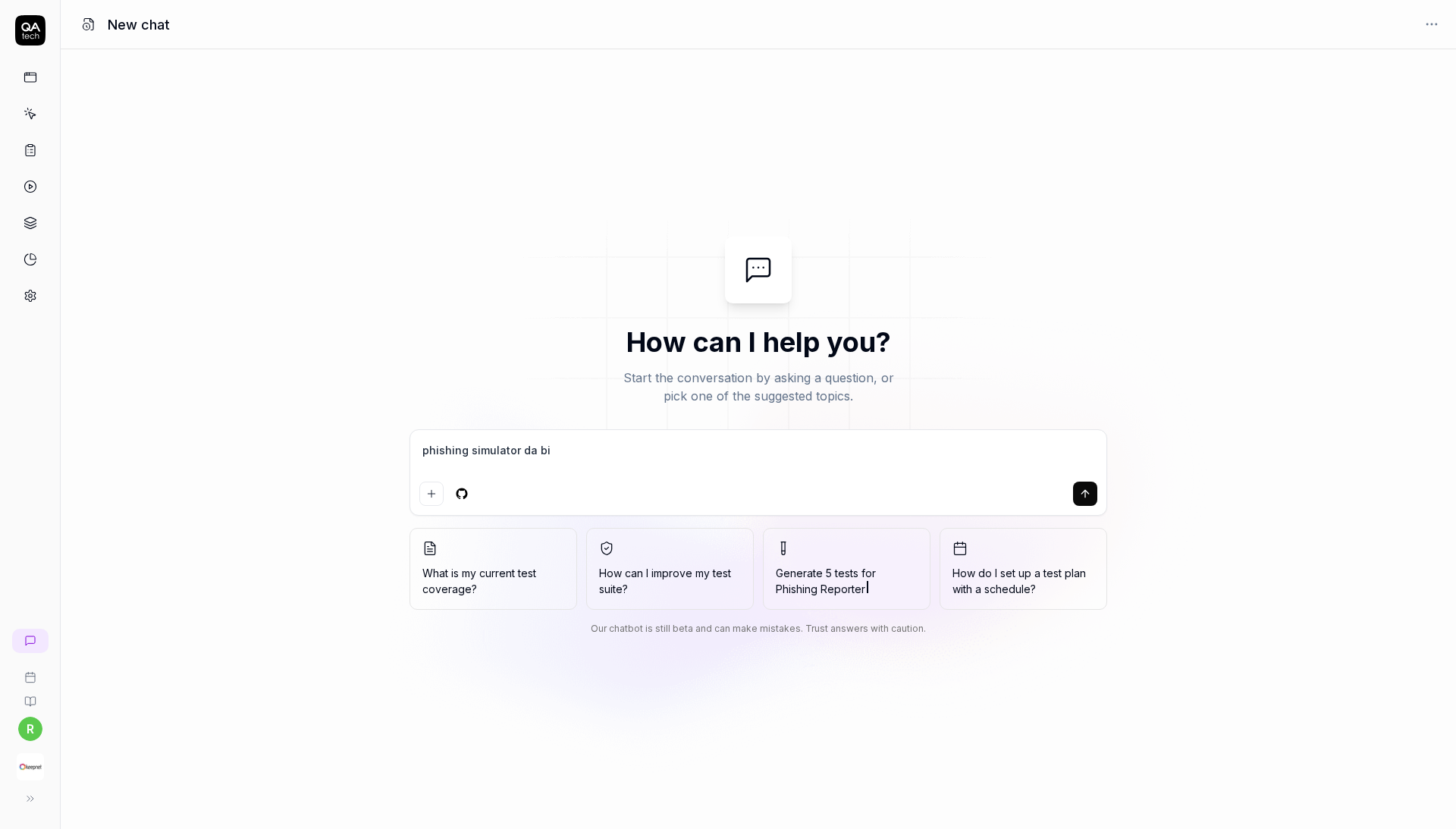
type textarea "phishing simulator da b"
type textarea "*"
type textarea "phishing simulator da bv"
type textarea "*"
type textarea "phishing simulator da b"
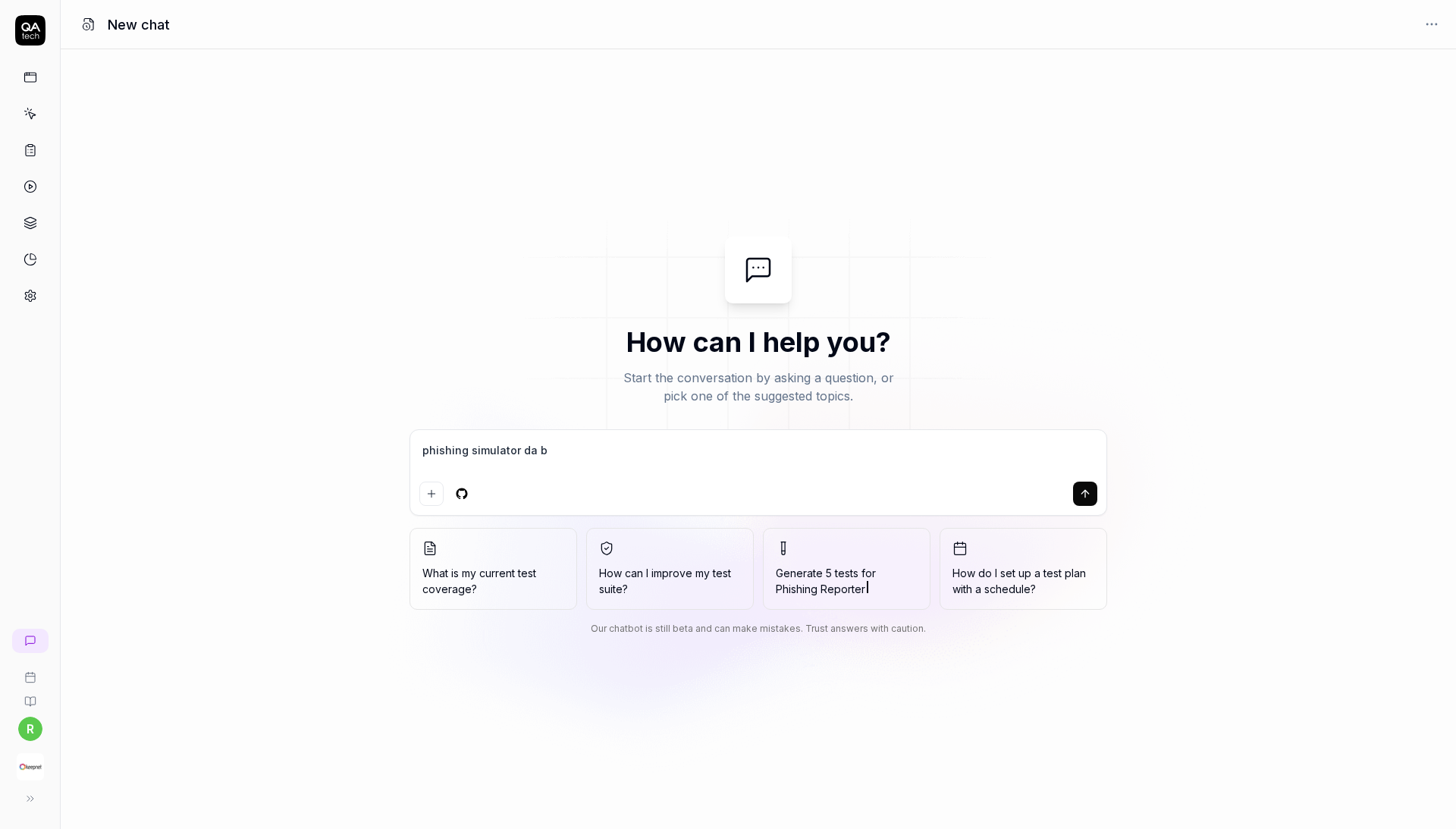
type textarea "*"
type textarea "phishing simulator da"
type textarea "*"
type textarea "phishing simulator da v"
type textarea "*"
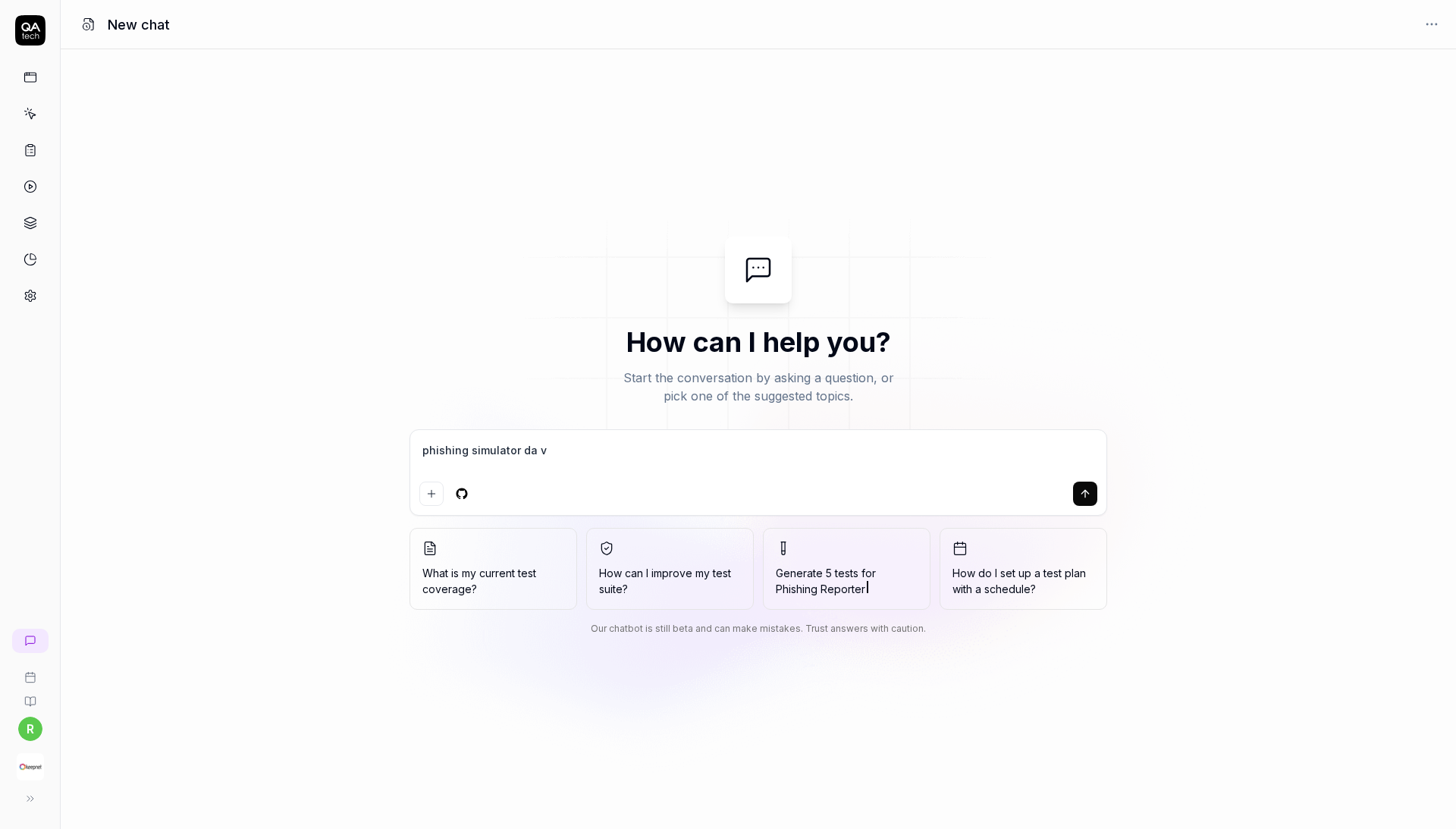
type textarea "phishing simulator da va"
type textarea "*"
type textarea "phishing simulator da var"
type textarea "*"
type textarea "phishing simulator da varo"
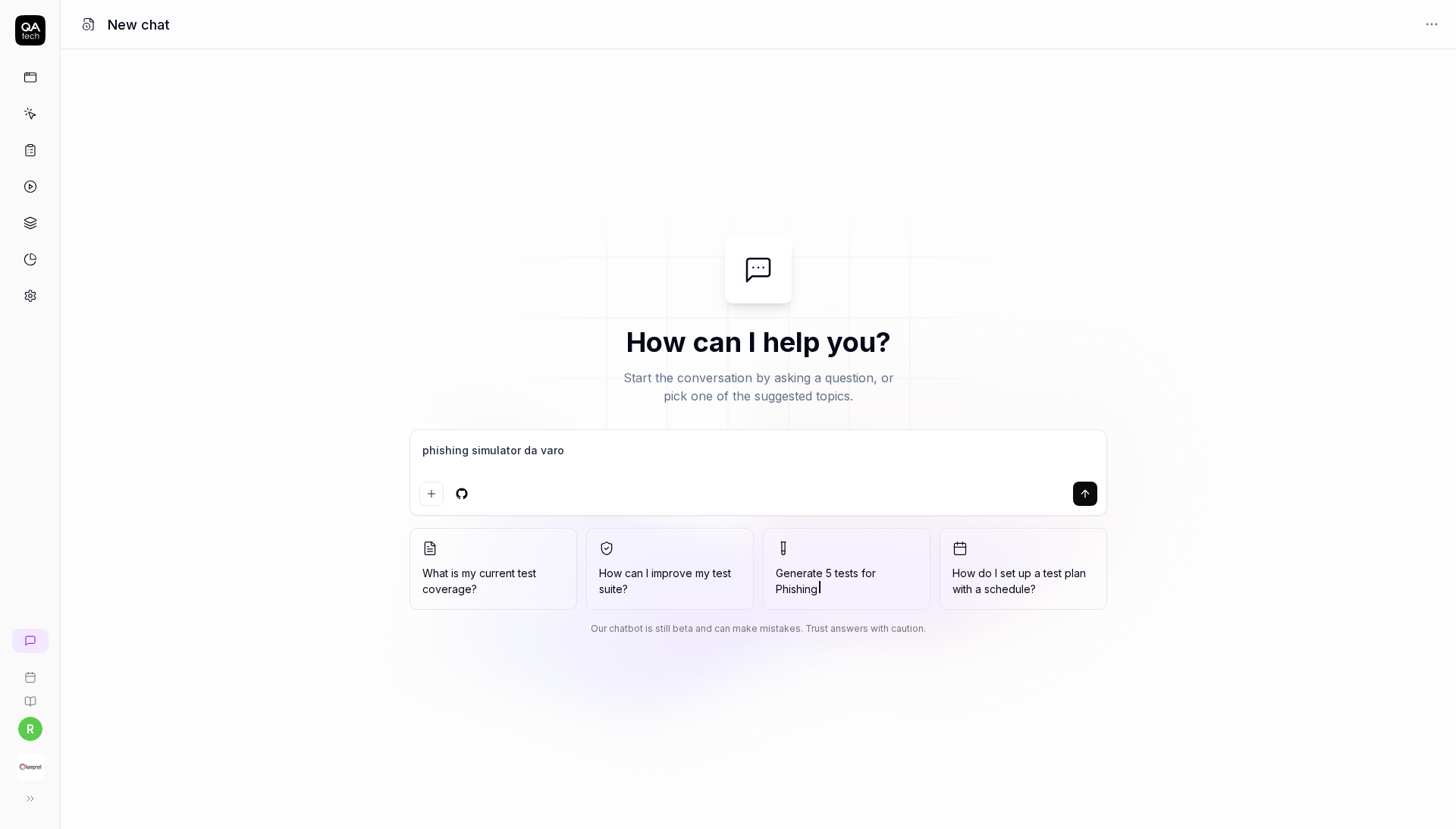
type textarea "*"
type textarea "phishing simulator da varol"
type textarea "*"
type textarea "phishing simulator da varola"
type textarea "*"
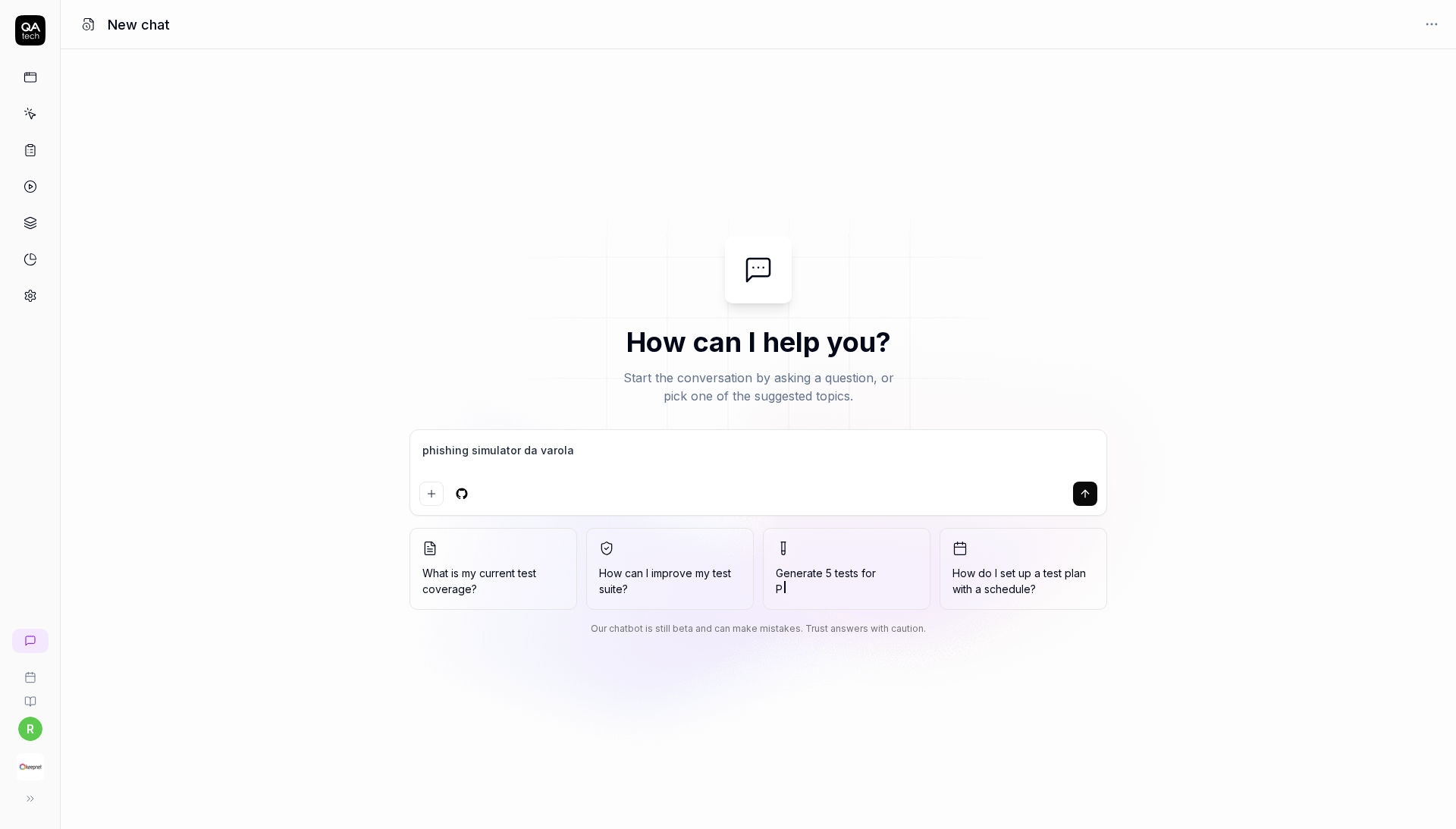
type textarea "phishing simulator da varolan"
type textarea "*"
type textarea "phishing simulator da varolan"
type textarea "*"
type textarea "phishing simulator da varolan b"
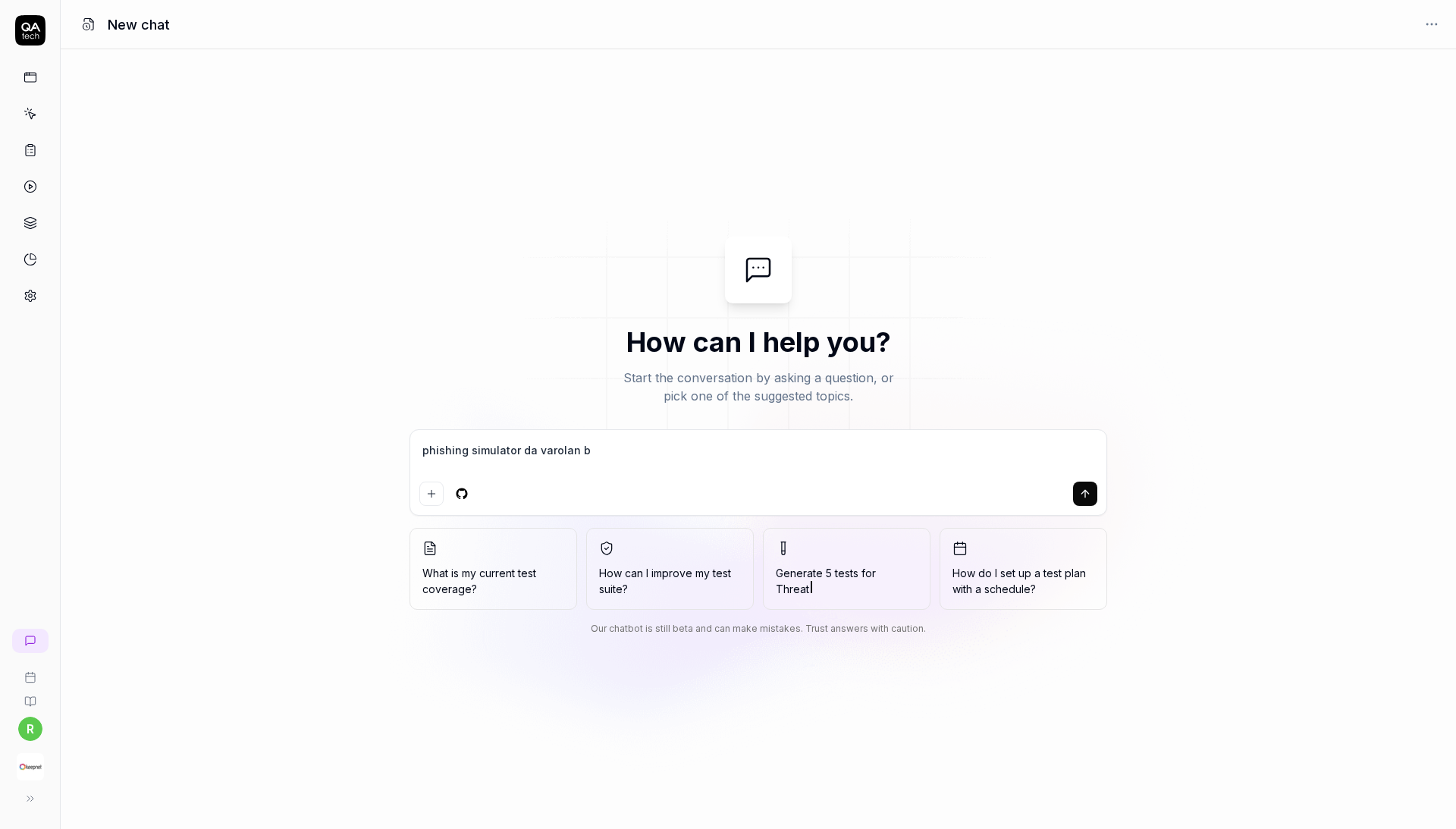
type textarea "*"
type textarea "phishing simulator da varolan br"
type textarea "*"
type textarea "phishing simulator da varolan b"
type textarea "*"
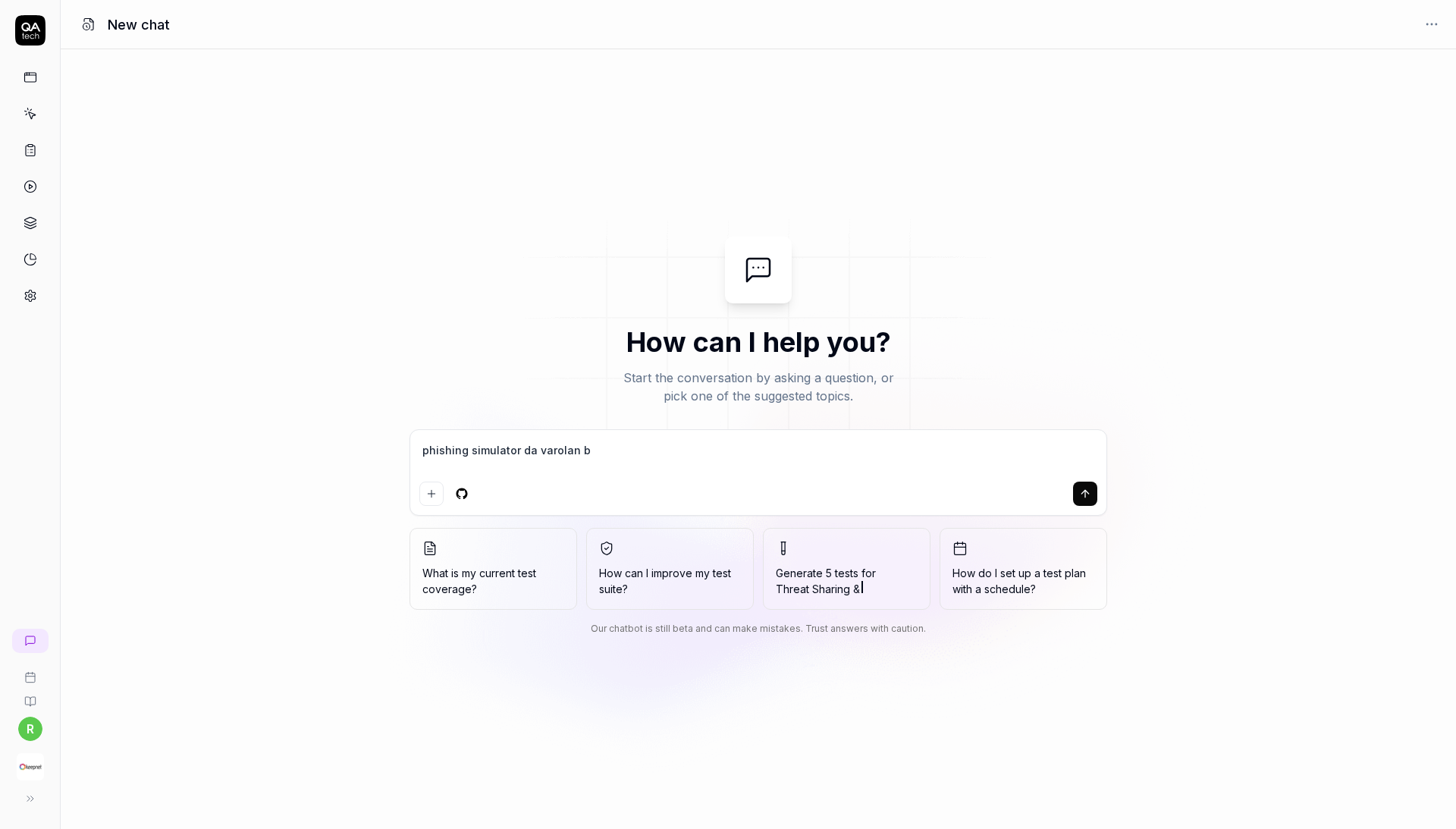
type textarea "phishing simulator da varolan bi"
type textarea "*"
type textarea "phishing simulator da varolan bir"
type textarea "*"
type textarea "phishing simulator da varolan bir."
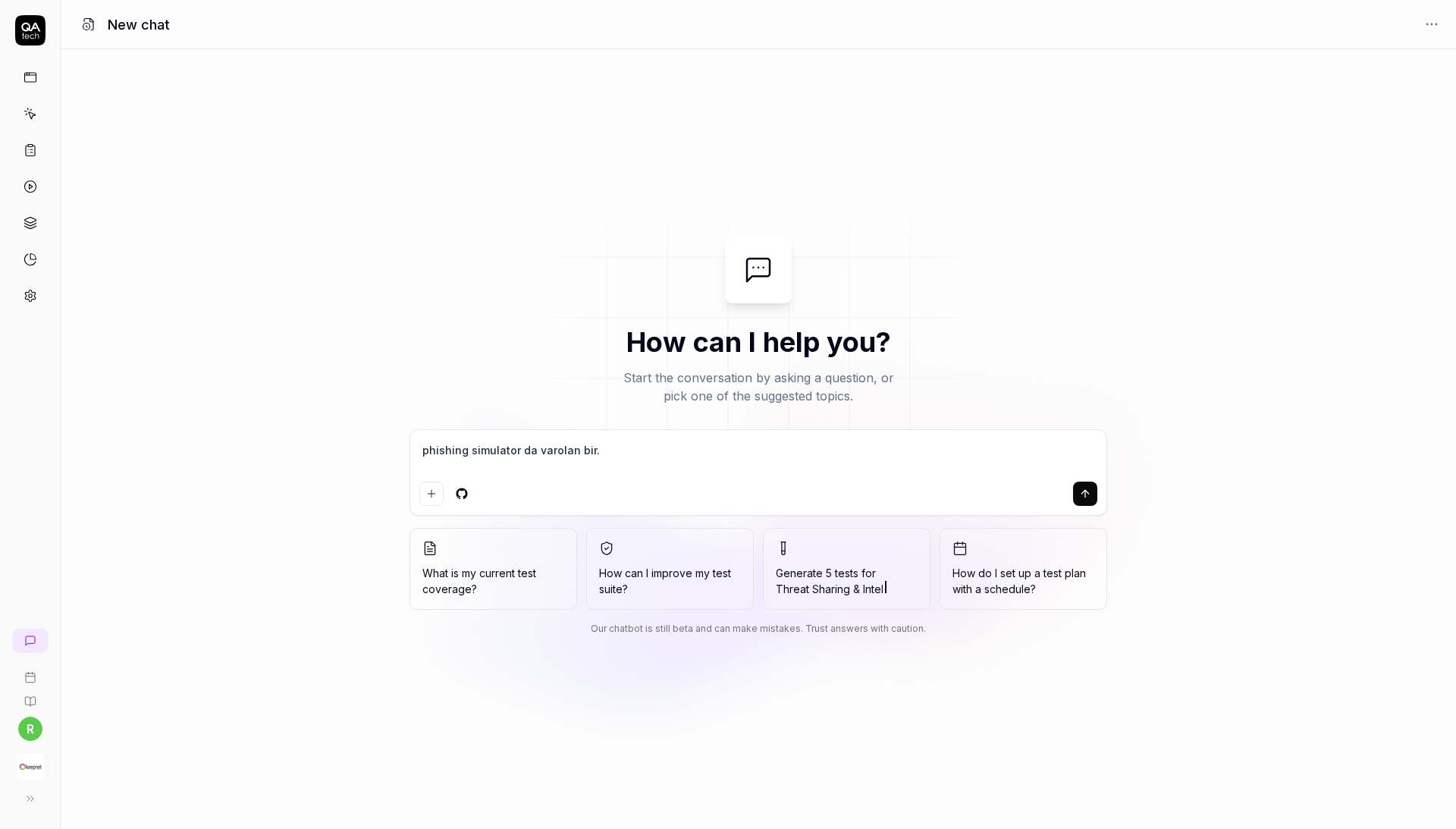
type textarea "*"
type textarea "phishing simulator da varolan bir. k"
type textarea "*"
type textarea "phishing simulator da varolan bir."
type textarea "*"
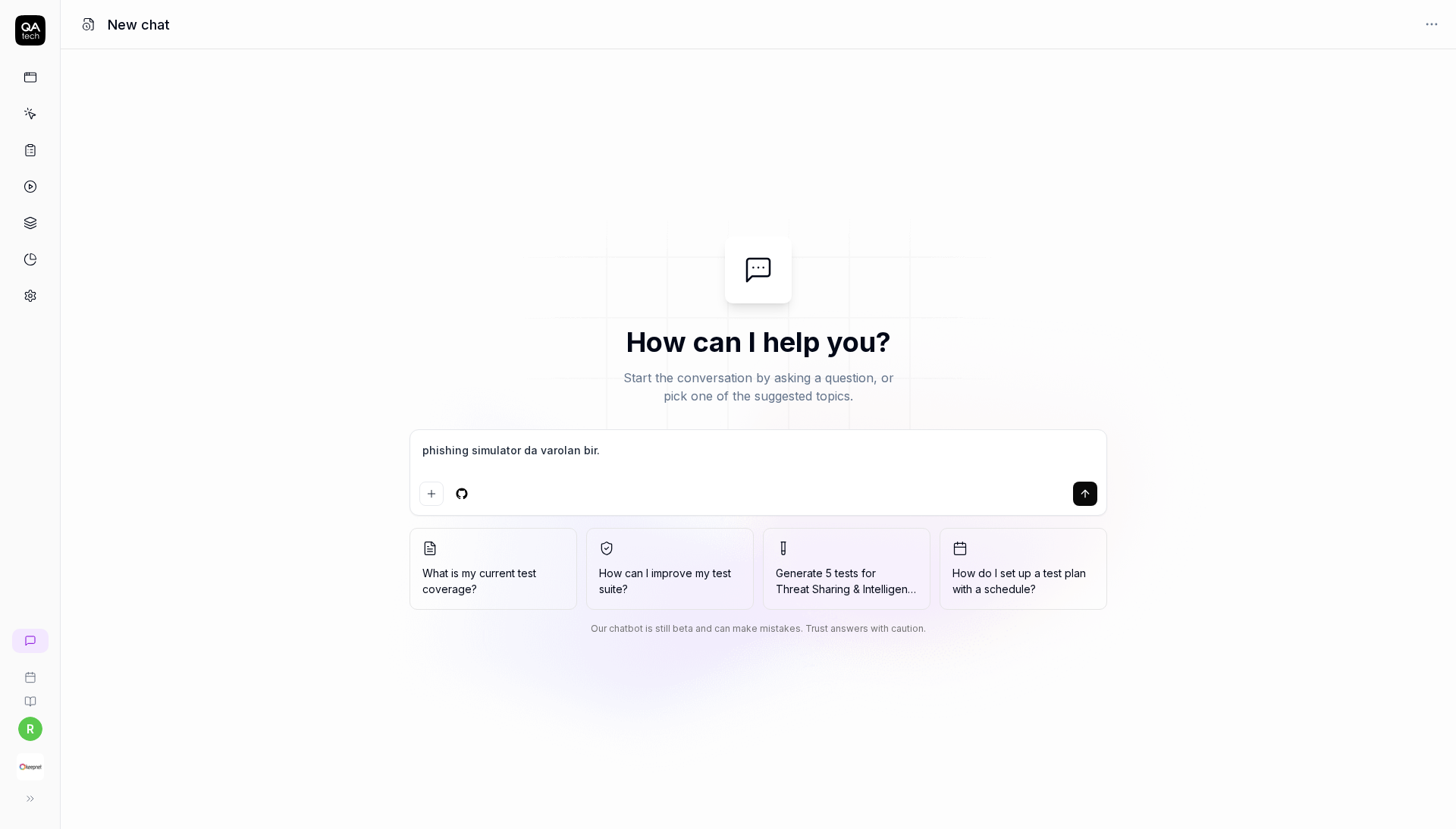
type textarea "phishing simulator da varolan bir."
type textarea "*"
type textarea "phishing simulator da varolan bir"
type textarea "*"
type textarea "phishing simulator da varolan bir"
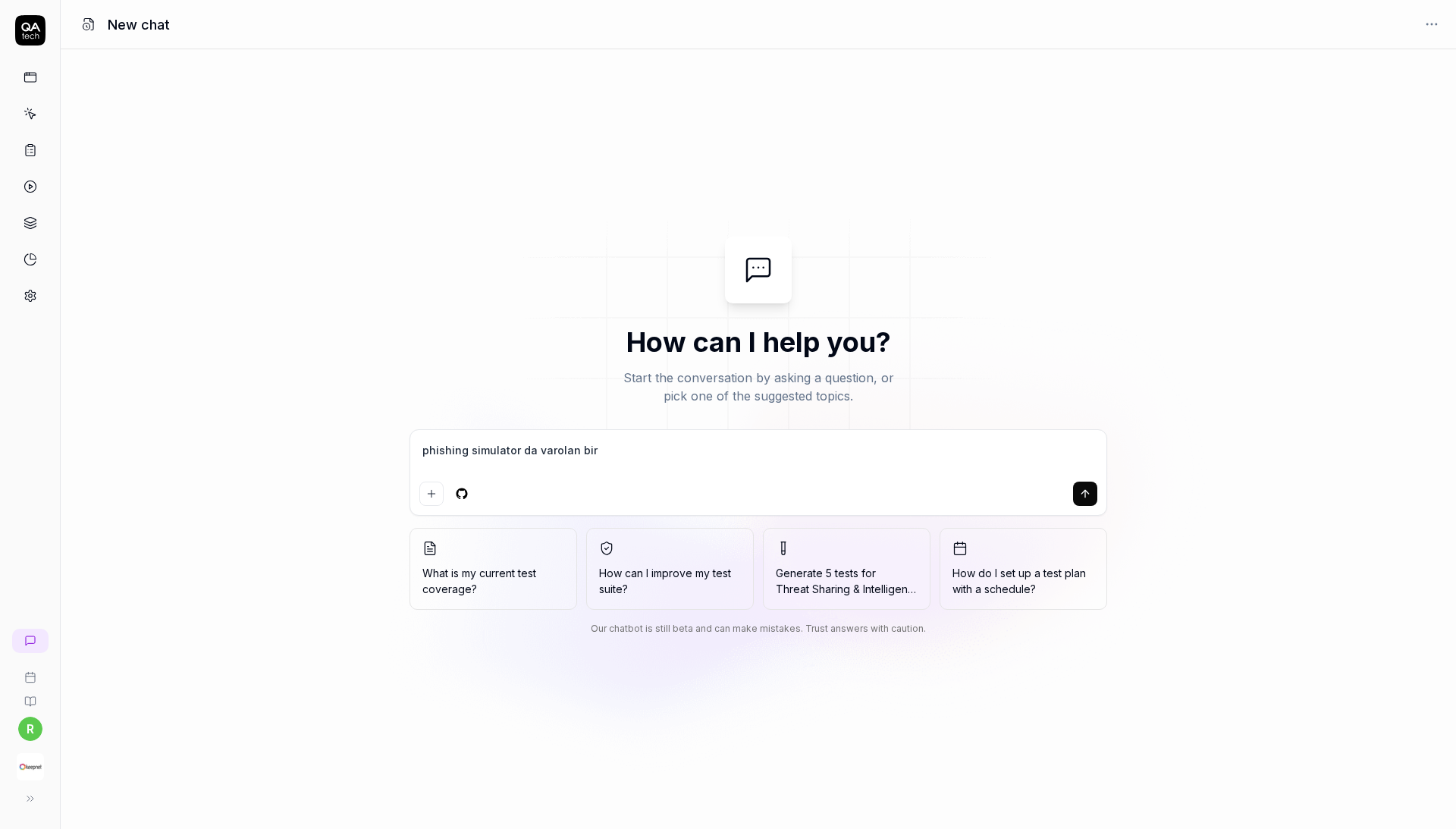
type textarea "*"
type textarea "phishing simulator da varolan bir k"
type textarea "*"
type textarea "phishing simulator da varolan bir ka"
type textarea "*"
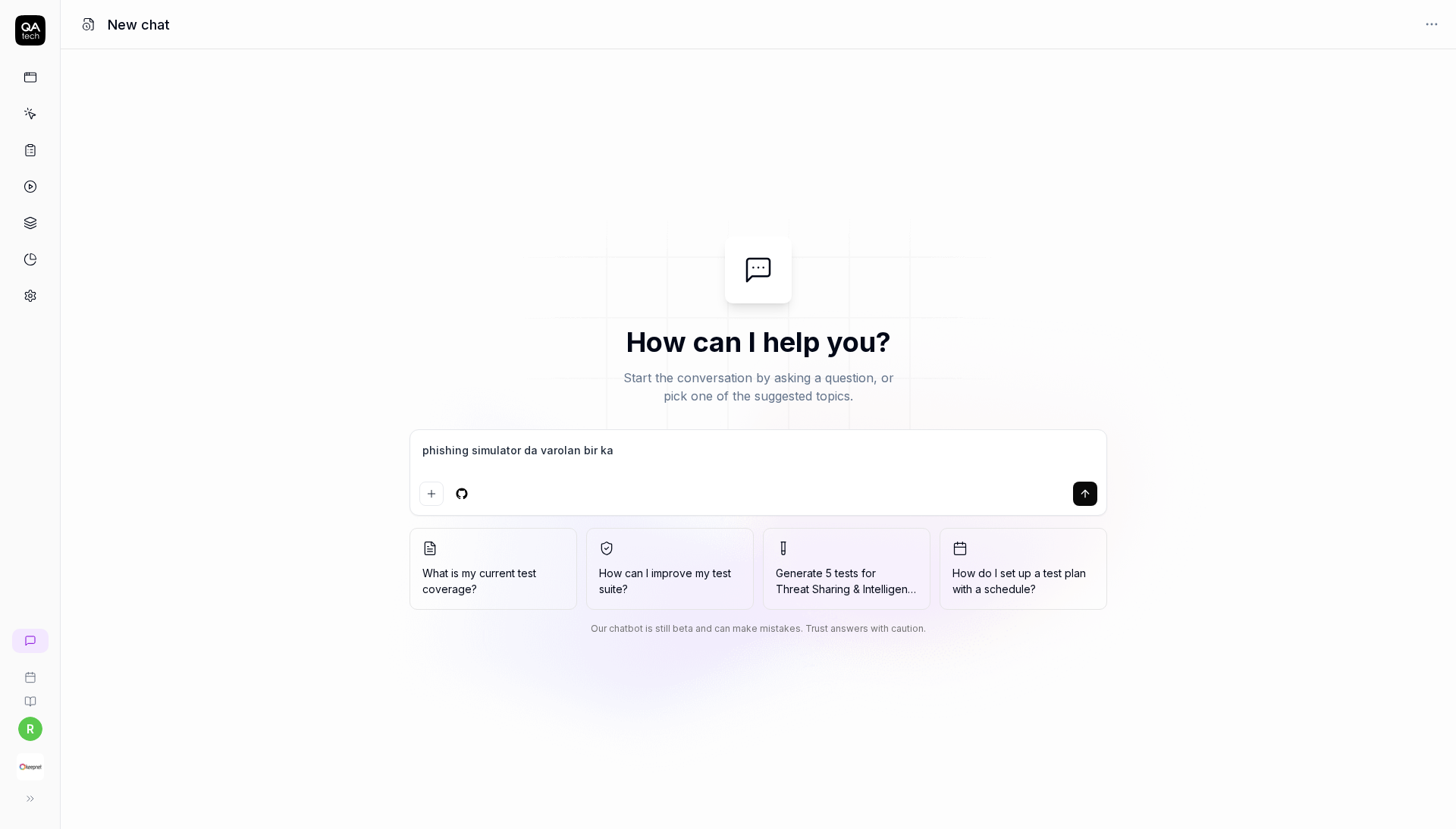
type textarea "phishing simulator da varolan bir kam"
type textarea "*"
type textarea "phishing simulator da varolan bir kamp"
type textarea "*"
type textarea "phishing simulator da varolan bir kampa"
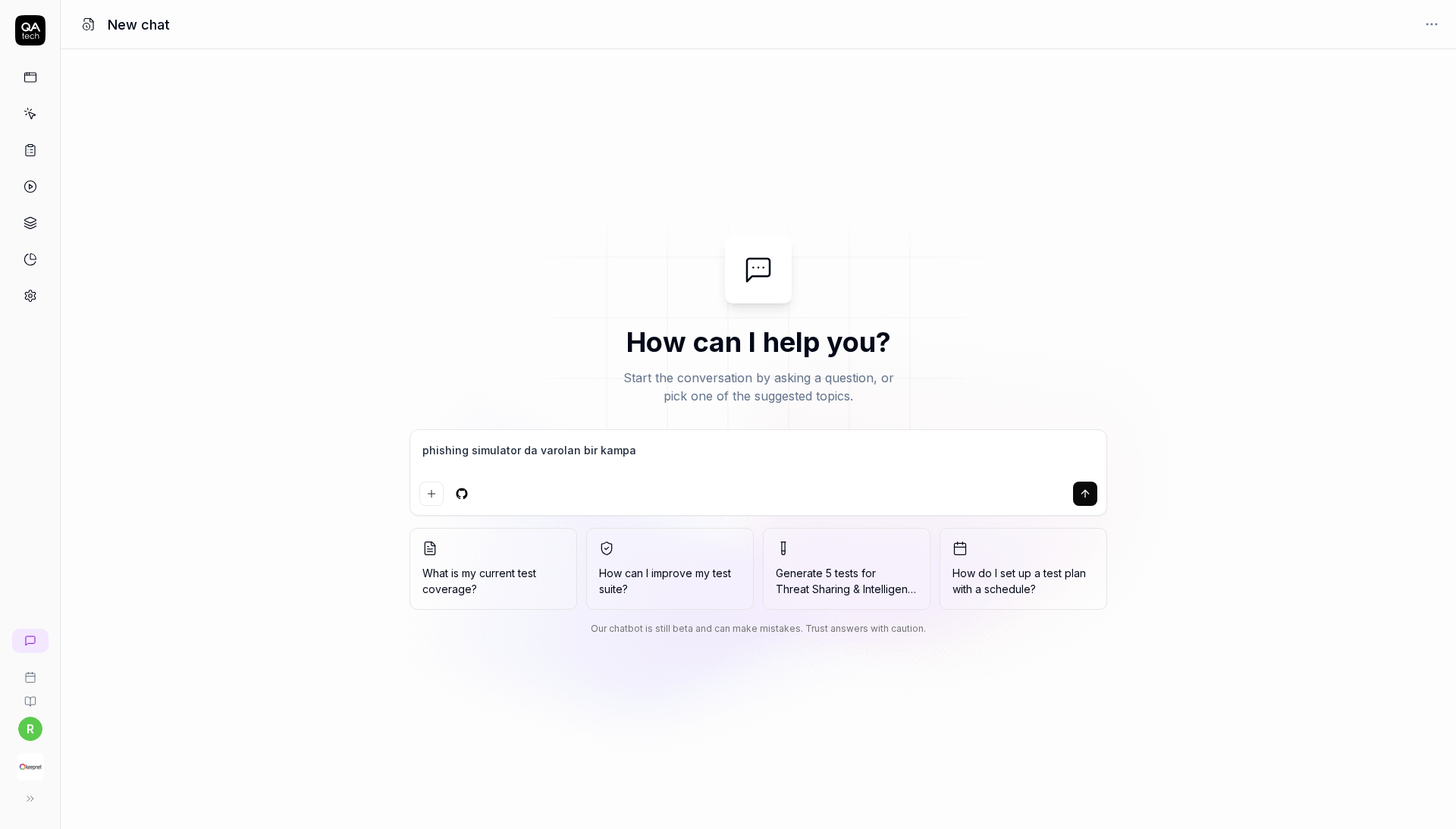
type textarea "*"
type textarea "phishing simulator da varolan bir kampan"
type textarea "*"
type textarea "phishing simulator da varolan bir kampant"
type textarea "*"
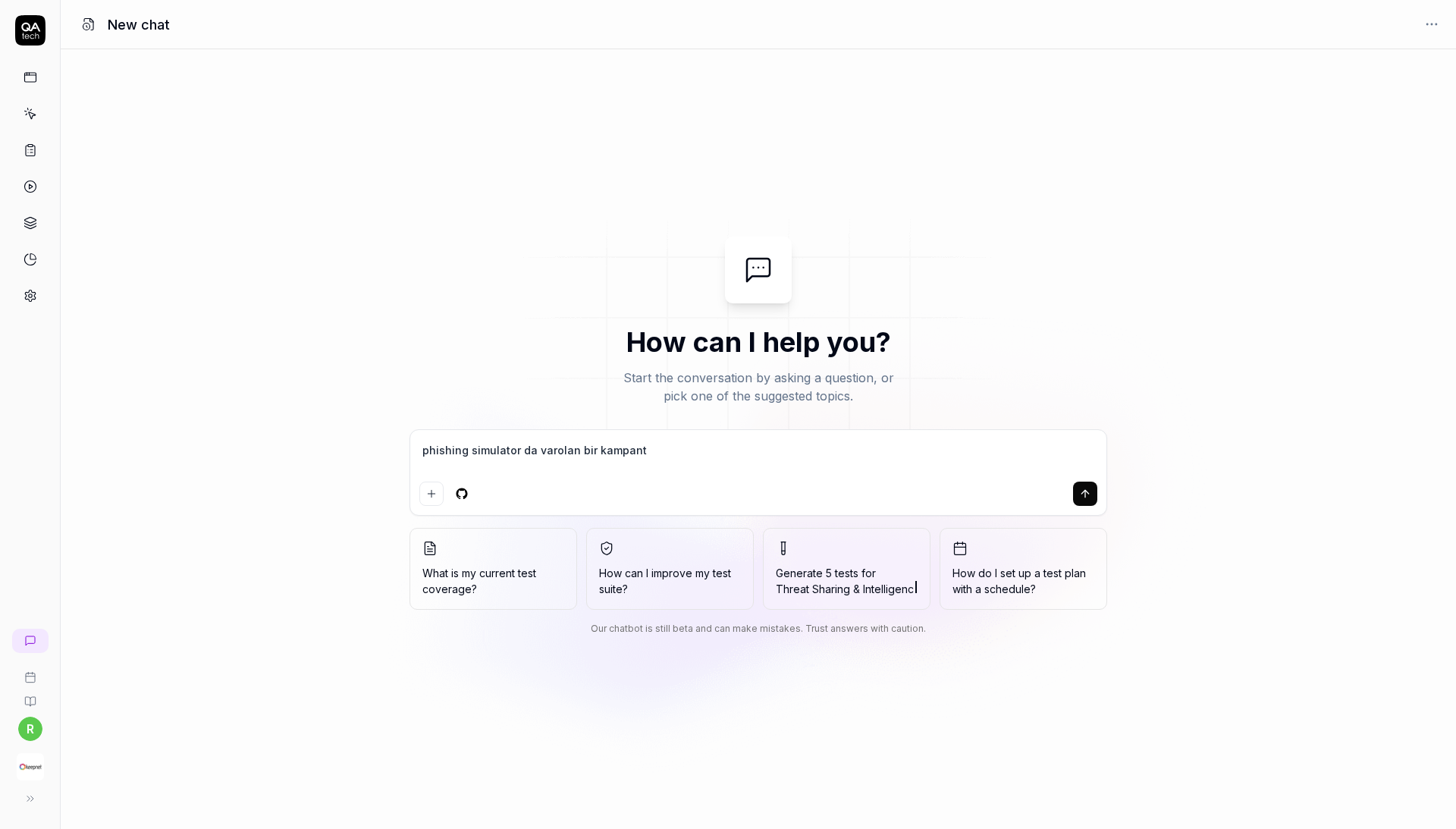
type textarea "phishing simulator da varolan bir kampanta"
type textarea "*"
type textarea "phishing simulator da varolan bir kampantan"
type textarea "*"
type textarea "phishing simulator da varolan bir kampanta"
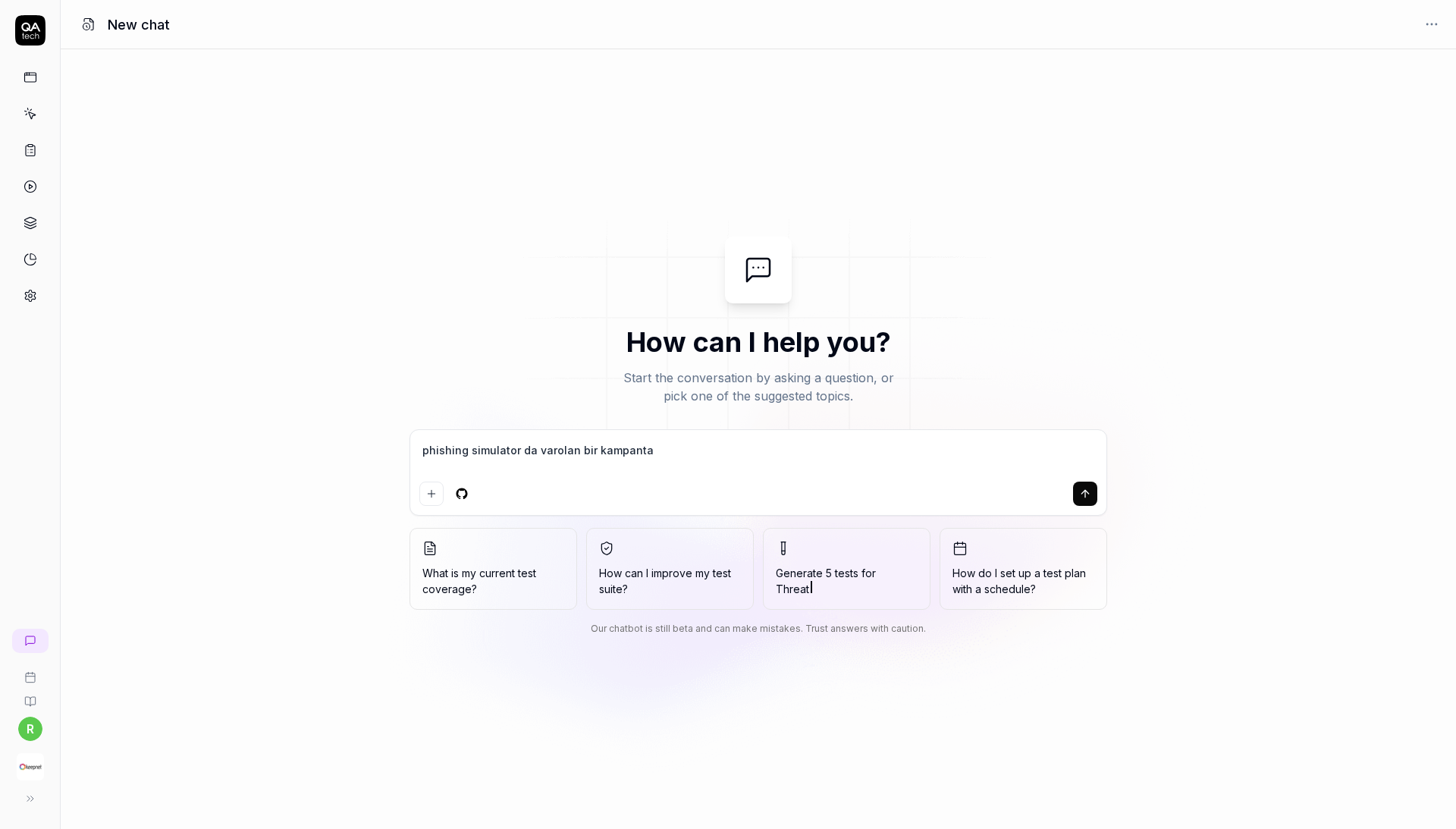
type textarea "*"
type textarea "phishing simulator da varolan bir kampant"
type textarea "*"
type textarea "phishing simulator da varolan bir kampan"
type textarea "*"
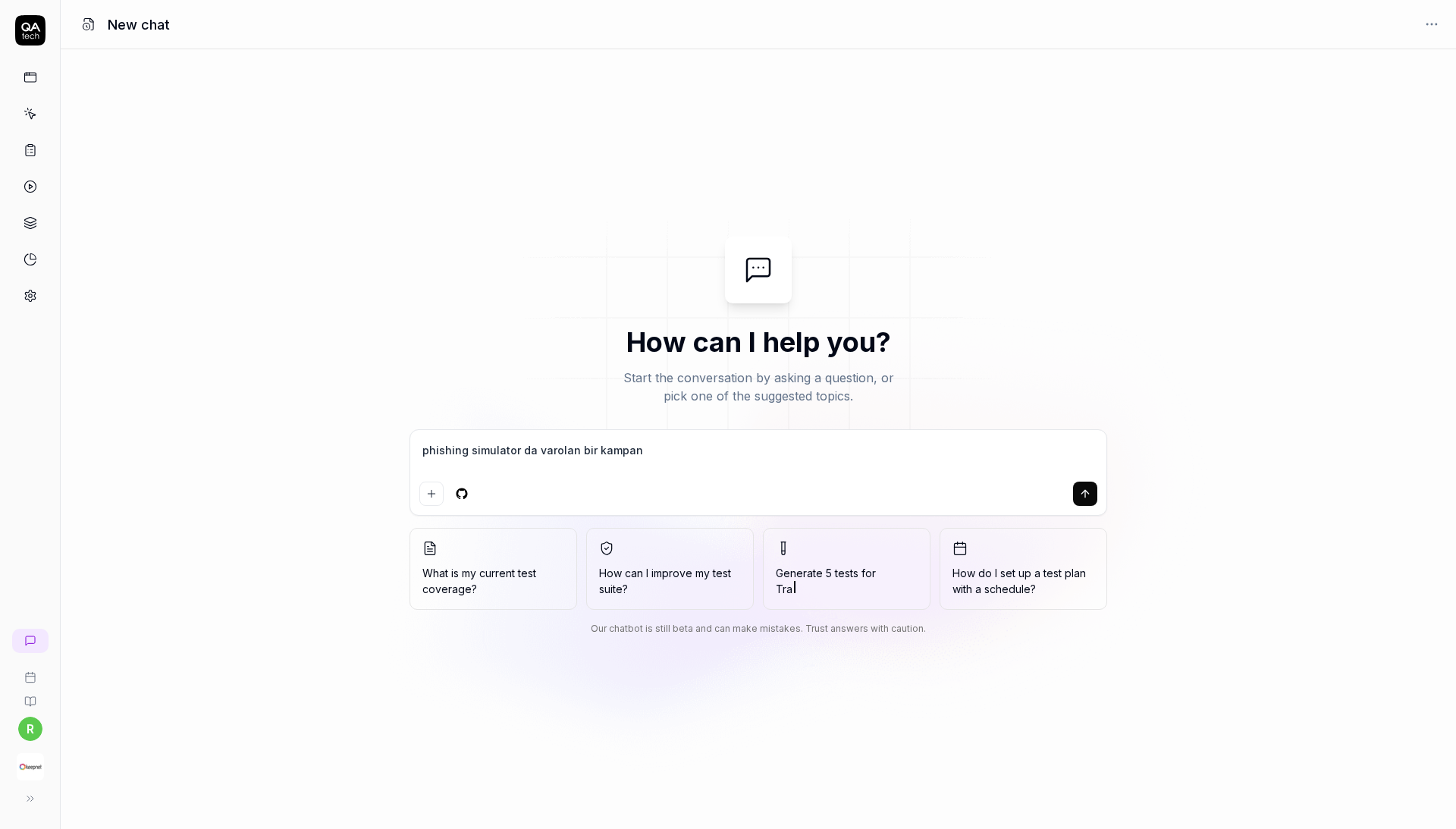
type textarea "phishing simulator da varolan bir kampany"
type textarea "*"
type textarea "phishing simulator da varolan bir kampanya"
type textarea "*"
type textarea "phishing simulator da varolan bir kampanyan"
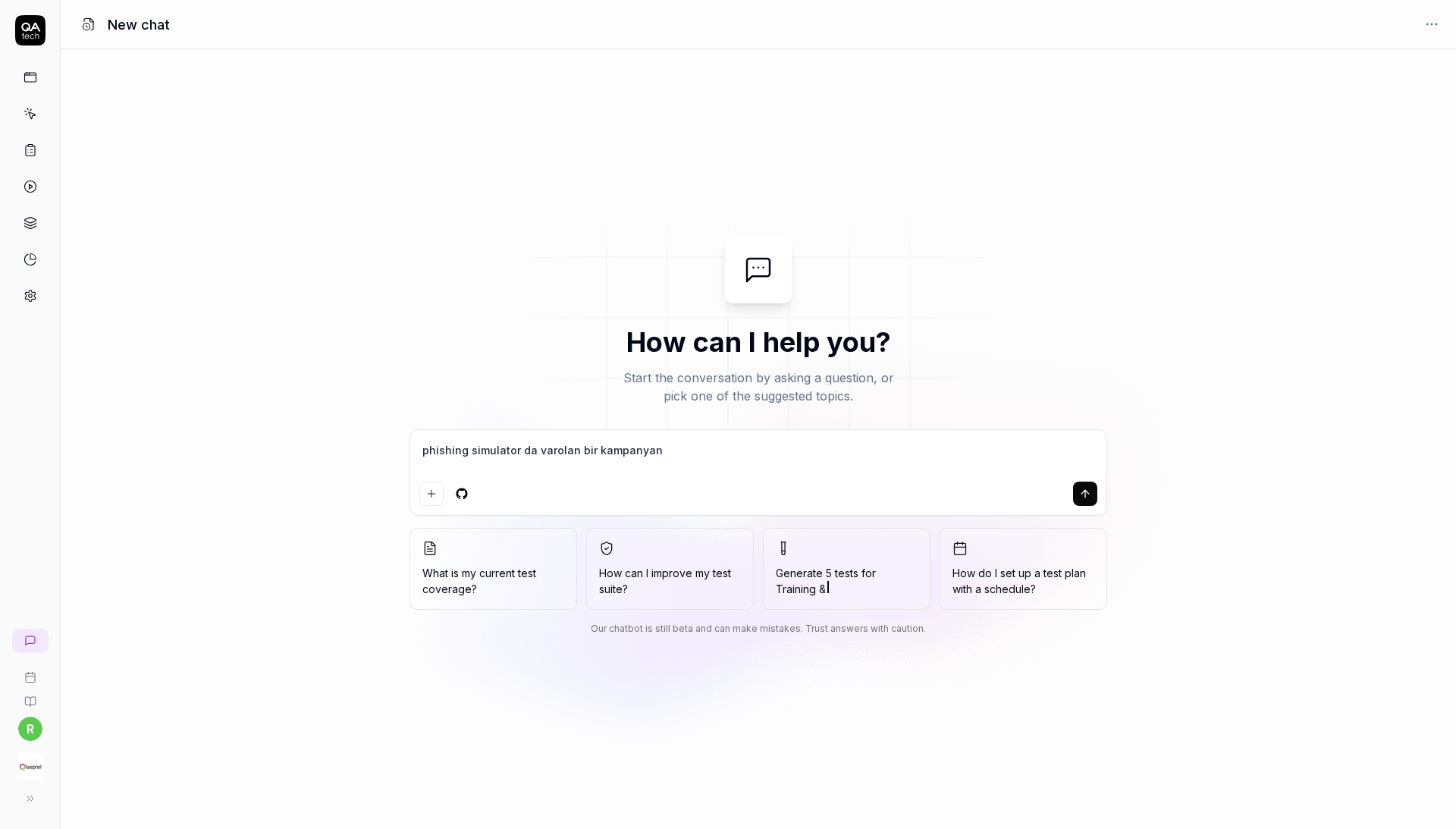
type textarea "*"
type textarea "phishing simulator da varolan bir kampanyanı"
type textarea "*"
type textarea "phishing simulator da varolan bir kampanyanın"
type textarea "*"
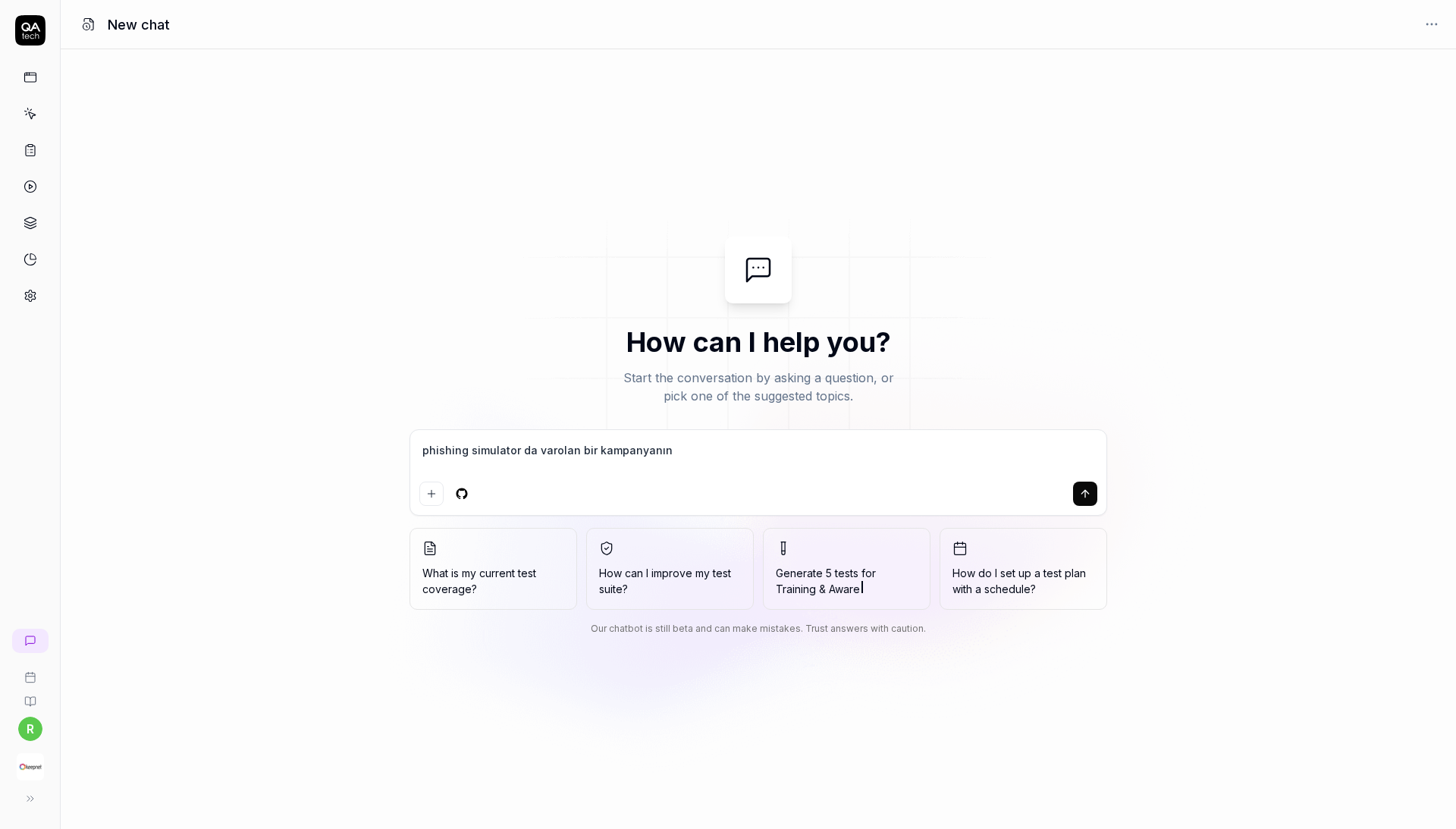
type textarea "phishing simulator da varolan bir kampanyanın"
type textarea "*"
type textarea "phishing simulator da varolan bir kampanyanın s"
type textarea "*"
type textarea "phishing simulator da varolan bir kampanyanın si"
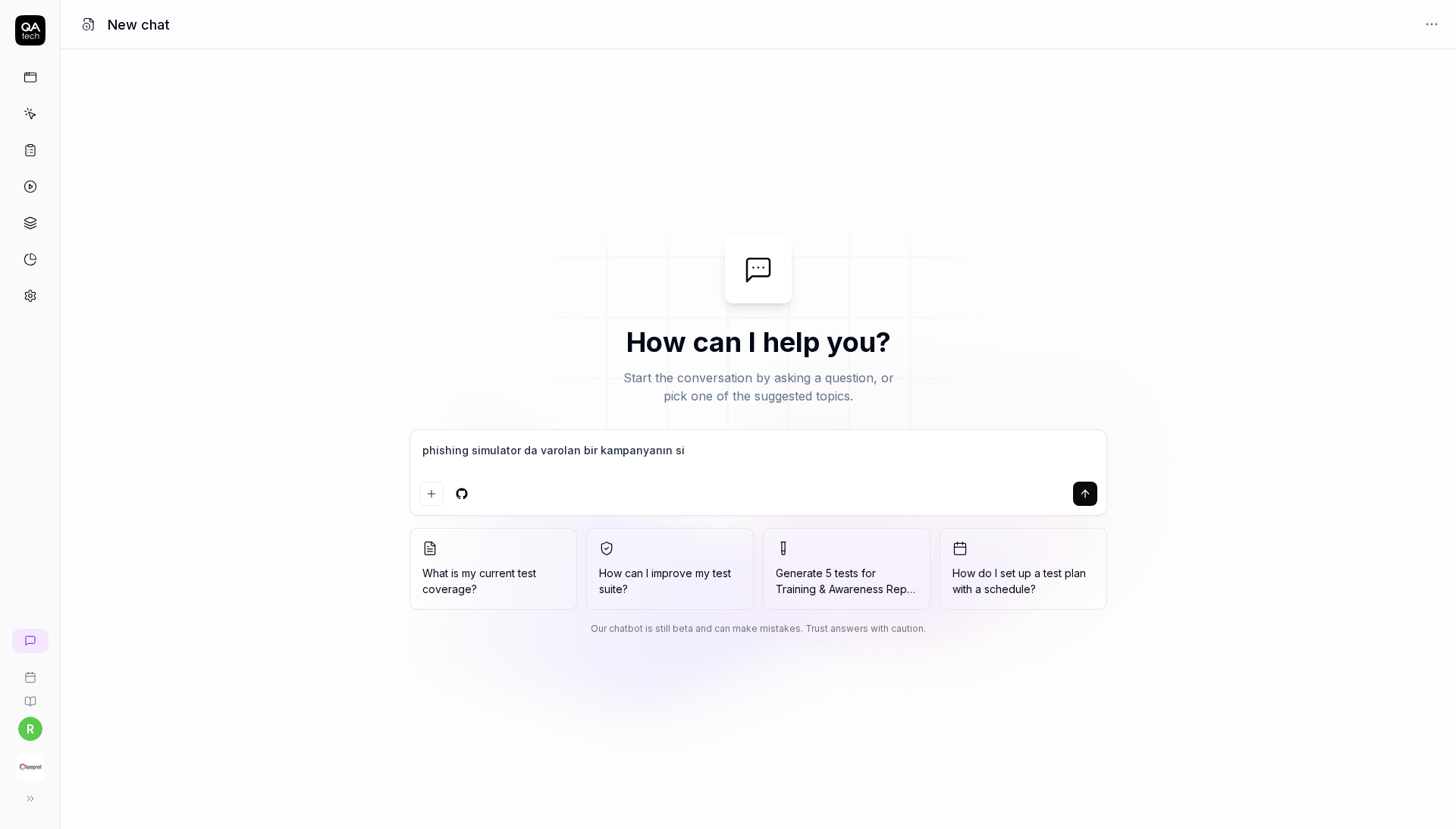
type textarea "*"
type textarea "phishing simulator da varolan bir kampanyanın sil"
type textarea "*"
type textarea "phishing simulator da varolan bir kampanyanın sili"
type textarea "*"
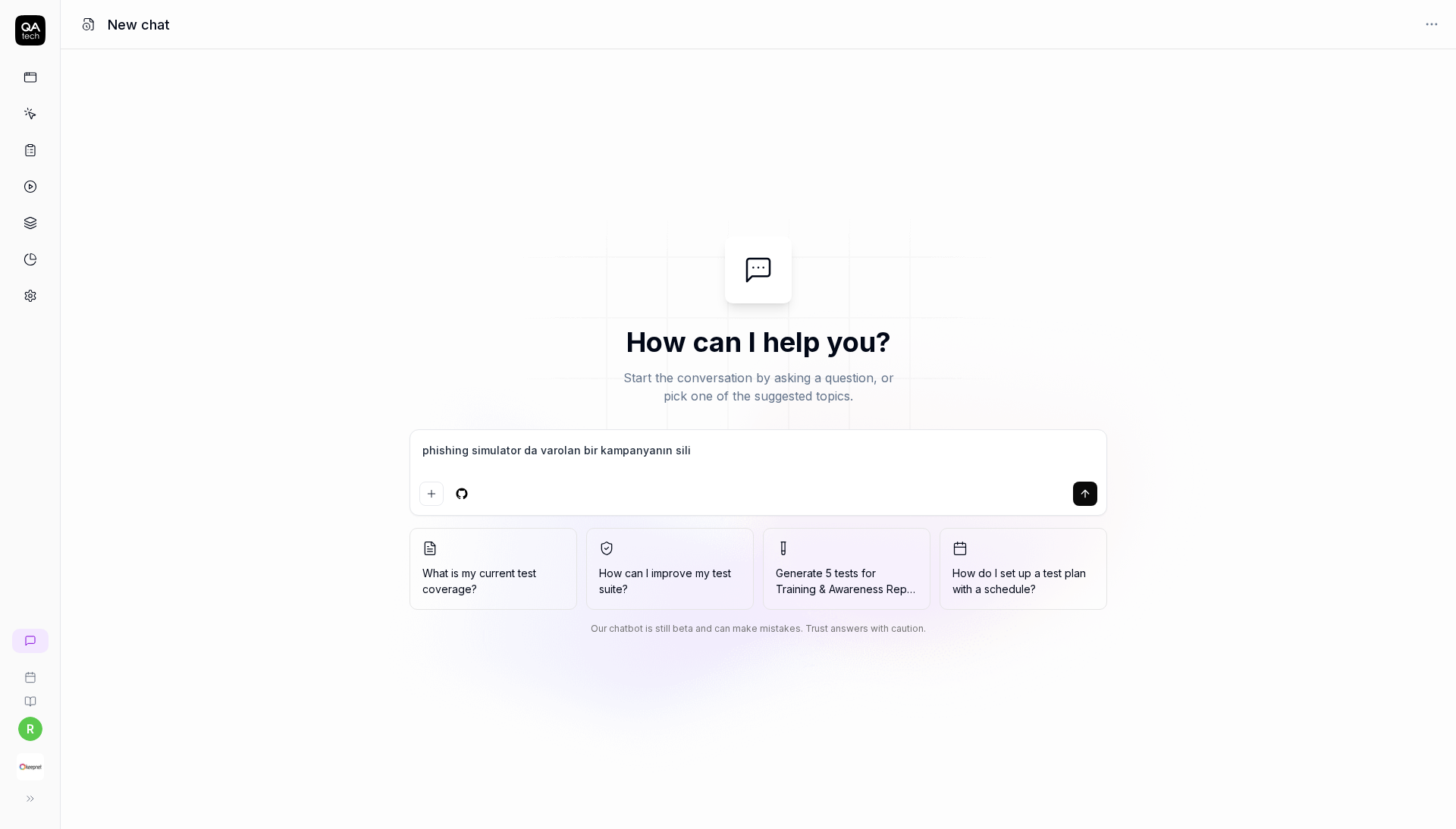
type textarea "phishing simulator da varolan bir kampanyanın silin"
type textarea "*"
type textarea "phishing simulator da varolan bir kampanyanın silinm"
type textarea "*"
type textarea "phishing simulator da varolan bir kampanyanın silinme"
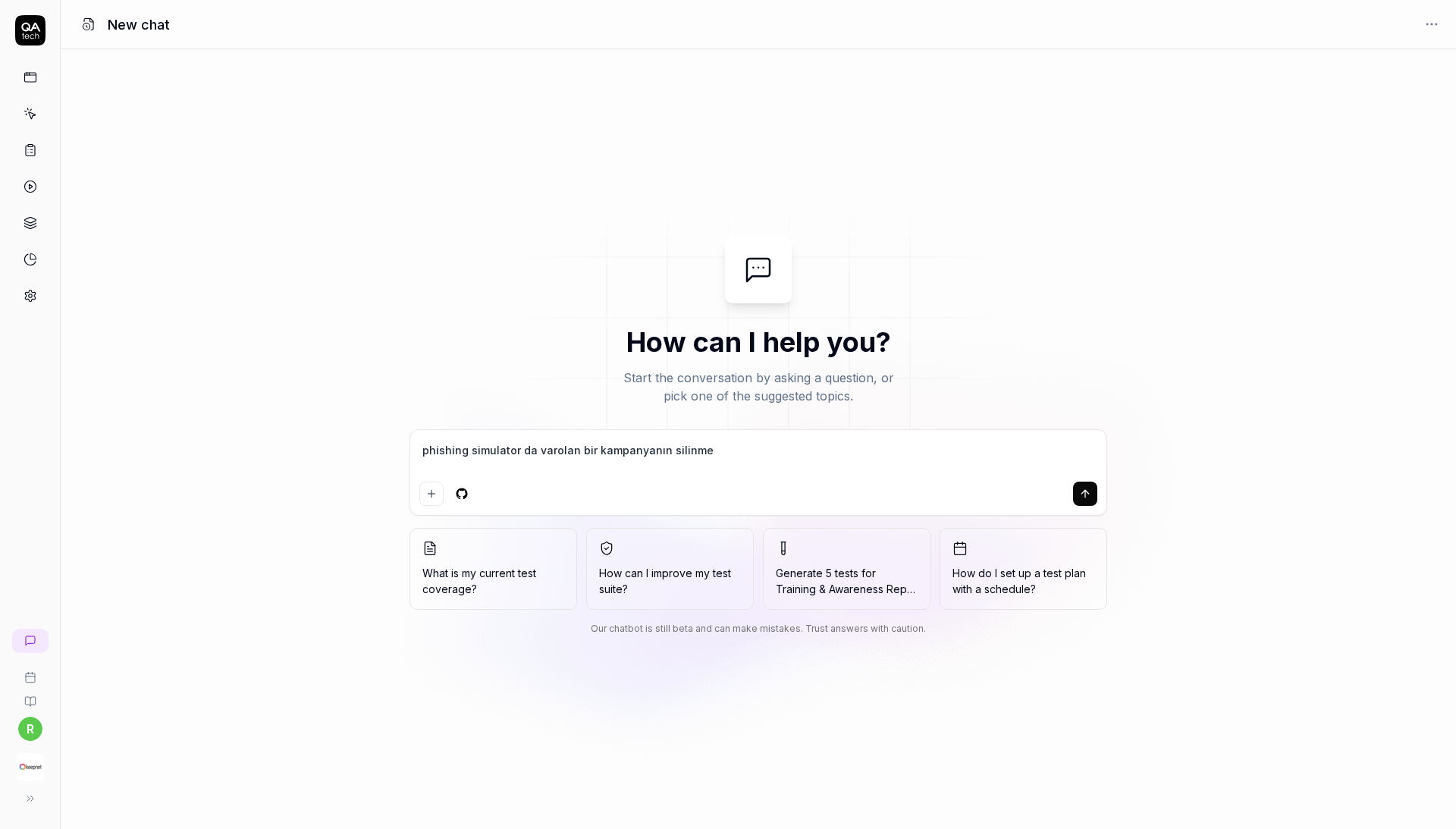
type textarea "*"
type textarea "phishing simulator da varolan bir kampanyanın silinmes"
type textarea "*"
type textarea "phishing simulator da varolan bir kampanyanın silinmesi"
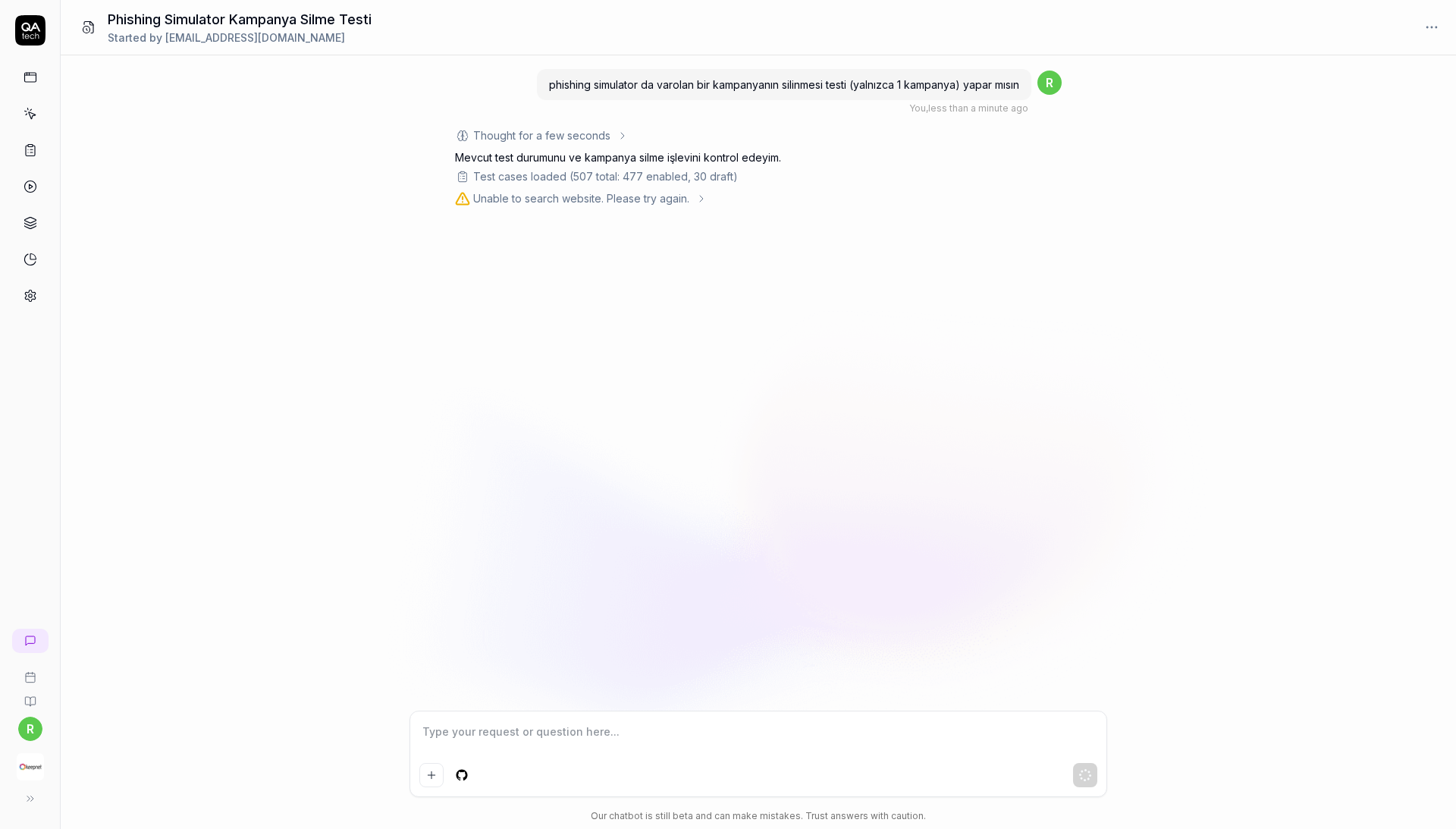
click at [658, 206] on div "Unable to search website. Please try again." at bounding box center [581, 199] width 216 height 16
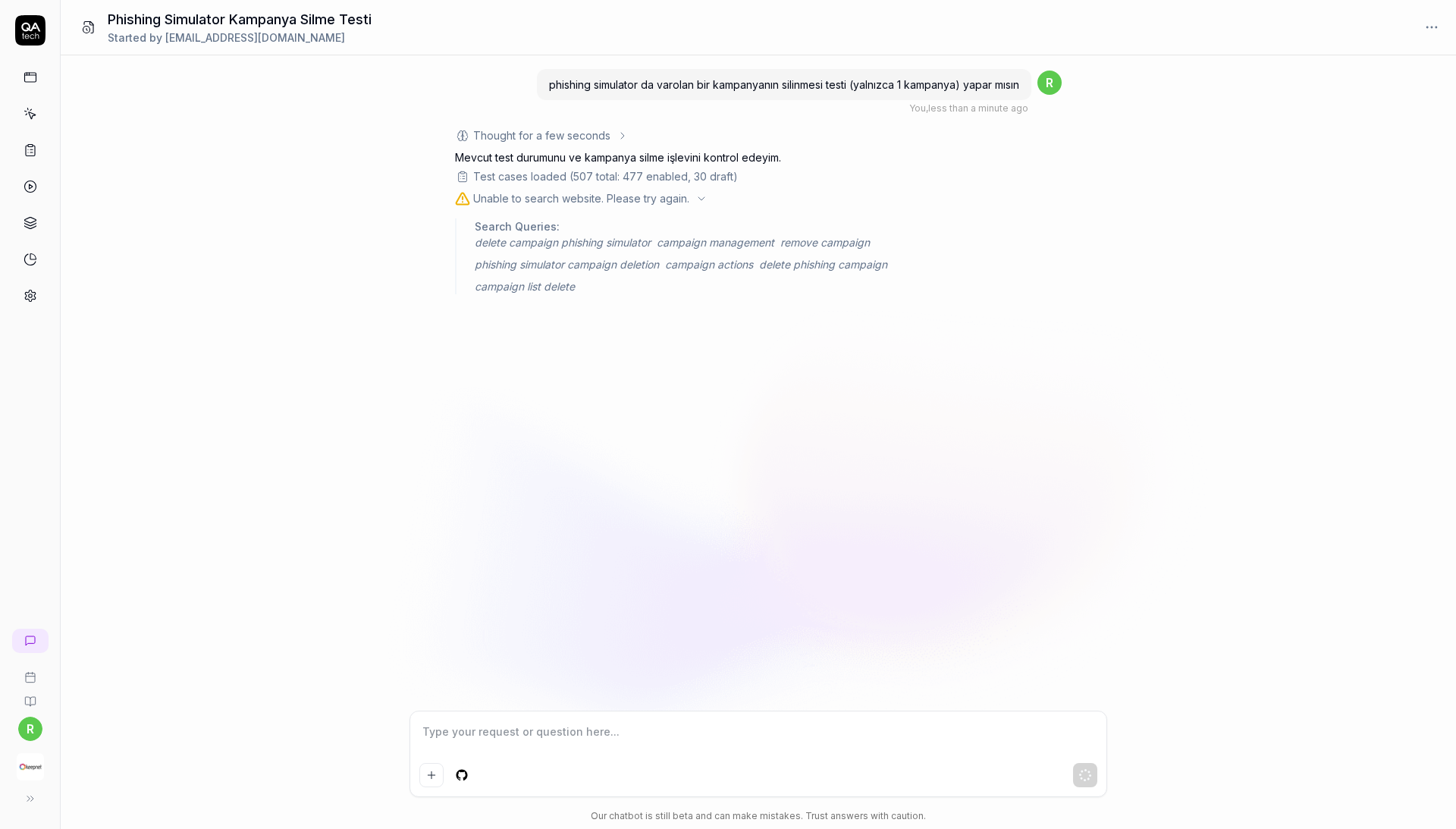
click at [658, 206] on div "Unable to search website. Please try again." at bounding box center [581, 199] width 216 height 16
click at [531, 722] on textarea at bounding box center [758, 738] width 678 height 36
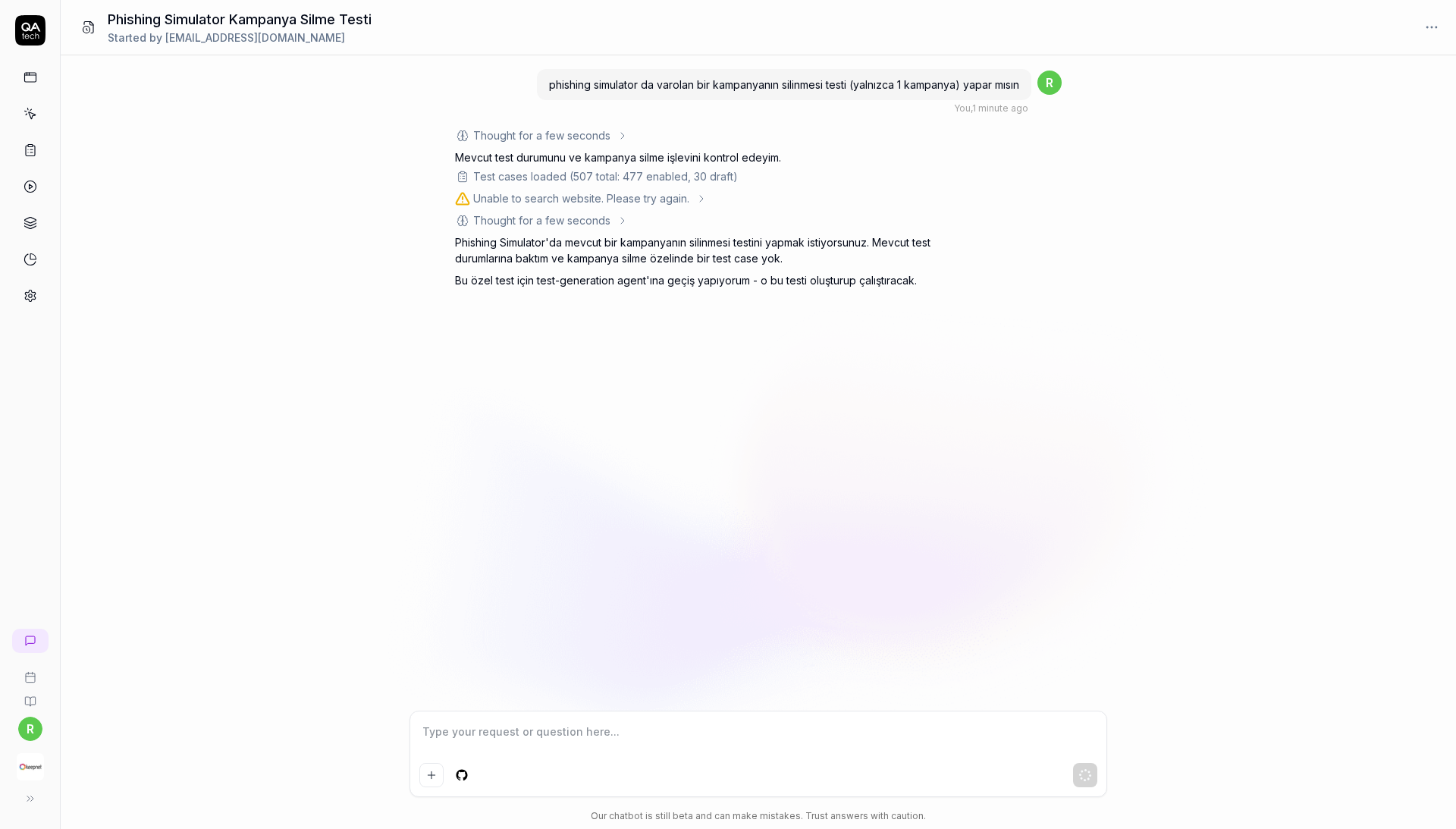
click at [705, 356] on div "phishing simulator da varolan bir kampanyanın silinmesi testi (yalnızca 1 kampa…" at bounding box center [758, 383] width 1396 height 655
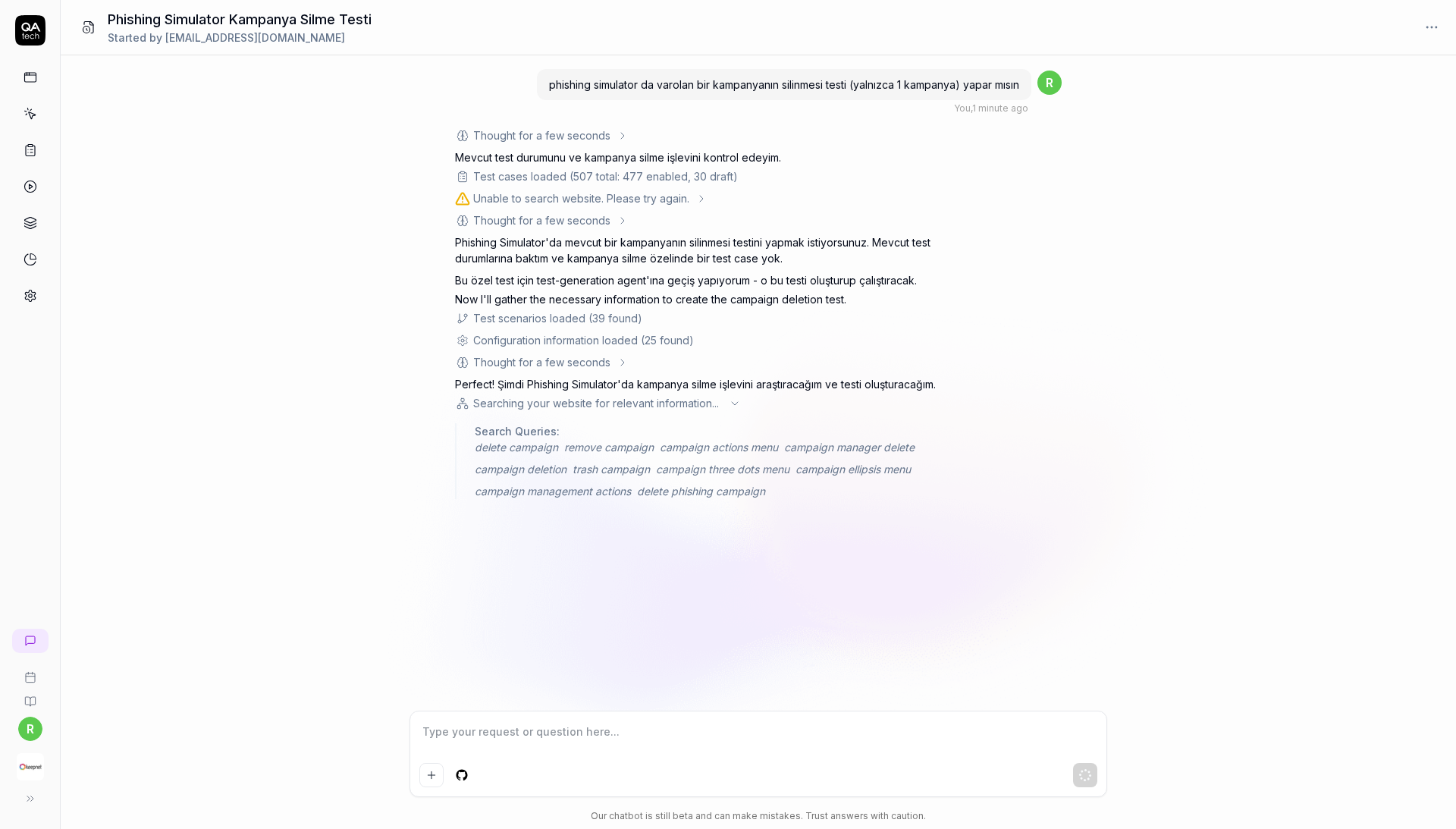
click at [301, 267] on div "phishing simulator da varolan bir kampanyanın silinmesi testi (yalnızca 1 kampa…" at bounding box center [758, 383] width 1396 height 655
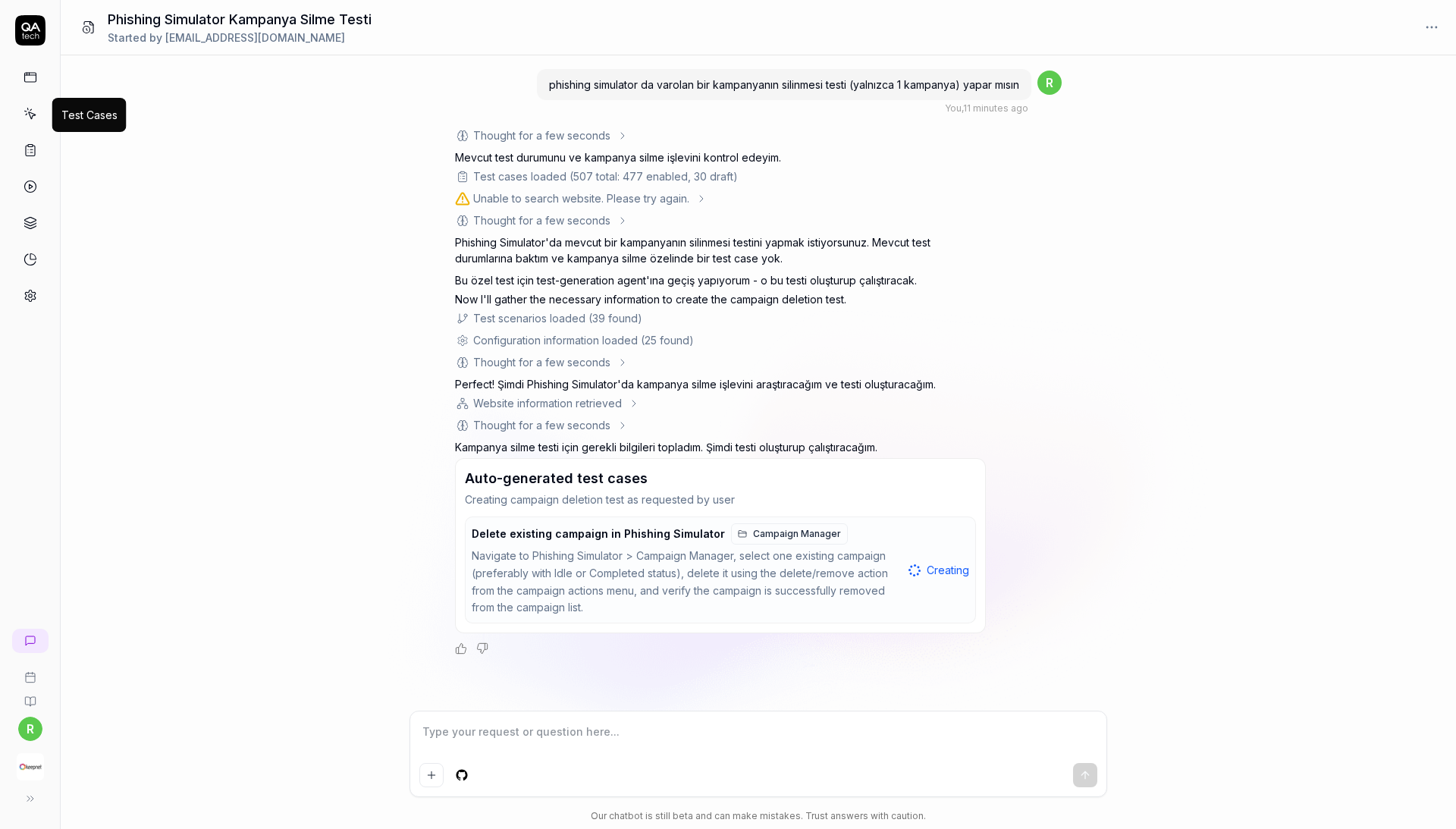
click at [31, 113] on icon at bounding box center [30, 113] width 13 height 13
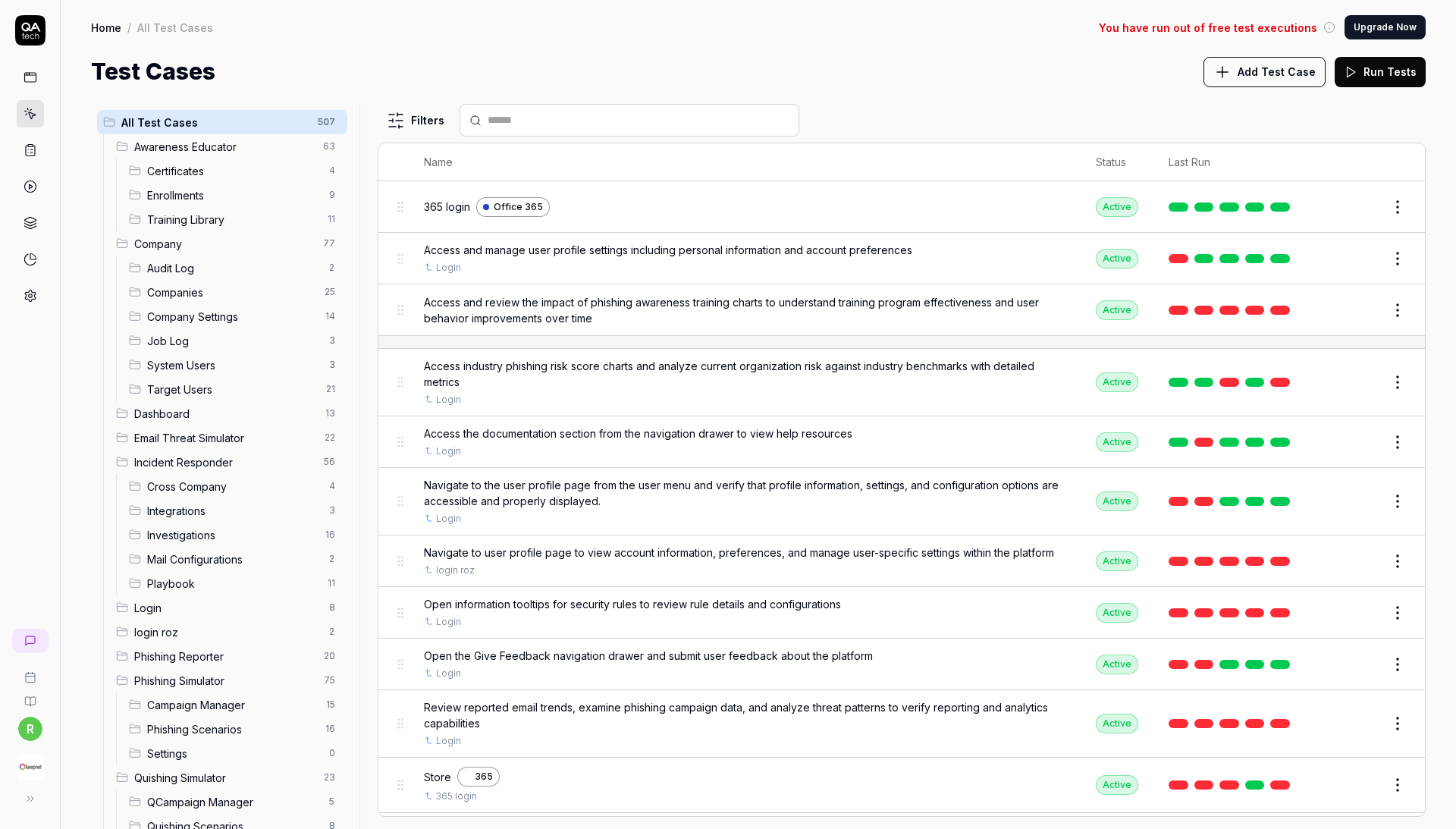
scroll to position [40, 0]
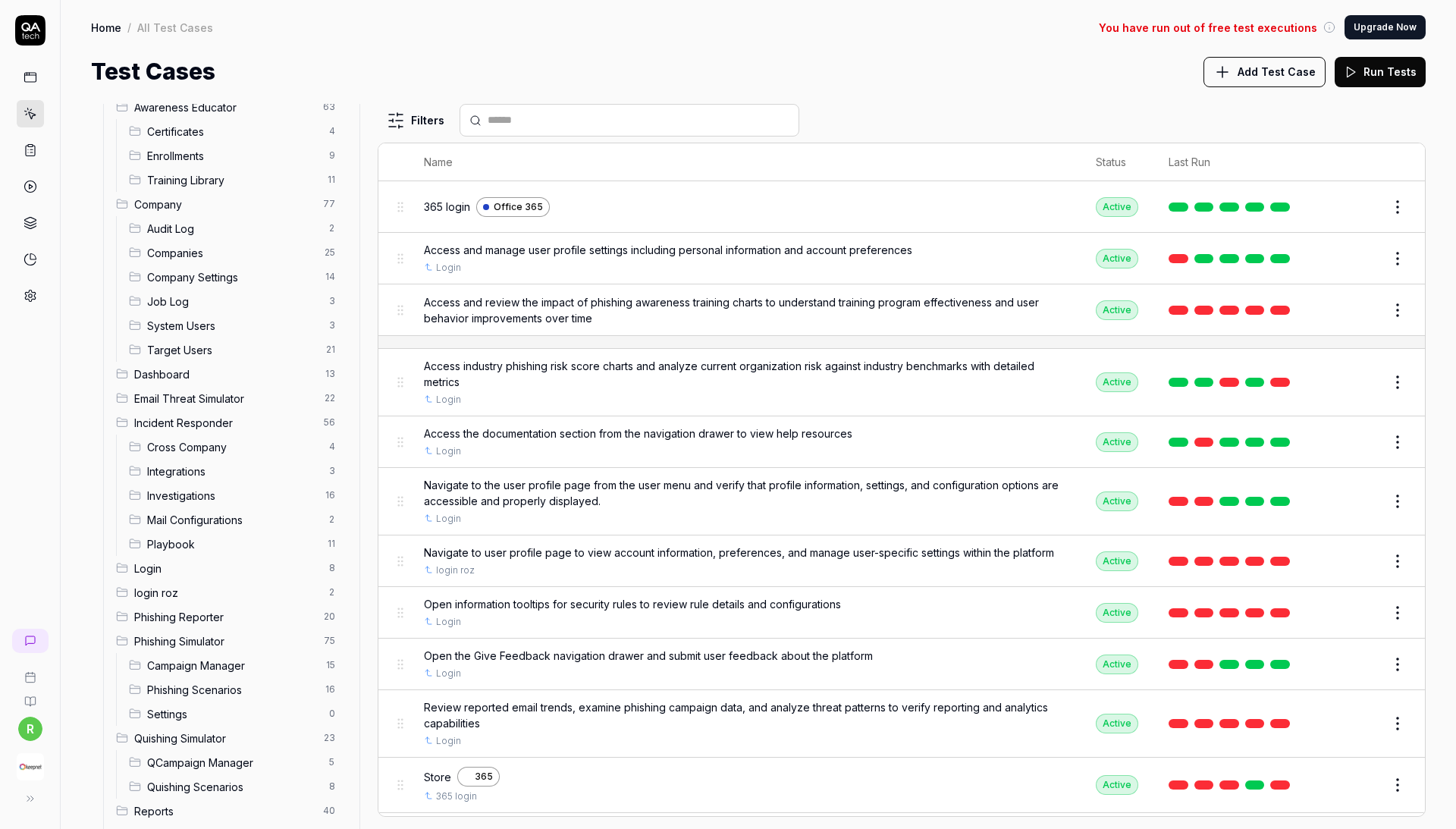
click at [335, 557] on html "r Home / All Test Cases You have run out of free test executions Upgrade Now Ho…" at bounding box center [728, 414] width 1456 height 829
click at [292, 559] on html "r Home / All Test Cases You have run out of free test executions Upgrade Now Ho…" at bounding box center [728, 414] width 1456 height 829
drag, startPoint x: 167, startPoint y: 579, endPoint x: 161, endPoint y: 549, distance: 30.6
click at [161, 549] on ul "Awareness Educator 63 Certificates 4 Enrollments 9 Training Library 11 Company …" at bounding box center [226, 567] width 245 height 947
click at [186, 584] on span "login roz" at bounding box center [227, 593] width 186 height 16
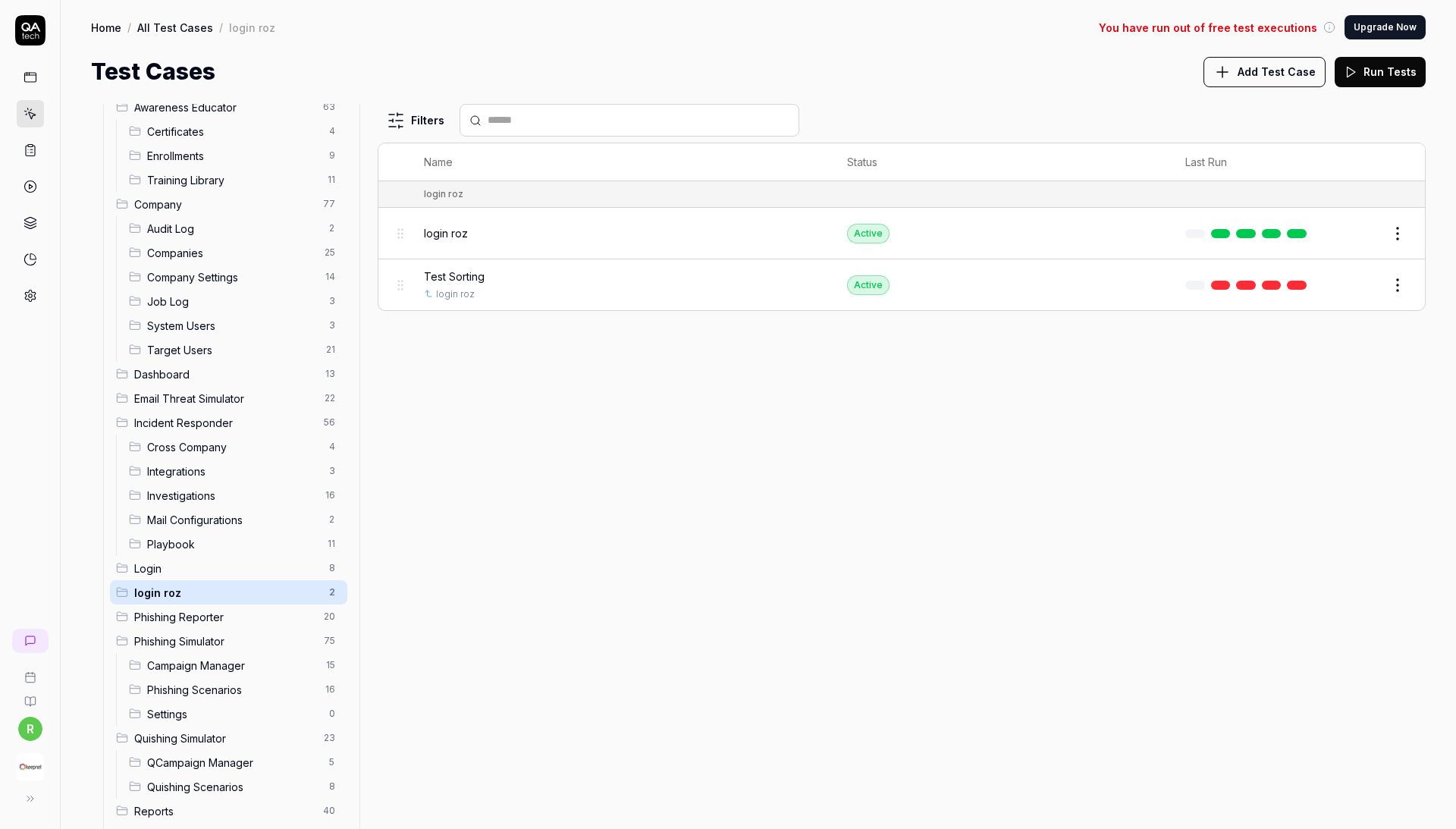
click at [332, 580] on html "r Home / All Test Cases / login roz You have run out of free test executions Up…" at bounding box center [728, 414] width 1456 height 829
click at [429, 598] on html "r Home / All Test Cases / login roz You have run out of free test executions Up…" at bounding box center [728, 414] width 1456 height 829
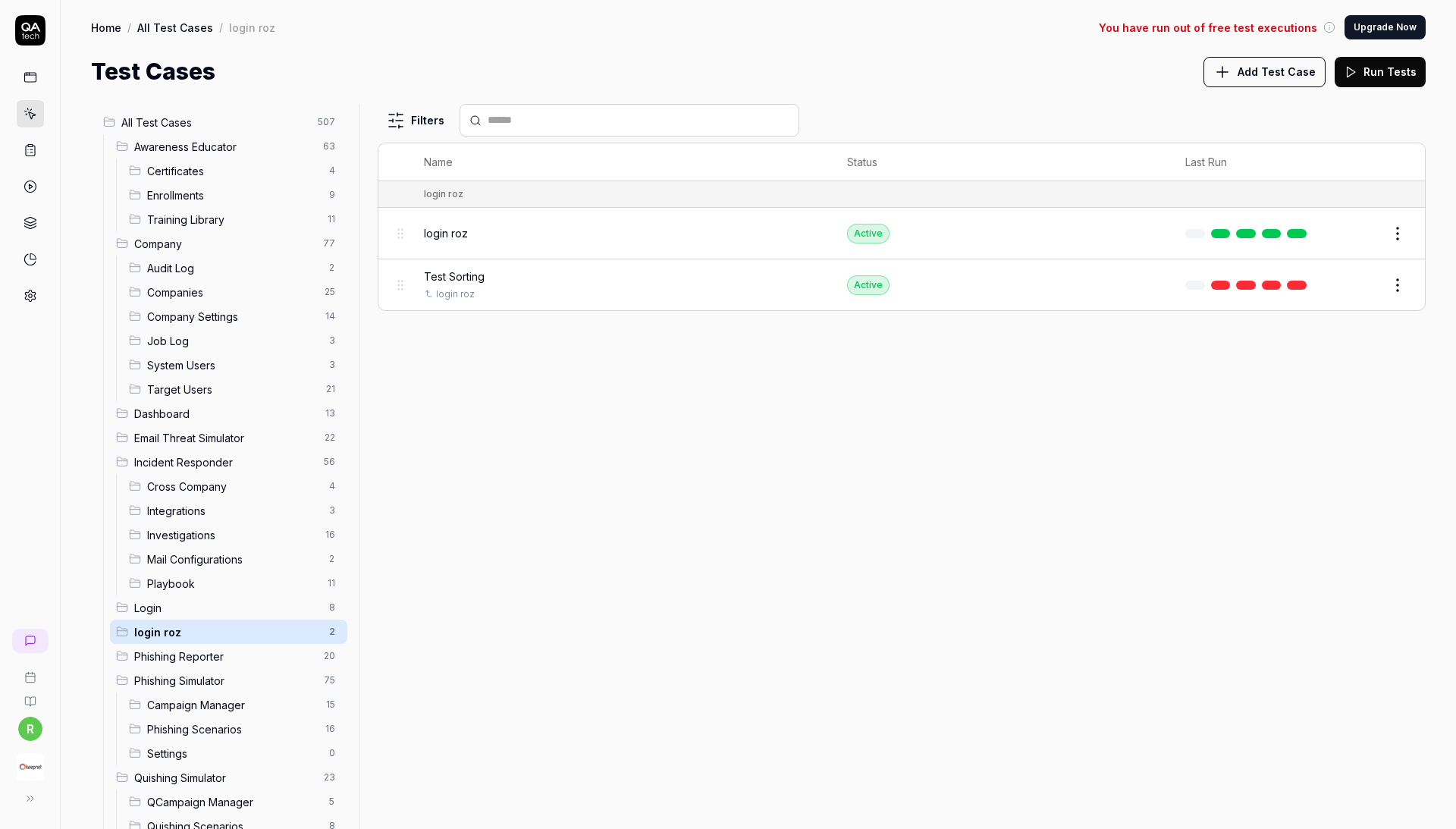
click at [201, 408] on span "Dashboard" at bounding box center [225, 414] width 182 height 16
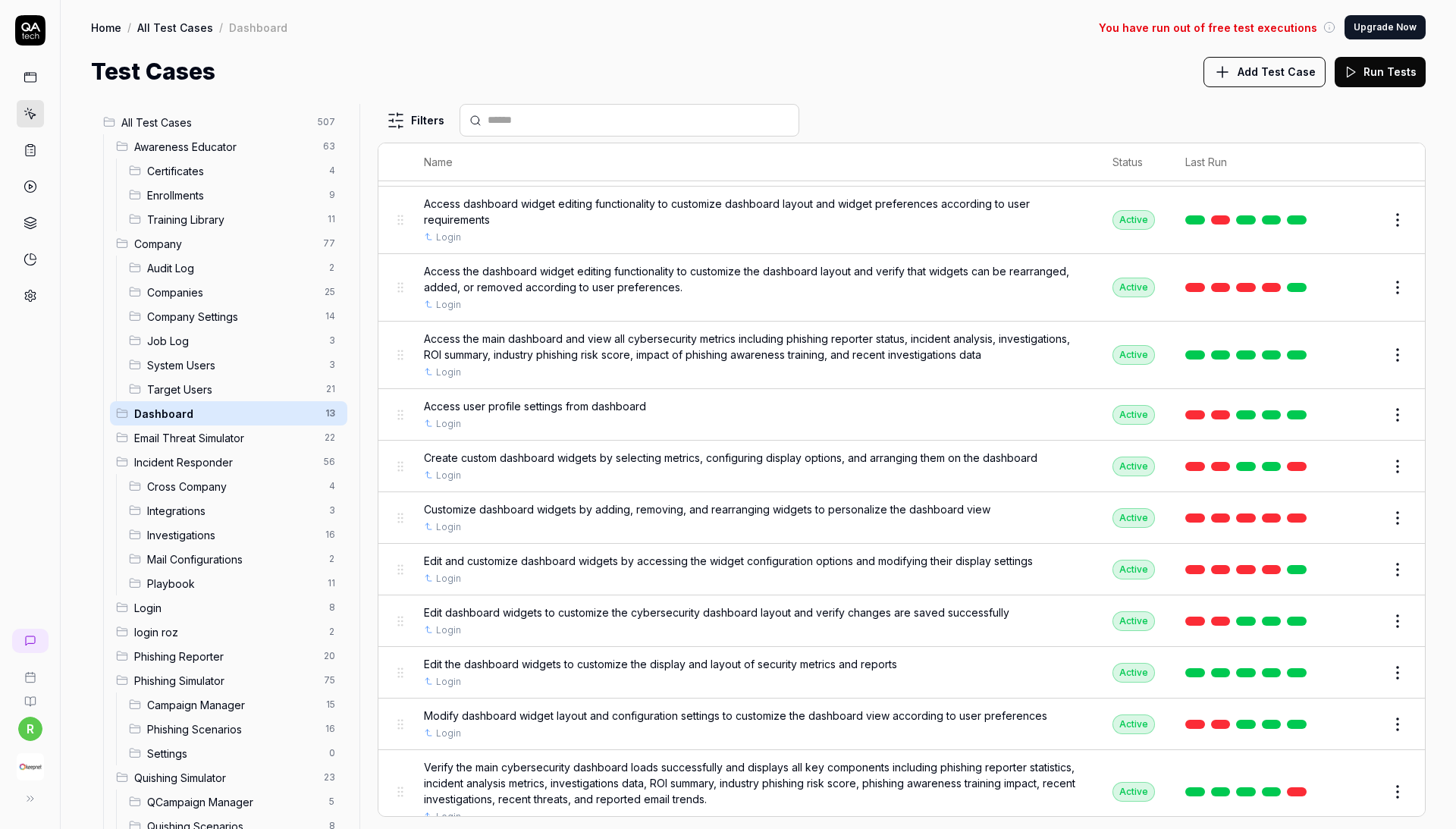
scroll to position [139, 0]
click at [331, 405] on html "r Home / All Test Cases / Dashboard You have run out of free test executions Up…" at bounding box center [728, 414] width 1456 height 829
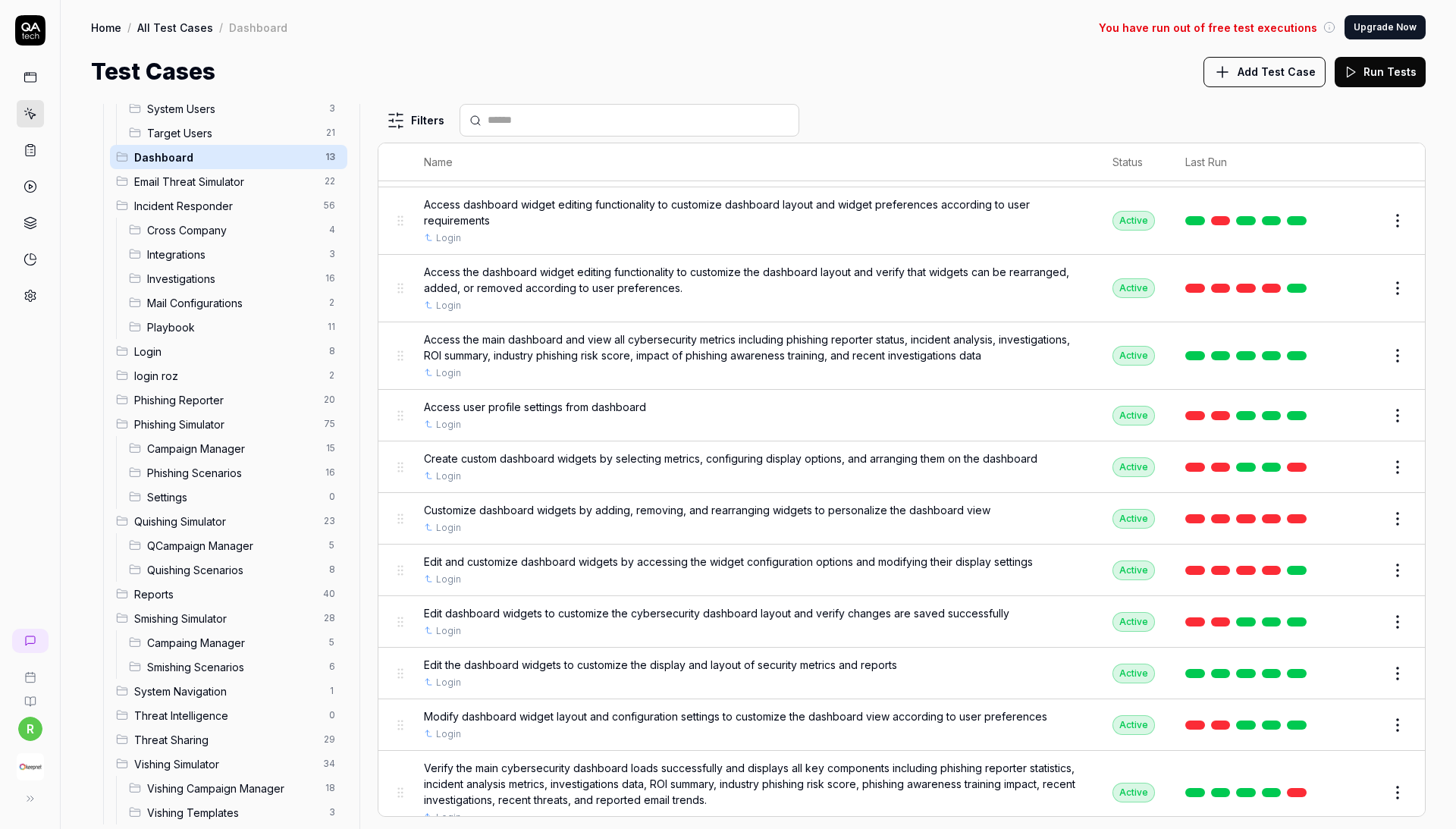
scroll to position [255, 0]
click at [334, 361] on html "r Home / All Test Cases / Dashboard You have run out of free test executions Up…" at bounding box center [728, 414] width 1456 height 829
